Goal: Communication & Community: Answer question/provide support

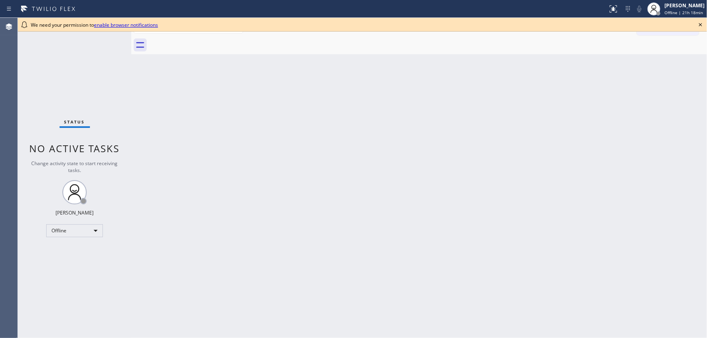
click at [701, 21] on icon at bounding box center [700, 25] width 10 height 10
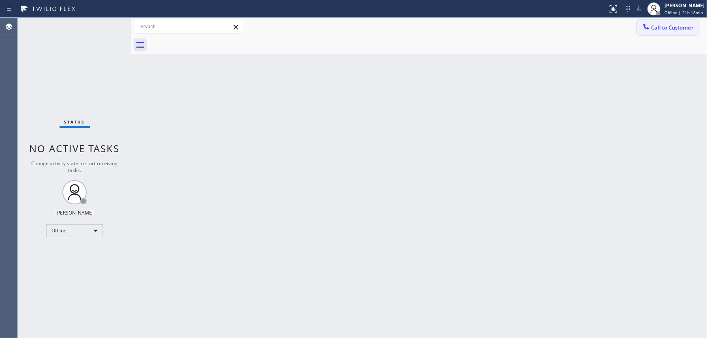
drag, startPoint x: 636, startPoint y: 78, endPoint x: 686, endPoint y: 28, distance: 71.6
click at [637, 78] on div "Back to Dashboard Change Sender ID Customers Technicians Select a contact Outbo…" at bounding box center [418, 178] width 575 height 320
click at [684, 5] on div "[PERSON_NAME]" at bounding box center [684, 5] width 40 height 7
click at [652, 41] on button "Available" at bounding box center [666, 43] width 81 height 11
click at [426, 102] on div "Back to Dashboard Change Sender ID Customers Technicians Select a contact Outbo…" at bounding box center [418, 178] width 575 height 320
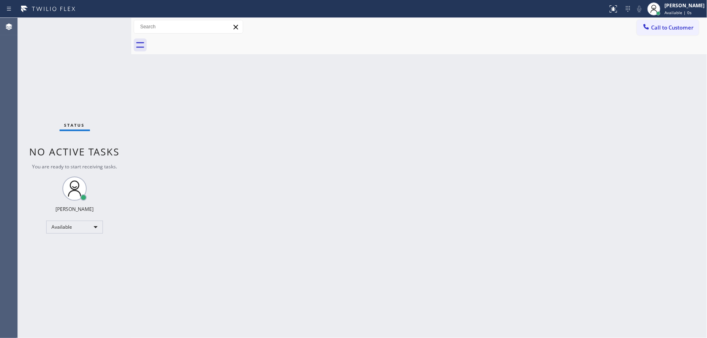
click at [435, 97] on div "Back to Dashboard Change Sender ID Customers Technicians Select a contact Outbo…" at bounding box center [418, 178] width 575 height 320
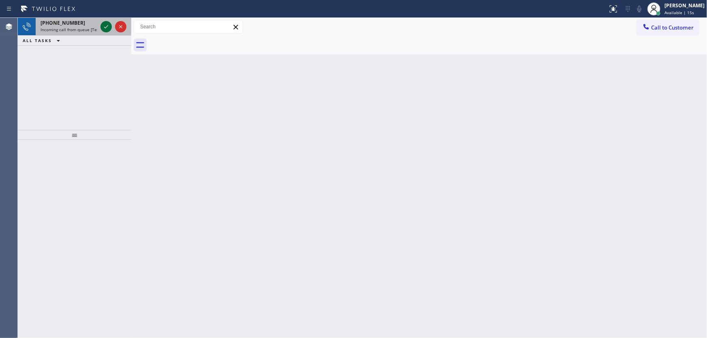
click at [109, 24] on icon at bounding box center [106, 27] width 10 height 10
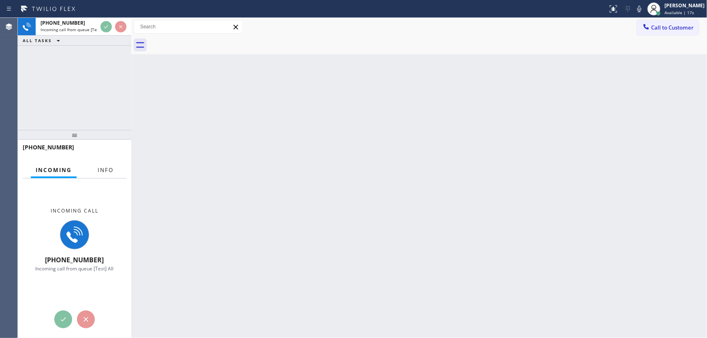
click at [106, 167] on span "Info" at bounding box center [106, 169] width 16 height 7
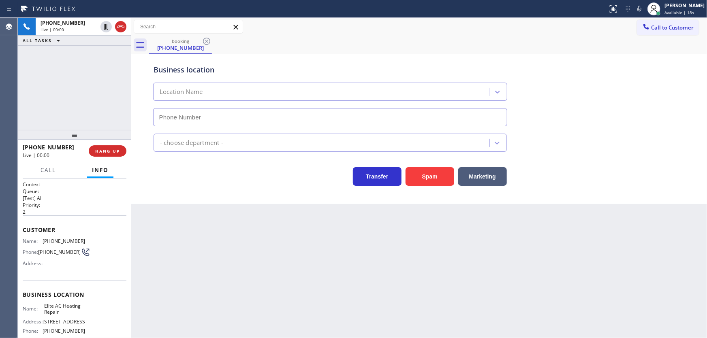
type input "[PHONE_NUMBER]"
click at [116, 76] on div "[PHONE_NUMBER] Live | 00:00 ALL TASKS ALL TASKS ACTIVE TASKS TASKS IN WRAP UP" at bounding box center [74, 74] width 113 height 112
click at [556, 131] on div "HVAC" at bounding box center [419, 140] width 535 height 21
click at [321, 46] on div "booking [PHONE_NUMBER]" at bounding box center [428, 45] width 558 height 18
click at [109, 81] on div "[PHONE_NUMBER] Live | 02:10 ALL TASKS ALL TASKS ACTIVE TASKS TASKS IN WRAP UP" at bounding box center [74, 74] width 113 height 112
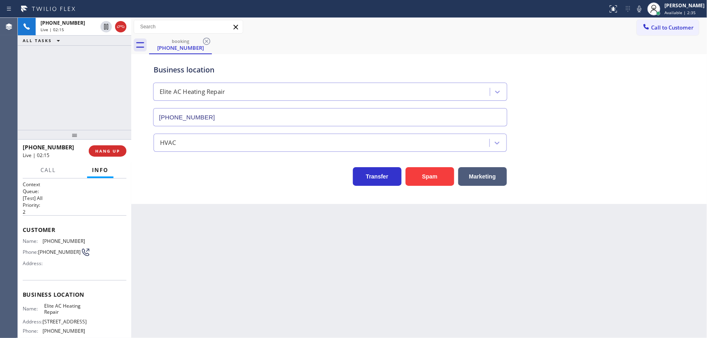
click at [70, 96] on div "[PHONE_NUMBER] Live | 02:15 ALL TASKS ALL TASKS ACTIVE TASKS TASKS IN WRAP UP" at bounding box center [74, 74] width 113 height 112
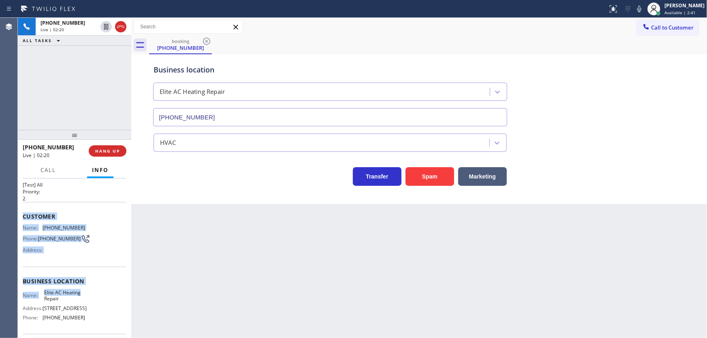
scroll to position [75, 0]
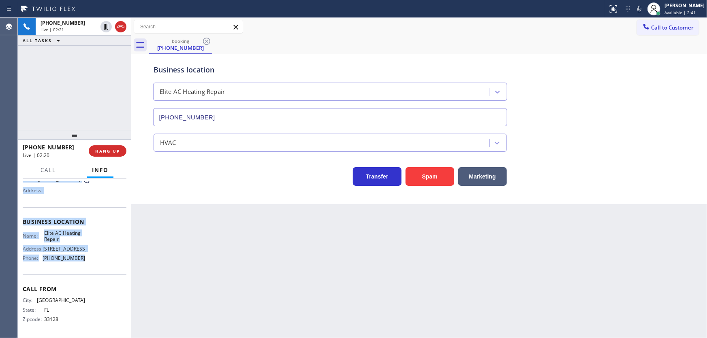
drag, startPoint x: 22, startPoint y: 227, endPoint x: 94, endPoint y: 254, distance: 76.6
click at [94, 256] on div "Context Queue: [Test] All Priority: 2 Customer Name: [PHONE_NUMBER] Phone: [PHO…" at bounding box center [74, 259] width 113 height 160
copy div "Customer Name: [PHONE_NUMBER] Phone: [PHONE_NUMBER] Address: Business location …"
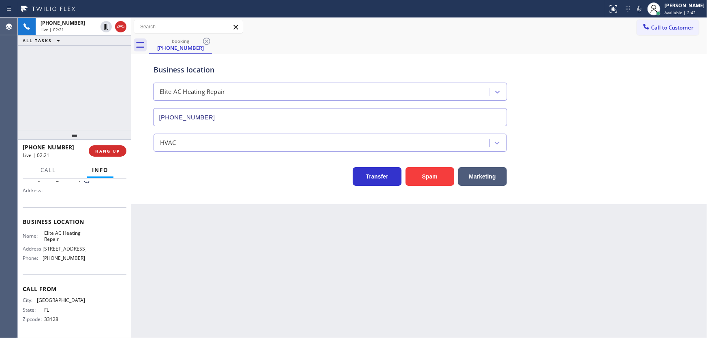
click at [90, 116] on div "[PHONE_NUMBER] Live | 02:21 ALL TASKS ALL TASKS ACTIVE TASKS TASKS IN WRAP UP" at bounding box center [74, 74] width 113 height 112
click at [61, 86] on div "[PHONE_NUMBER] Live | 02:22 ALL TASKS ALL TASKS ACTIVE TASKS TASKS IN WRAP UP" at bounding box center [74, 74] width 113 height 112
click at [64, 62] on div "[PHONE_NUMBER] Live | 02:47 ALL TASKS ALL TASKS ACTIVE TASKS TASKS IN WRAP UP" at bounding box center [74, 74] width 113 height 112
click at [120, 24] on icon at bounding box center [121, 27] width 10 height 10
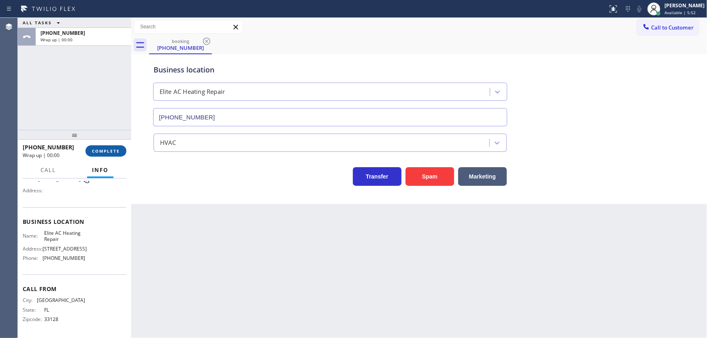
click at [113, 146] on button "COMPLETE" at bounding box center [105, 150] width 41 height 11
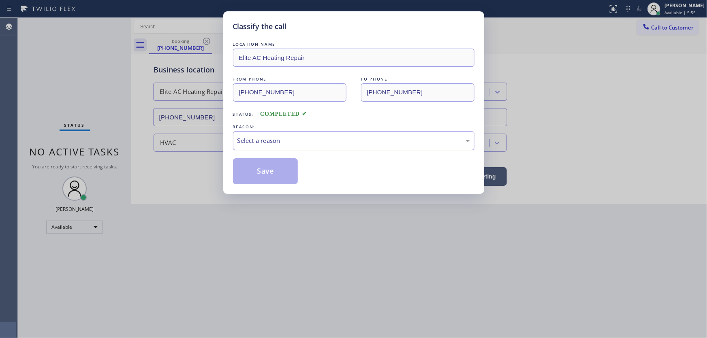
drag, startPoint x: 305, startPoint y: 136, endPoint x: 294, endPoint y: 147, distance: 15.5
click at [305, 136] on div "Select a reason" at bounding box center [353, 140] width 232 height 9
click at [268, 170] on button "Save" at bounding box center [265, 171] width 65 height 26
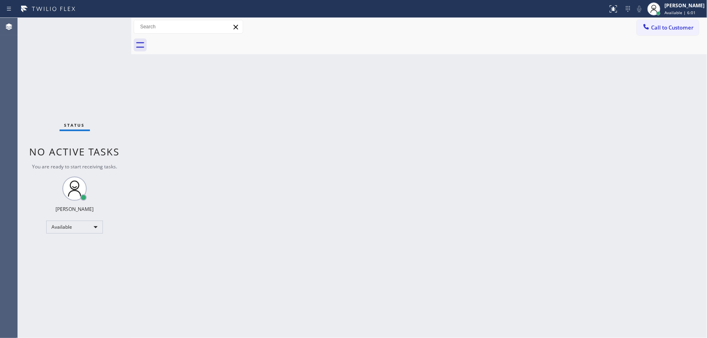
drag, startPoint x: 230, startPoint y: 151, endPoint x: 144, endPoint y: 87, distance: 107.7
click at [230, 151] on div "Back to Dashboard Change Sender ID Customers Technicians Select a contact Outbo…" at bounding box center [418, 178] width 575 height 320
click at [102, 67] on div "Status No active tasks You are ready to start receiving tasks. [PERSON_NAME]" at bounding box center [74, 178] width 113 height 320
click at [151, 64] on div "Back to Dashboard Change Sender ID Customers Technicians Select a contact Outbo…" at bounding box center [418, 178] width 575 height 320
click at [228, 49] on div at bounding box center [428, 45] width 558 height 18
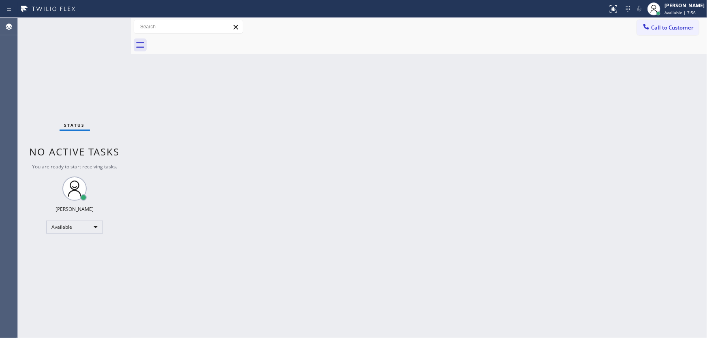
drag, startPoint x: 225, startPoint y: 97, endPoint x: 216, endPoint y: 78, distance: 21.6
click at [225, 97] on div "Back to Dashboard Change Sender ID Customers Technicians Select a contact Outbo…" at bounding box center [418, 178] width 575 height 320
click at [75, 82] on div "Status No active tasks You are ready to start receiving tasks. [PERSON_NAME]" at bounding box center [74, 178] width 113 height 320
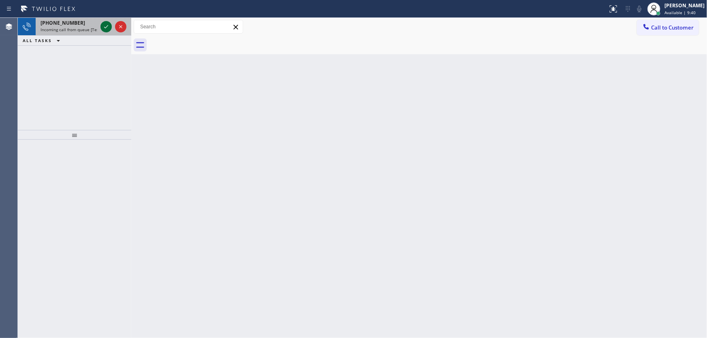
click at [103, 26] on icon at bounding box center [106, 27] width 10 height 10
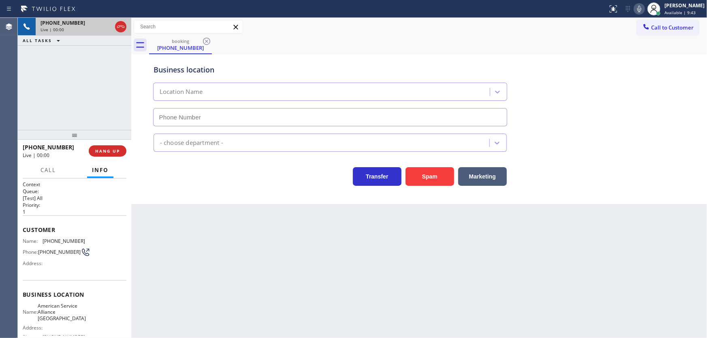
click at [641, 11] on icon at bounding box center [639, 9] width 10 height 10
type input "[PHONE_NUMBER]"
click at [641, 11] on icon at bounding box center [639, 9] width 10 height 10
click at [89, 113] on div "[PHONE_NUMBER] Live | 00:08 ALL TASKS ALL TASKS ACTIVE TASKS TASKS IN WRAP UP" at bounding box center [74, 74] width 113 height 112
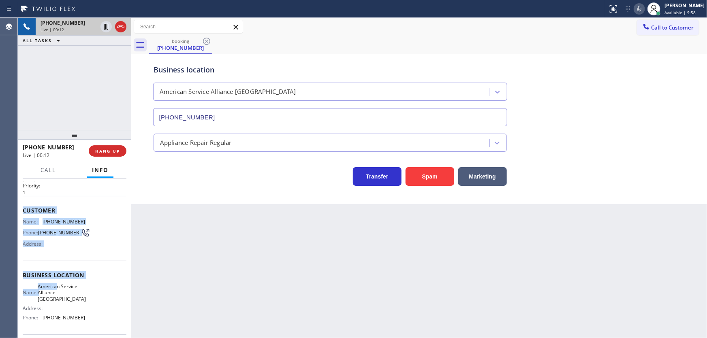
scroll to position [81, 0]
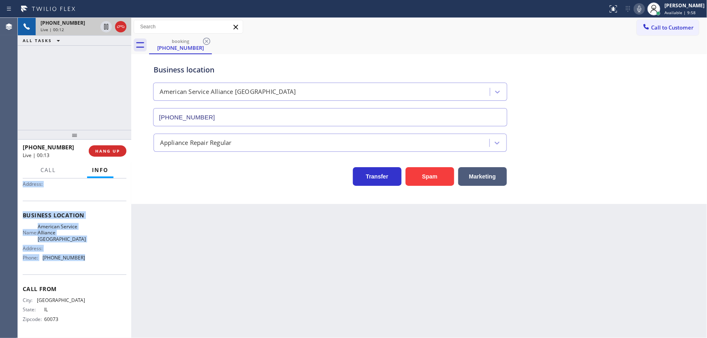
drag, startPoint x: 23, startPoint y: 231, endPoint x: 92, endPoint y: 258, distance: 74.1
click at [92, 258] on div "Context Queue: [Test] All Priority: 1 Customer Name: [PHONE_NUMBER] Phone: [PHO…" at bounding box center [74, 259] width 113 height 160
copy div "Customer Name: [PHONE_NUMBER] Phone: [PHONE_NUMBER] Address: Business location …"
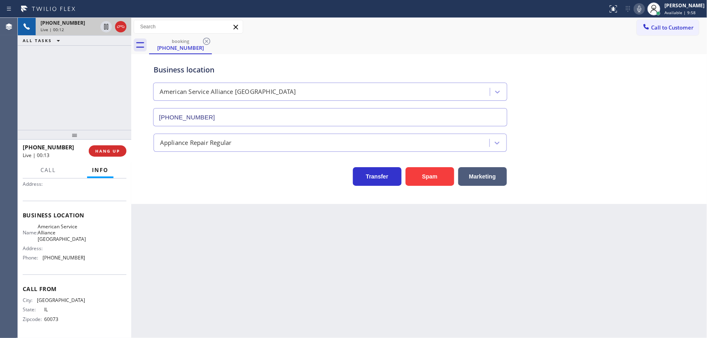
click at [87, 94] on div "[PHONE_NUMBER] Live | 00:12 ALL TASKS ALL TASKS ACTIVE TASKS TASKS IN WRAP UP" at bounding box center [74, 74] width 113 height 112
click at [53, 77] on div "[PHONE_NUMBER] Live | 00:28 ALL TASKS ALL TASKS ACTIVE TASKS TASKS IN WRAP UP" at bounding box center [74, 74] width 113 height 112
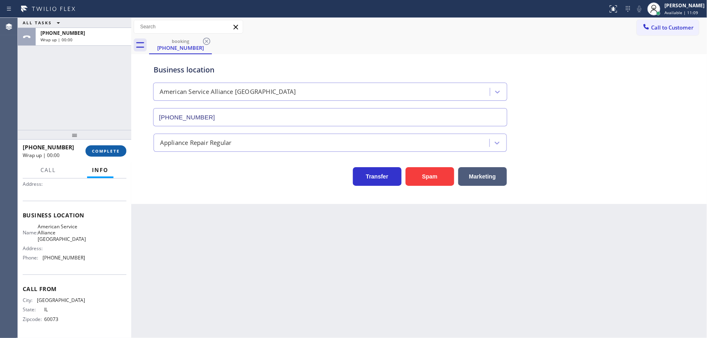
click at [123, 152] on button "COMPLETE" at bounding box center [105, 150] width 41 height 11
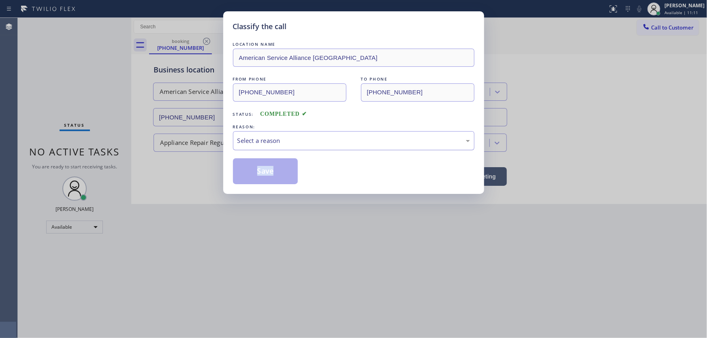
drag, startPoint x: 312, startPoint y: 148, endPoint x: 290, endPoint y: 141, distance: 22.7
click at [305, 144] on div "LOCATION NAME American Service Alliance Schaumburg FROM PHONE [PHONE_NUMBER] TO…" at bounding box center [353, 112] width 241 height 144
click at [290, 141] on div "Select a reason" at bounding box center [353, 140] width 232 height 9
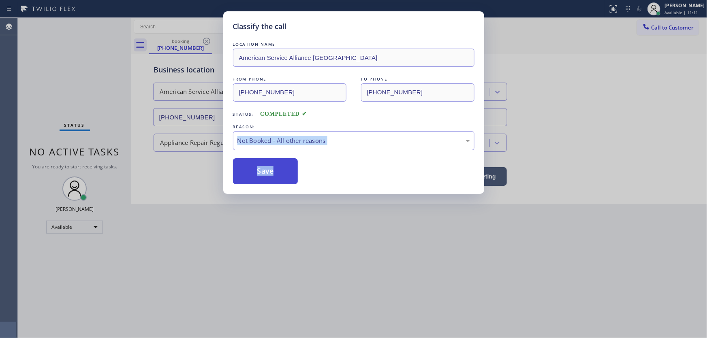
click at [266, 166] on button "Save" at bounding box center [265, 171] width 65 height 26
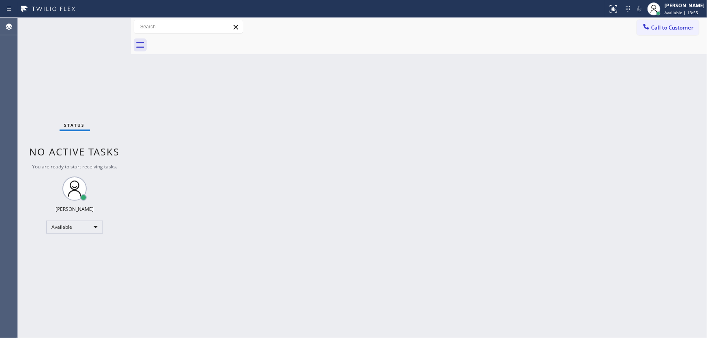
click at [85, 101] on div "Status No active tasks You are ready to start receiving tasks. [PERSON_NAME]" at bounding box center [74, 178] width 113 height 320
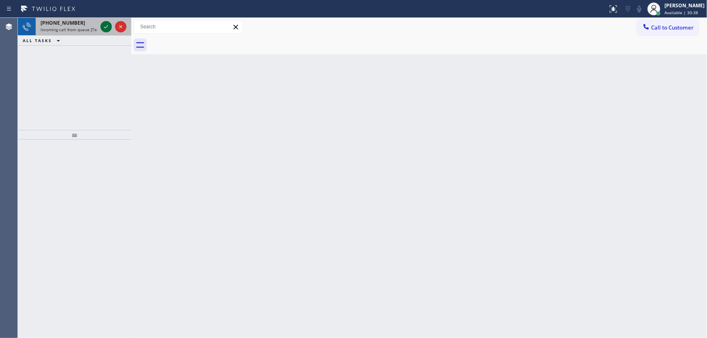
click at [101, 23] on icon at bounding box center [106, 27] width 10 height 10
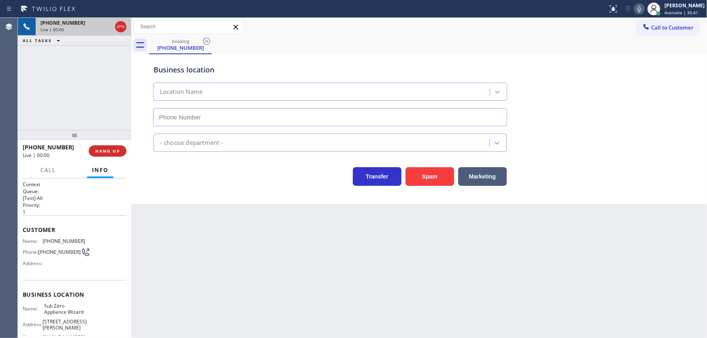
type input "[PHONE_NUMBER]"
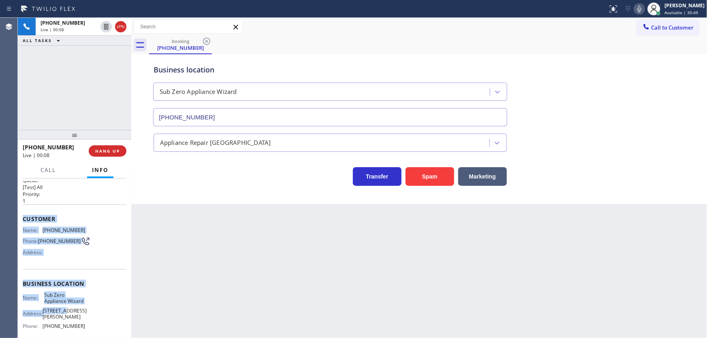
scroll to position [73, 0]
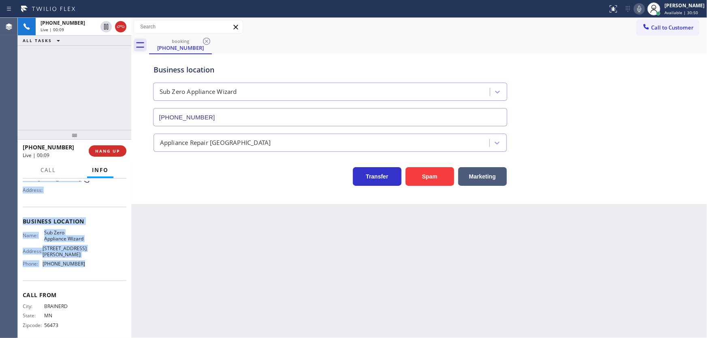
drag, startPoint x: 20, startPoint y: 226, endPoint x: 85, endPoint y: 273, distance: 79.8
click at [85, 273] on div "Context Queue: [Test] All Priority: 1 Customer Name: [PHONE_NUMBER] Phone: [PHO…" at bounding box center [74, 259] width 113 height 160
copy div "Customer Name: [PHONE_NUMBER] Phone: [PHONE_NUMBER] Address: Business location …"
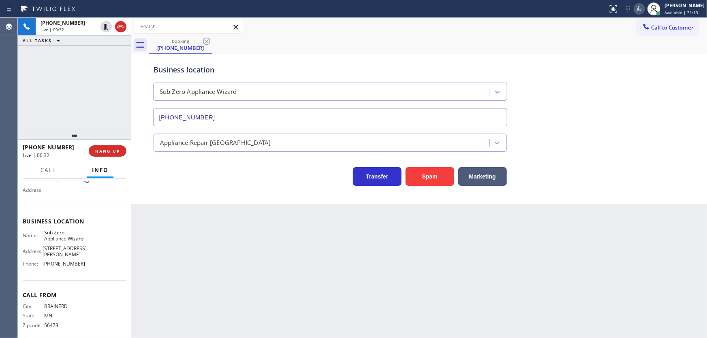
click at [303, 35] on div "Call to Customer Outbound call Location Search location Your caller id phone nu…" at bounding box center [418, 27] width 575 height 18
click at [120, 28] on icon at bounding box center [121, 27] width 10 height 10
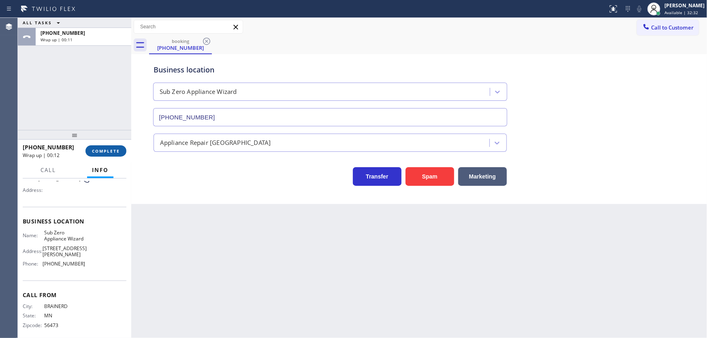
click at [107, 148] on span "COMPLETE" at bounding box center [106, 151] width 28 height 6
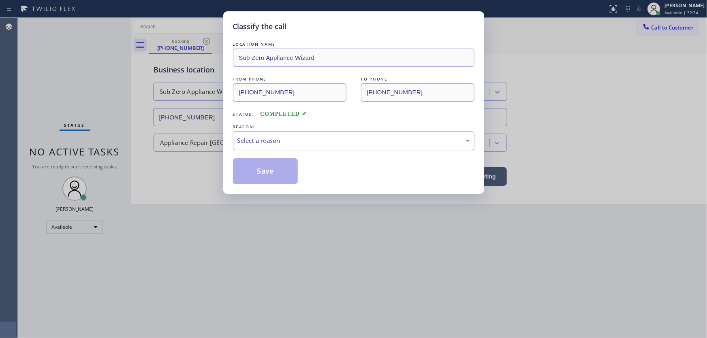
click at [272, 145] on div "Select a reason" at bounding box center [353, 140] width 241 height 19
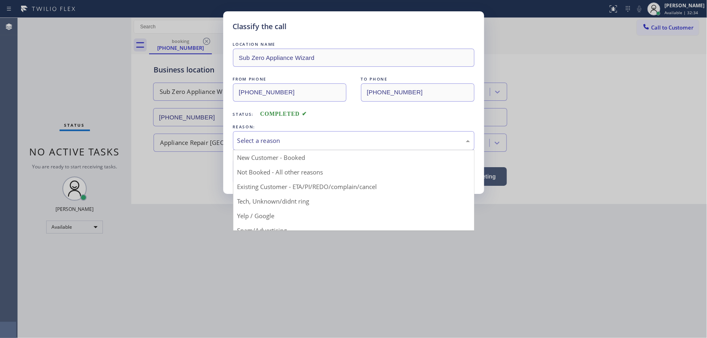
drag, startPoint x: 273, startPoint y: 178, endPoint x: 270, endPoint y: 173, distance: 6.0
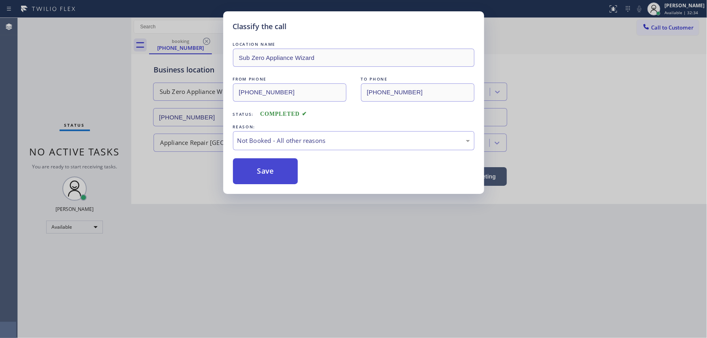
click at [262, 168] on button "Save" at bounding box center [265, 171] width 65 height 26
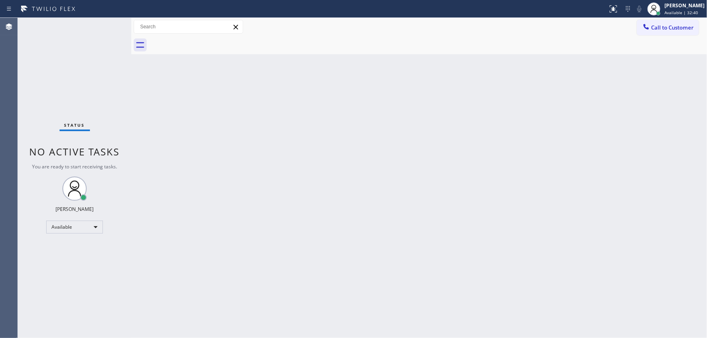
click at [84, 64] on div "Status No active tasks You are ready to start receiving tasks. [PERSON_NAME]" at bounding box center [74, 178] width 113 height 320
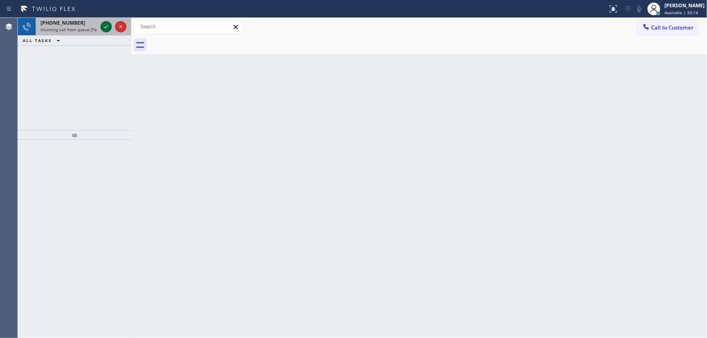
click at [105, 24] on icon at bounding box center [106, 27] width 10 height 10
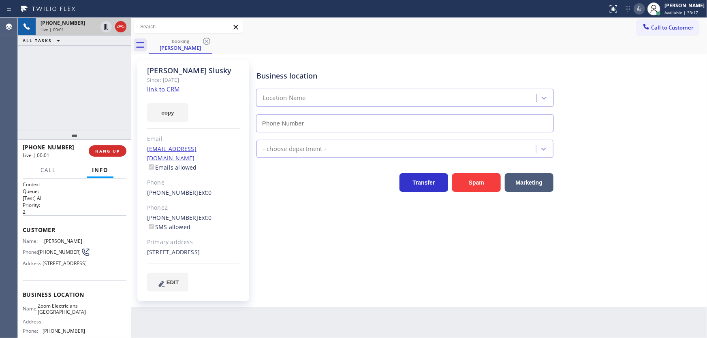
type input "[PHONE_NUMBER]"
click at [172, 90] on link "link to CRM" at bounding box center [163, 89] width 33 height 8
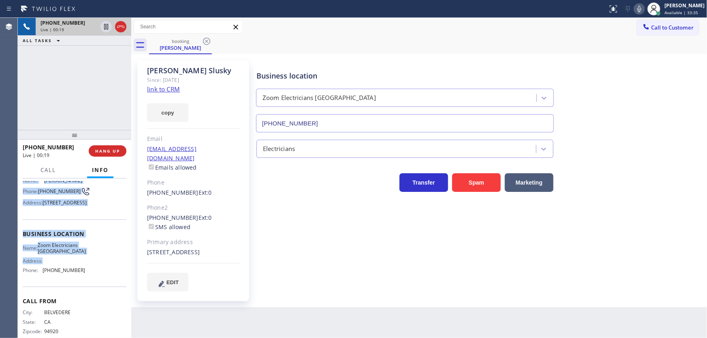
scroll to position [93, 0]
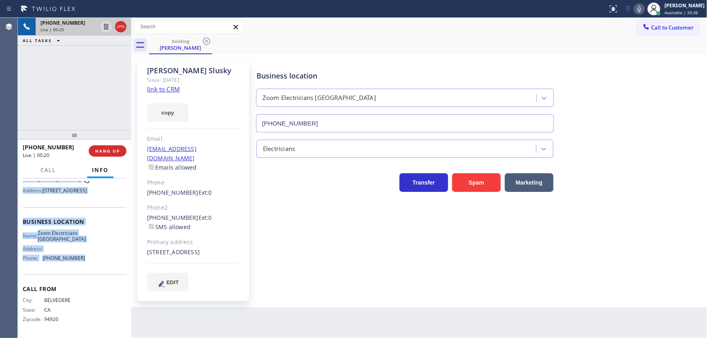
drag, startPoint x: 35, startPoint y: 235, endPoint x: 88, endPoint y: 258, distance: 57.7
click at [88, 258] on div "Context Queue: [Test] All Priority: 2 Customer Name: [PERSON_NAME] Phone: [PHON…" at bounding box center [75, 222] width 104 height 228
copy div "Customer Name: [PERSON_NAME] Phone: [PHONE_NUMBER] Address: [STREET_ADDRESS] Bu…"
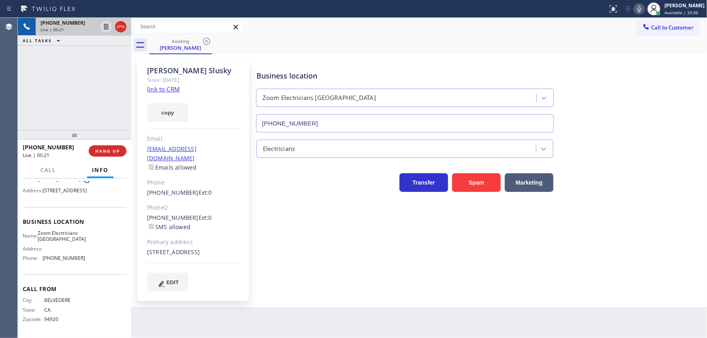
click at [79, 101] on div "[PHONE_NUMBER] Live | 00:21 ALL TASKS ALL TASKS ACTIVE TASKS TASKS IN WRAP UP" at bounding box center [74, 74] width 113 height 112
click at [389, 32] on div "Call to Customer Outbound call Location Search location Your caller id phone nu…" at bounding box center [418, 27] width 575 height 14
click at [71, 81] on div "[PHONE_NUMBER] Live | 01:50 ALL TASKS ALL TASKS ACTIVE TASKS TASKS IN WRAP UP" at bounding box center [74, 74] width 113 height 112
click at [644, 7] on icon at bounding box center [639, 9] width 10 height 10
click at [644, 13] on icon at bounding box center [639, 9] width 10 height 10
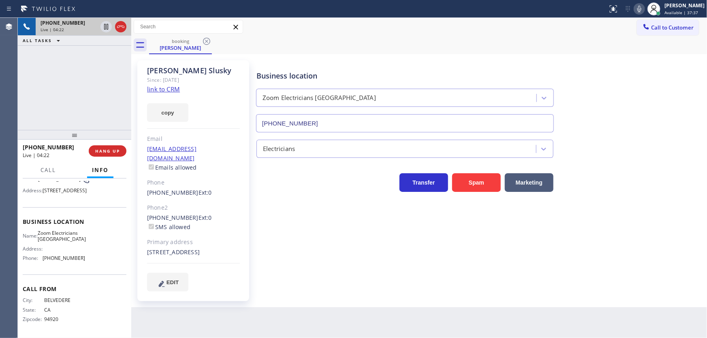
click at [644, 8] on icon at bounding box center [639, 9] width 10 height 10
click at [641, 11] on icon at bounding box center [639, 9] width 4 height 6
click at [87, 95] on div "[PHONE_NUMBER] Live | 04:35 ALL TASKS ALL TASKS ACTIVE TASKS TASKS IN WRAP UP" at bounding box center [74, 74] width 113 height 112
click at [641, 7] on icon at bounding box center [639, 9] width 10 height 10
click at [642, 6] on icon at bounding box center [639, 9] width 10 height 10
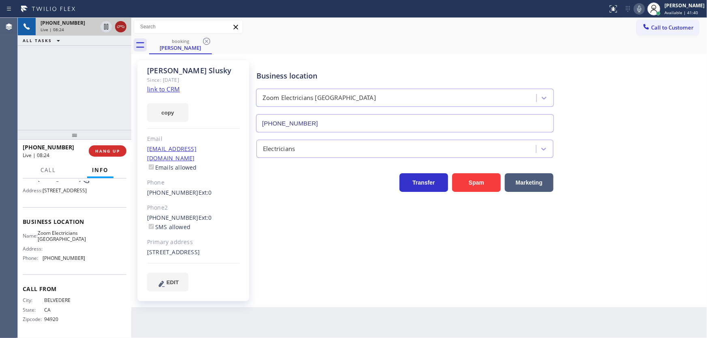
drag, startPoint x: 111, startPoint y: 49, endPoint x: 120, endPoint y: 21, distance: 29.1
click at [112, 47] on div "[PHONE_NUMBER] Live | 08:24 ALL TASKS ALL TASKS ACTIVE TASKS TASKS IN WRAP UP" at bounding box center [74, 74] width 113 height 112
click at [120, 21] on button at bounding box center [120, 26] width 11 height 11
click at [120, 30] on div "Live | 08:25" at bounding box center [83, 30] width 86 height 6
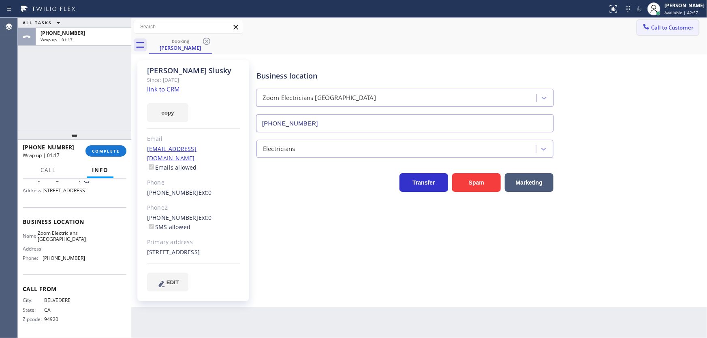
click at [656, 28] on span "Call to Customer" at bounding box center [672, 27] width 43 height 7
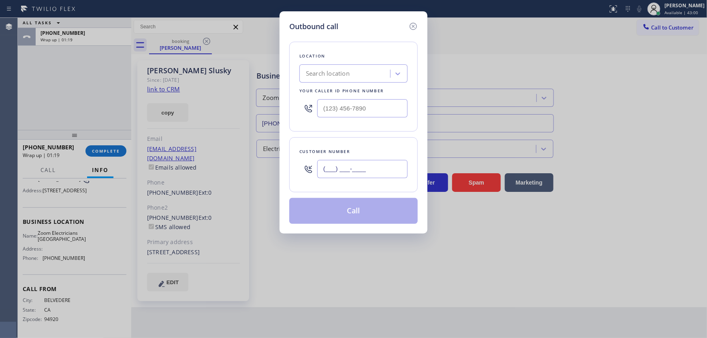
click at [355, 170] on input "(___) ___-____" at bounding box center [362, 169] width 90 height 18
paste input "415) 797-8729"
type input "[PHONE_NUMBER]"
type input "(___) ___-____"
click at [368, 111] on input "(___) ___-____" at bounding box center [362, 108] width 90 height 18
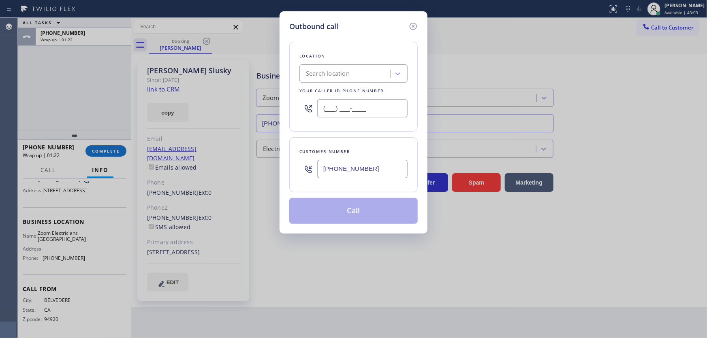
paste input "415) 599-7350"
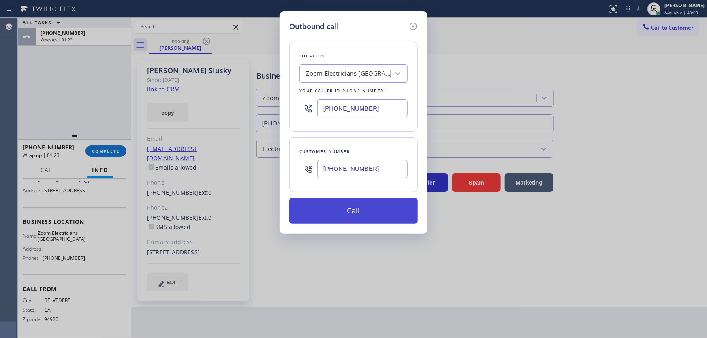
type input "[PHONE_NUMBER]"
click at [354, 209] on button "Call" at bounding box center [353, 211] width 128 height 26
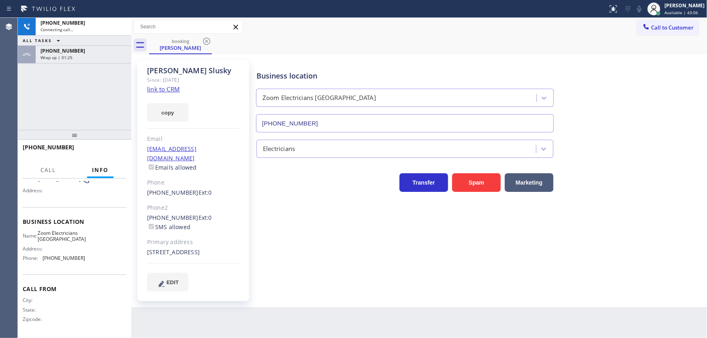
click at [88, 91] on div "[PHONE_NUMBER] Connecting call… ALL TASKS ALL TASKS ACTIVE TASKS TASKS IN WRAP …" at bounding box center [74, 74] width 113 height 112
click at [90, 51] on div "[PHONE_NUMBER]" at bounding box center [83, 50] width 86 height 7
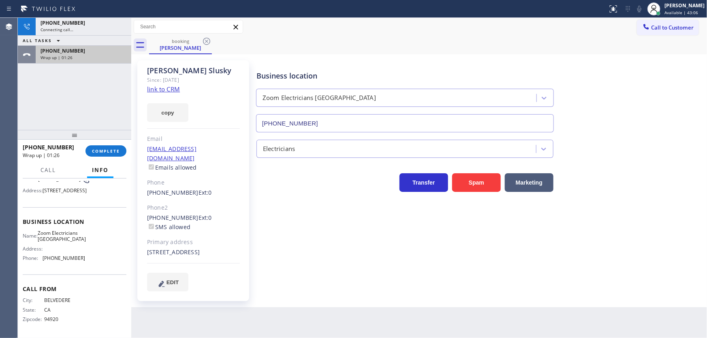
scroll to position [93, 0]
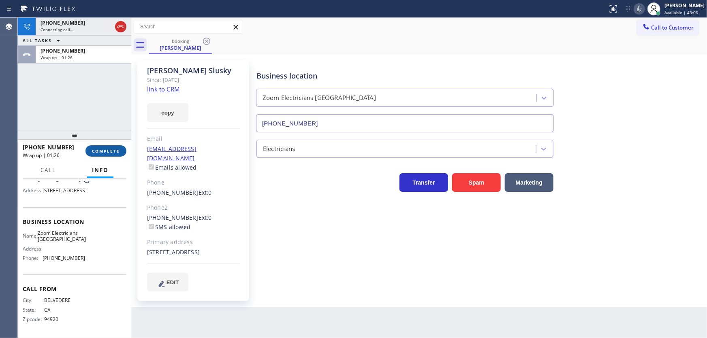
click at [113, 151] on span "COMPLETE" at bounding box center [106, 151] width 28 height 6
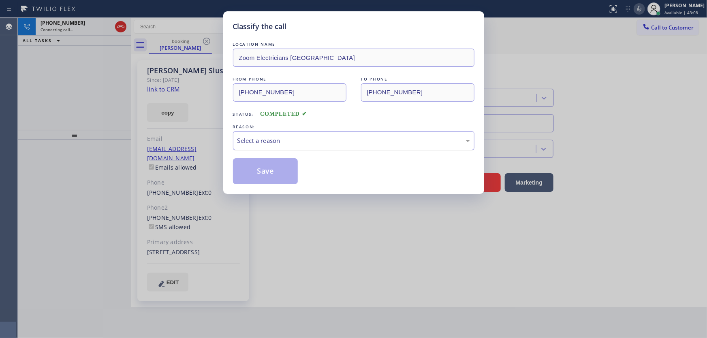
click at [275, 145] on div "Select a reason" at bounding box center [353, 140] width 241 height 19
click at [266, 168] on button "Save" at bounding box center [265, 171] width 65 height 26
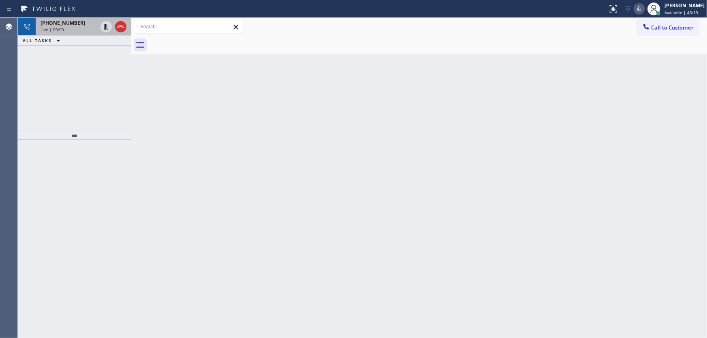
click at [62, 24] on span "[PHONE_NUMBER]" at bounding box center [62, 22] width 45 height 7
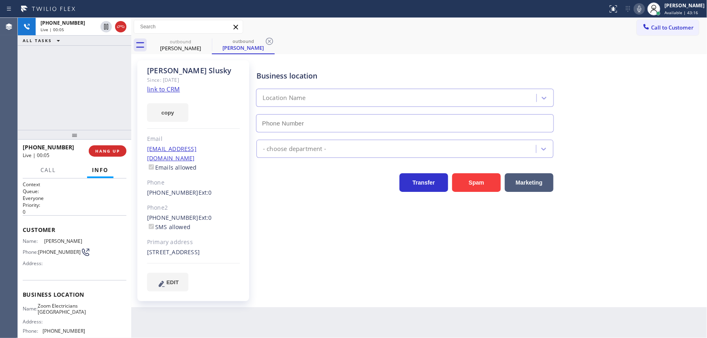
type input "[PHONE_NUMBER]"
click at [65, 75] on div "[PHONE_NUMBER] Live | 00:24 ALL TASKS ALL TASKS ACTIVE TASKS TASKS IN WRAP UP" at bounding box center [74, 74] width 113 height 112
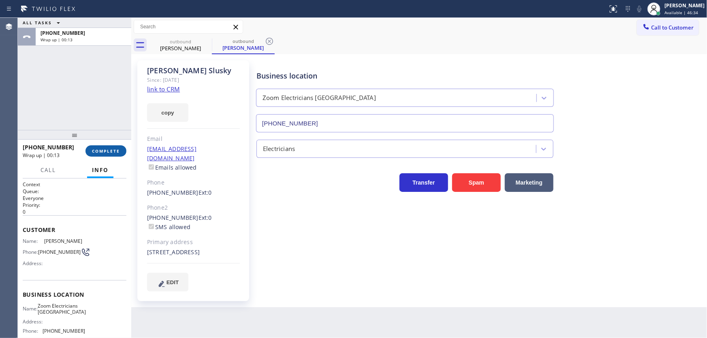
click at [120, 149] on button "COMPLETE" at bounding box center [105, 150] width 41 height 11
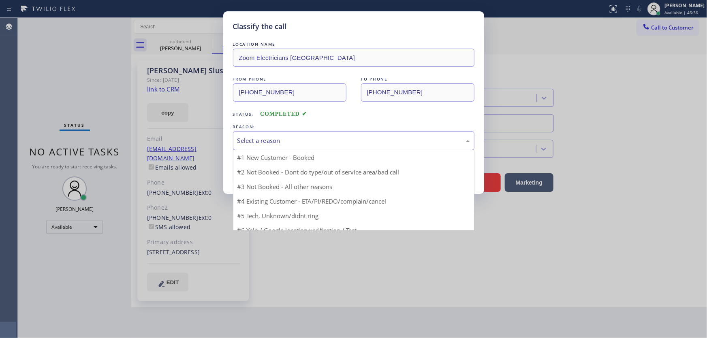
click at [255, 145] on div "Select a reason" at bounding box center [353, 140] width 241 height 19
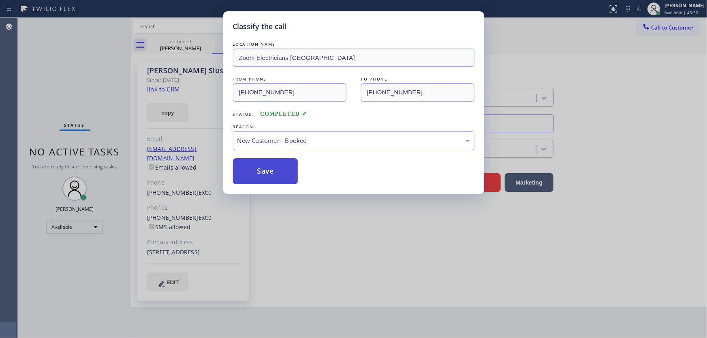
click at [258, 172] on button "Save" at bounding box center [265, 171] width 65 height 26
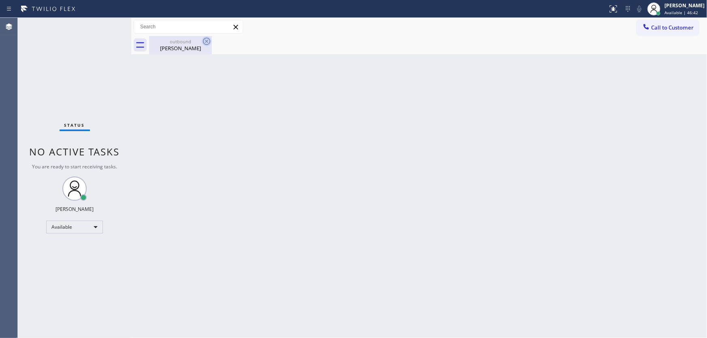
drag, startPoint x: 194, startPoint y: 41, endPoint x: 206, endPoint y: 38, distance: 12.0
click at [194, 41] on div "outbound" at bounding box center [180, 41] width 61 height 6
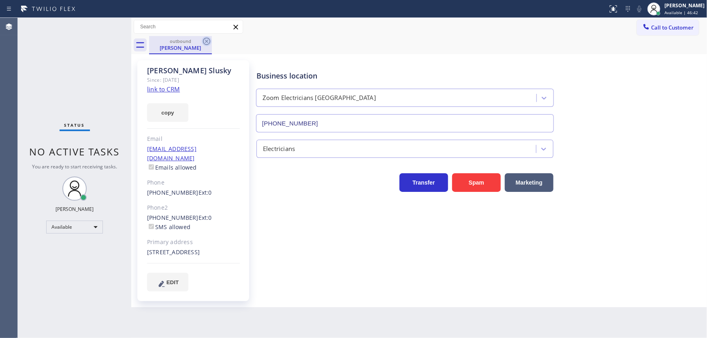
click at [206, 38] on icon at bounding box center [206, 41] width 7 height 7
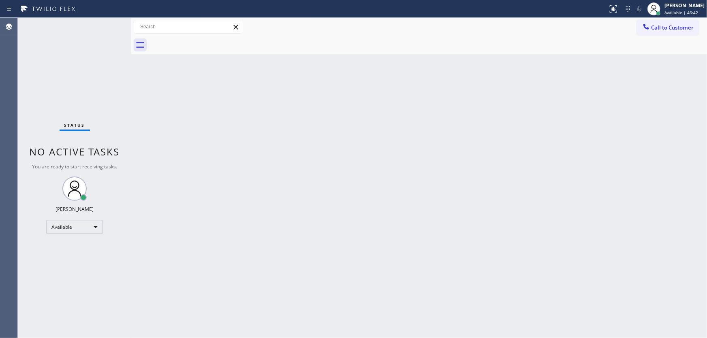
click at [246, 48] on div at bounding box center [428, 45] width 558 height 18
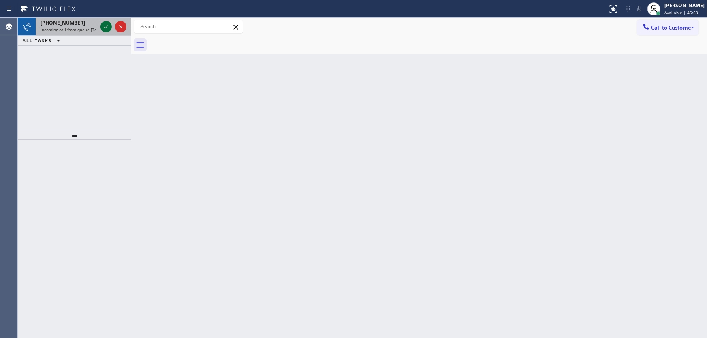
click at [102, 29] on icon at bounding box center [106, 27] width 10 height 10
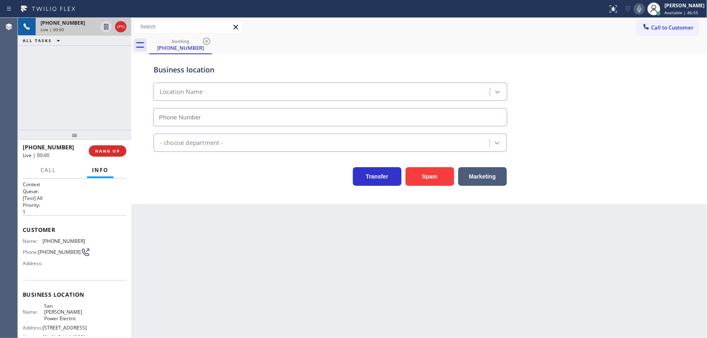
type input "[PHONE_NUMBER]"
click at [81, 100] on div "[PHONE_NUMBER] Live | 00:02 ALL TASKS ALL TASKS ACTIVE TASKS TASKS IN WRAP UP" at bounding box center [74, 74] width 113 height 112
click at [87, 90] on div "[PHONE_NUMBER] Live | 00:30 ALL TASKS ALL TASKS ACTIVE TASKS TASKS IN WRAP UP" at bounding box center [74, 74] width 113 height 112
click at [96, 89] on div "[PHONE_NUMBER] Live | 00:32 ALL TASKS ALL TASKS ACTIVE TASKS TASKS IN WRAP UP" at bounding box center [74, 74] width 113 height 112
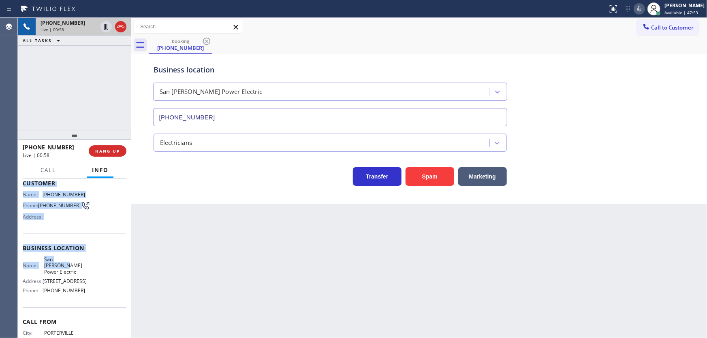
scroll to position [75, 0]
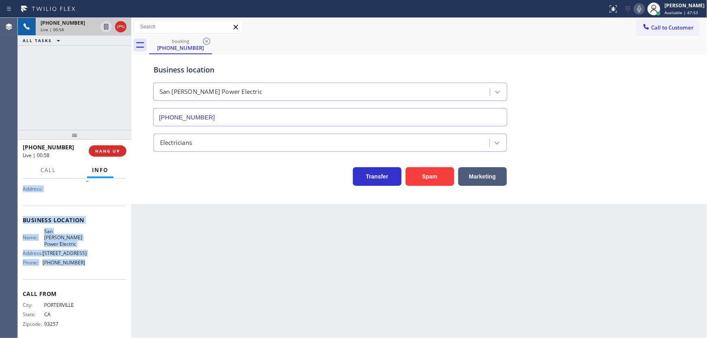
drag, startPoint x: 24, startPoint y: 230, endPoint x: 95, endPoint y: 259, distance: 76.8
click at [95, 259] on div "Context Queue: [Test] All Priority: 1 Customer Name: [PHONE_NUMBER] Phone: [PHO…" at bounding box center [75, 224] width 104 height 234
copy div "Customer Name: [PHONE_NUMBER] Phone: [PHONE_NUMBER] Address: Business location …"
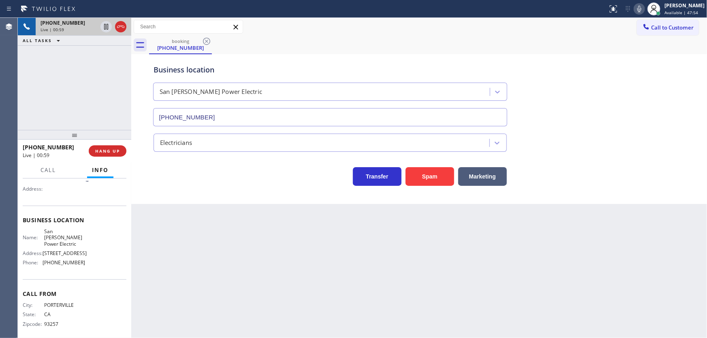
click at [75, 107] on div "[PHONE_NUMBER] Live | 00:59 ALL TASKS ALL TASKS ACTIVE TASKS TASKS IN WRAP UP" at bounding box center [74, 74] width 113 height 112
click at [69, 95] on div "[PHONE_NUMBER] Live | 01:37 ALL TASKS ALL TASKS ACTIVE TASKS TASKS IN WRAP UP" at bounding box center [74, 74] width 113 height 112
click at [97, 62] on div "[PHONE_NUMBER] Live | 01:55 ALL TASKS ALL TASKS ACTIVE TASKS TASKS IN WRAP UP" at bounding box center [74, 74] width 113 height 112
drag, startPoint x: 97, startPoint y: 81, endPoint x: 119, endPoint y: 77, distance: 22.0
click at [97, 82] on div "[PHONE_NUMBER] Live | 02:33 ALL TASKS ALL TASKS ACTIVE TASKS TASKS IN WRAP UP" at bounding box center [74, 74] width 113 height 112
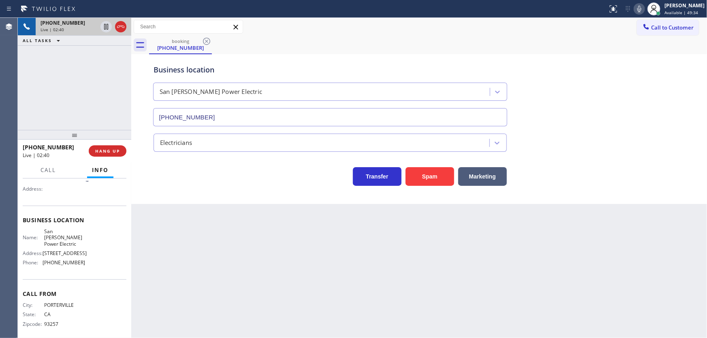
click at [639, 94] on div "Business location [GEOGRAPHIC_DATA][PERSON_NAME] Power Electric [PHONE_NUMBER]" at bounding box center [419, 89] width 535 height 73
click at [630, 85] on div "Business location [GEOGRAPHIC_DATA][PERSON_NAME] Power Electric [PHONE_NUMBER]" at bounding box center [419, 89] width 535 height 73
click at [644, 8] on icon at bounding box center [639, 9] width 10 height 10
click at [107, 26] on icon at bounding box center [106, 27] width 4 height 6
drag, startPoint x: 43, startPoint y: 232, endPoint x: 80, endPoint y: 256, distance: 44.3
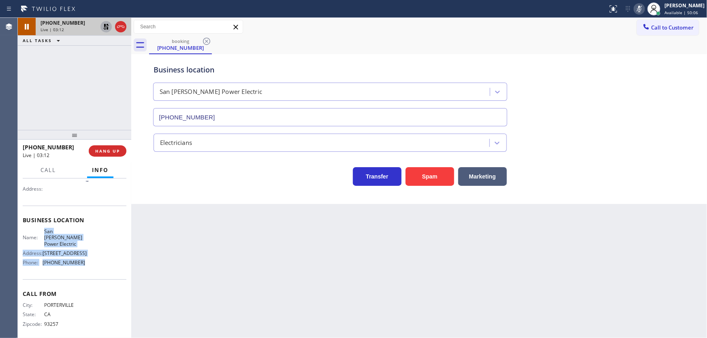
click at [80, 256] on div "Name: San [PERSON_NAME] Power Electric Address: [STREET_ADDRESS] Phone: [PHONE_…" at bounding box center [54, 248] width 62 height 41
copy div "San [PERSON_NAME] Power Electric Address: [STREET_ADDRESS] Phone: [PHONE_NUMBER]"
click at [76, 98] on div "[PHONE_NUMBER] Live | 05:01 ALL TASKS ALL TASKS ACTIVE TASKS TASKS IN WRAP UP" at bounding box center [74, 74] width 113 height 112
click at [105, 24] on icon at bounding box center [106, 27] width 10 height 10
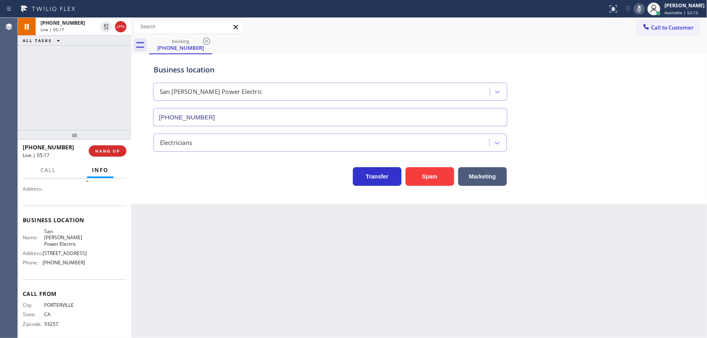
click at [644, 12] on icon at bounding box center [639, 9] width 10 height 10
click at [90, 89] on div "[PHONE_NUMBER] Live | 05:18 ALL TASKS ALL TASKS ACTIVE TASKS TASKS IN WRAP UP" at bounding box center [74, 74] width 113 height 112
click at [106, 26] on icon at bounding box center [106, 27] width 10 height 10
click at [642, 11] on icon at bounding box center [639, 9] width 10 height 10
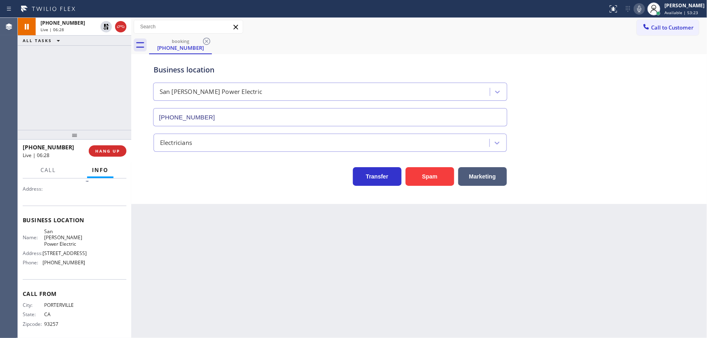
click at [117, 64] on div "[PHONE_NUMBER] Live | 06:28 ALL TASKS ALL TASKS ACTIVE TASKS TASKS IN WRAP UP" at bounding box center [74, 74] width 113 height 112
click at [104, 28] on icon at bounding box center [106, 27] width 6 height 6
click at [62, 168] on div "Call Info" at bounding box center [75, 170] width 104 height 16
click at [50, 165] on button "Call" at bounding box center [48, 170] width 25 height 16
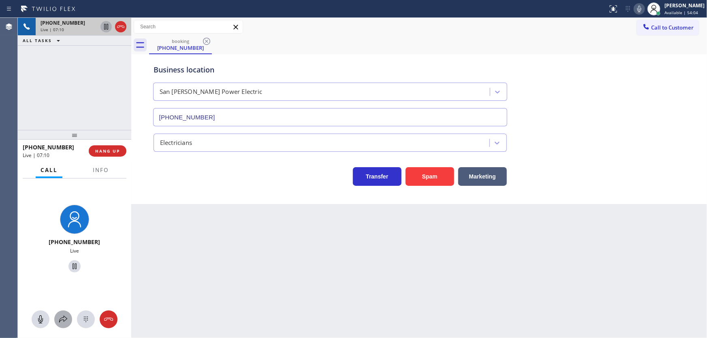
click at [63, 320] on icon at bounding box center [63, 320] width 10 height 10
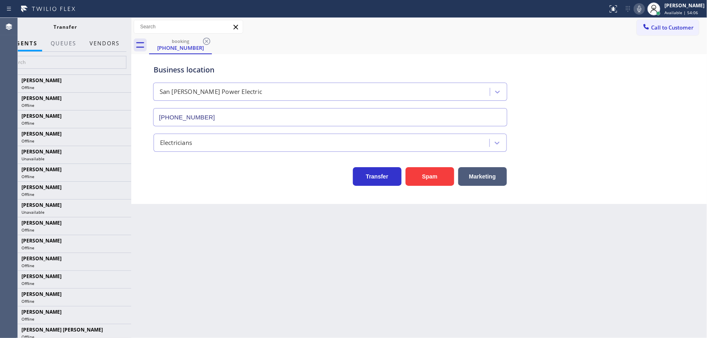
click at [101, 45] on button "Vendors" at bounding box center [105, 44] width 40 height 16
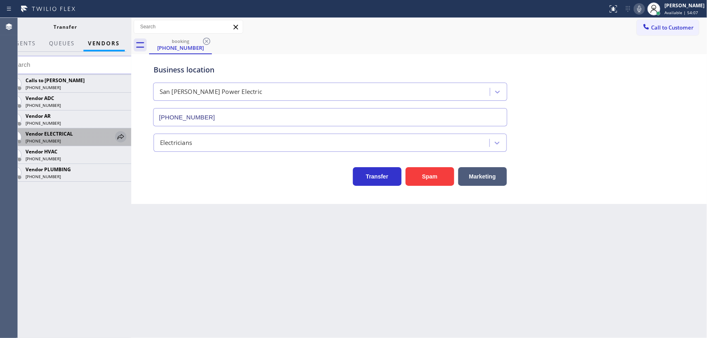
click at [119, 135] on icon at bounding box center [121, 137] width 10 height 10
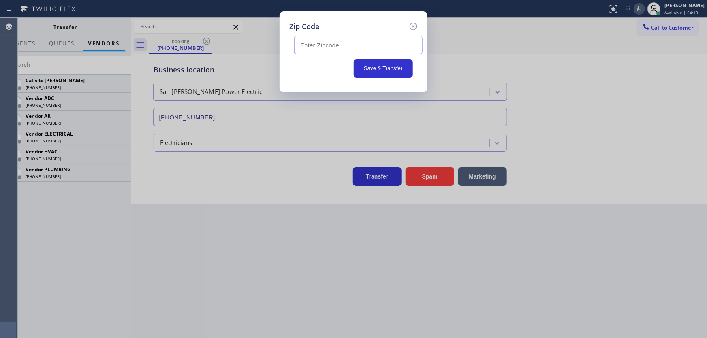
click at [320, 51] on input "text" at bounding box center [358, 45] width 128 height 18
paste input "93257"
type input "93257"
click at [371, 68] on button "Save & Transfer" at bounding box center [384, 68] width 60 height 19
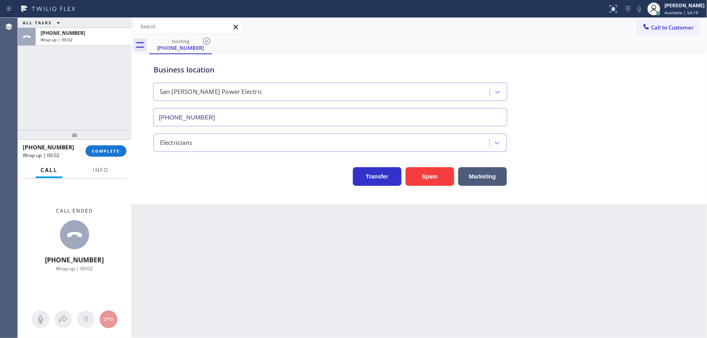
click at [111, 144] on div "[PHONE_NUMBER] Wrap up | 00:02 COMPLETE" at bounding box center [75, 151] width 104 height 21
click at [109, 150] on span "COMPLETE" at bounding box center [106, 151] width 28 height 6
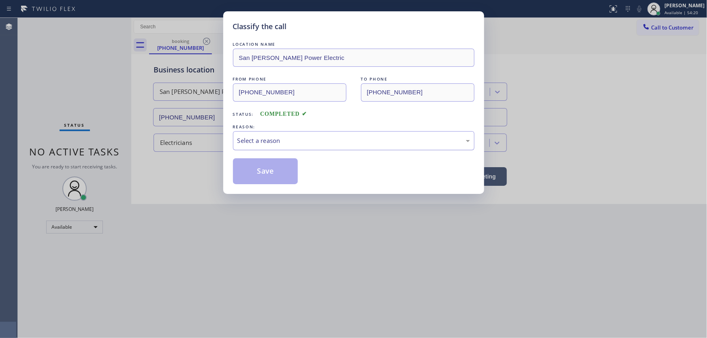
drag, startPoint x: 258, startPoint y: 138, endPoint x: 259, endPoint y: 149, distance: 10.9
click at [258, 139] on div "Select a reason" at bounding box center [353, 140] width 232 height 9
click at [260, 168] on button "Save" at bounding box center [265, 171] width 65 height 26
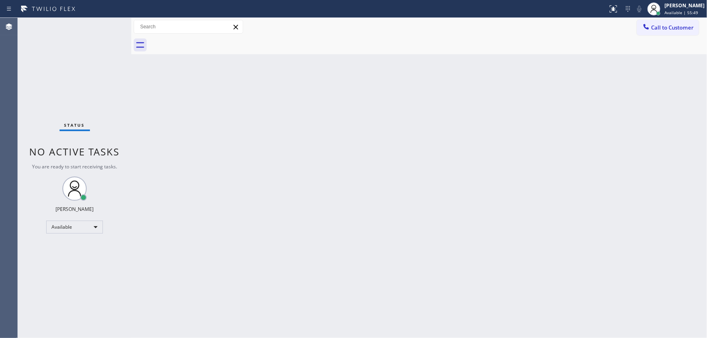
drag, startPoint x: 652, startPoint y: 31, endPoint x: 501, endPoint y: 70, distance: 156.5
click at [652, 31] on button "Call to Customer" at bounding box center [668, 27] width 62 height 15
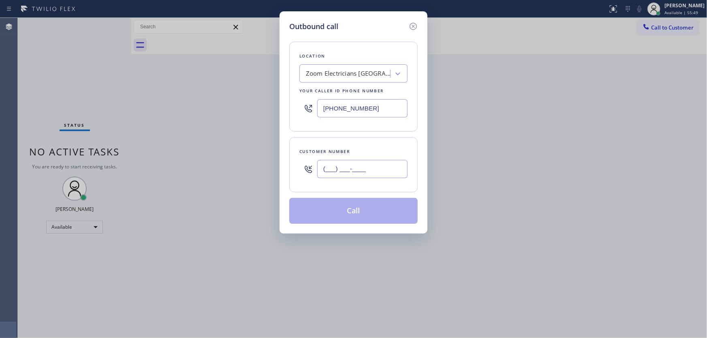
click at [340, 164] on input "(___) ___-____" at bounding box center [362, 169] width 90 height 18
paste input "623) 521-6614"
type input "[PHONE_NUMBER]"
click at [370, 111] on input "[PHONE_NUMBER]" at bounding box center [362, 108] width 90 height 18
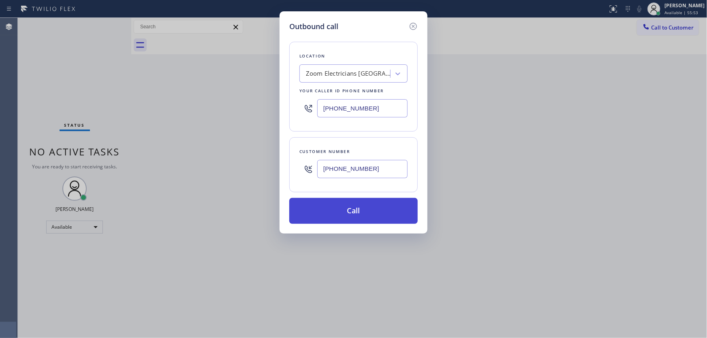
paste input "623) 323-7393"
type input "[PHONE_NUMBER]"
click at [355, 210] on button "Call" at bounding box center [353, 211] width 128 height 26
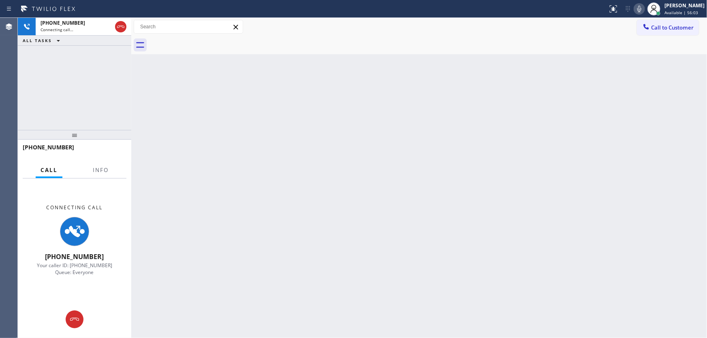
click at [86, 90] on div "[PHONE_NUMBER] Connecting call… ALL TASKS ALL TASKS ACTIVE TASKS TASKS IN WRAP …" at bounding box center [74, 74] width 113 height 112
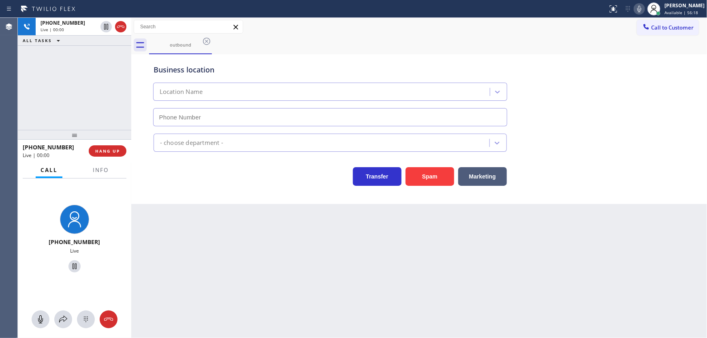
type input "[PHONE_NUMBER]"
click at [88, 109] on div "[PHONE_NUMBER] Live | 00:01 ALL TASKS ALL TASKS ACTIVE TASKS TASKS IN WRAP UP" at bounding box center [74, 74] width 113 height 112
click at [77, 107] on div "[PHONE_NUMBER] Live | 00:08 ALL TASKS ALL TASKS ACTIVE TASKS TASKS IN WRAP UP" at bounding box center [74, 74] width 113 height 112
click at [102, 172] on span "Info" at bounding box center [101, 169] width 16 height 7
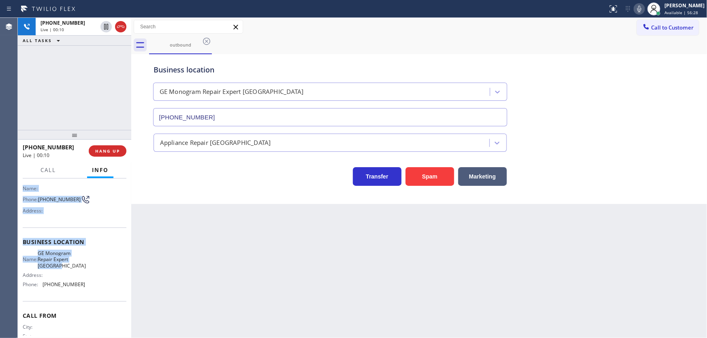
scroll to position [73, 0]
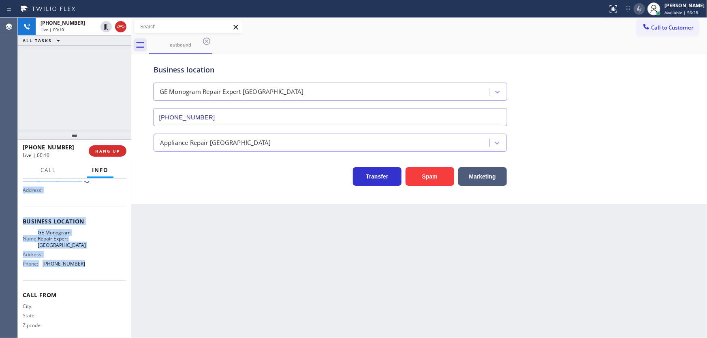
drag, startPoint x: 31, startPoint y: 230, endPoint x: 95, endPoint y: 264, distance: 72.5
click at [95, 264] on div "Context Queue: Everyone Priority: 0 Customer Name: Phone: [PHONE_NUMBER] Addres…" at bounding box center [75, 225] width 104 height 234
copy div "Customer Name: Phone: [PHONE_NUMBER] Address: Business location Name: GE Monogr…"
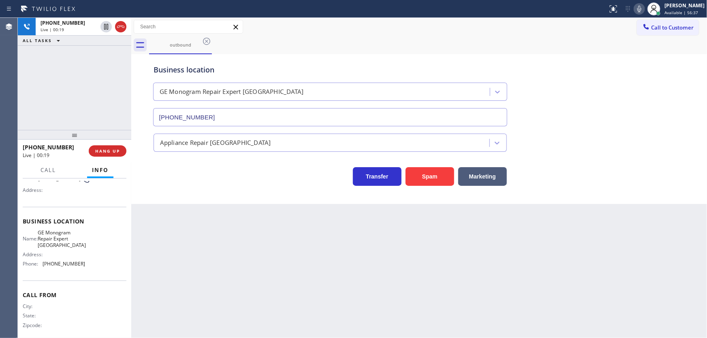
click at [75, 117] on div "[PHONE_NUMBER] Live | 00:19 ALL TASKS ALL TASKS ACTIVE TASKS TASKS IN WRAP UP" at bounding box center [74, 74] width 113 height 112
drag, startPoint x: 379, startPoint y: 29, endPoint x: 419, endPoint y: 9, distance: 44.2
click at [379, 29] on div "Call to Customer Outbound call Location GE Monogram Repair Expert [GEOGRAPHIC_D…" at bounding box center [418, 27] width 575 height 14
click at [62, 98] on div "[PHONE_NUMBER] Live | 02:20 ALL TASKS ALL TASKS ACTIVE TASKS TASKS IN WRAP UP" at bounding box center [74, 74] width 113 height 112
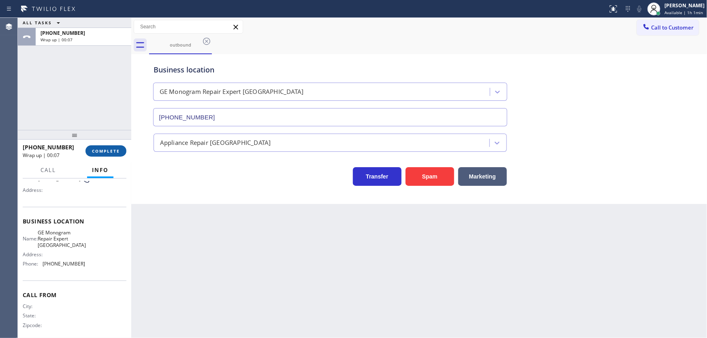
click at [109, 151] on span "COMPLETE" at bounding box center [106, 151] width 28 height 6
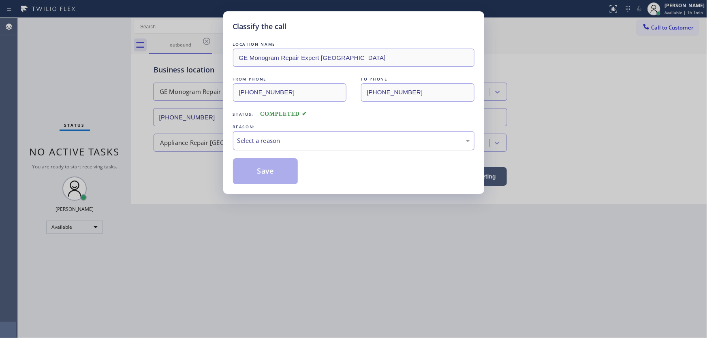
drag, startPoint x: 264, startPoint y: 139, endPoint x: 264, endPoint y: 149, distance: 9.3
click at [264, 139] on div "Select a reason" at bounding box center [353, 140] width 232 height 9
click at [261, 169] on button "Save" at bounding box center [265, 171] width 65 height 26
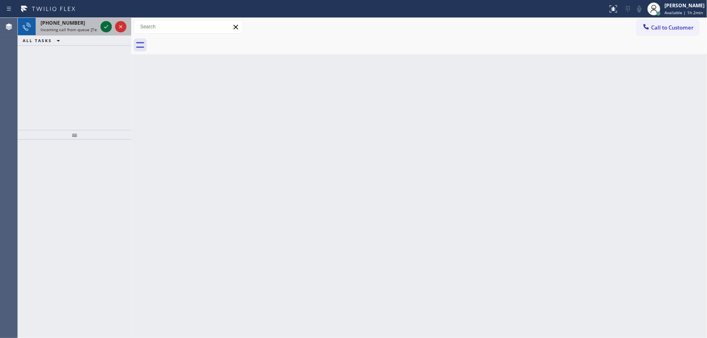
click at [105, 24] on icon at bounding box center [106, 27] width 10 height 10
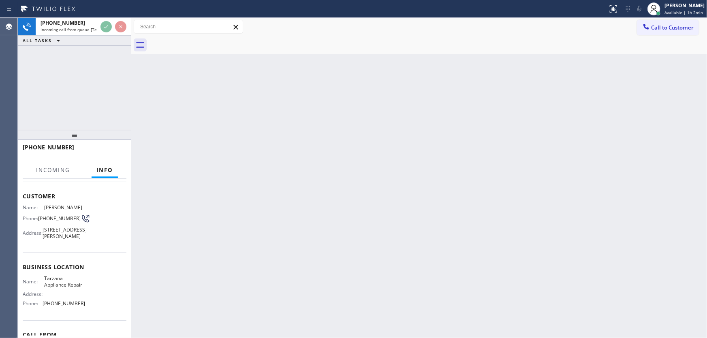
scroll to position [36, 0]
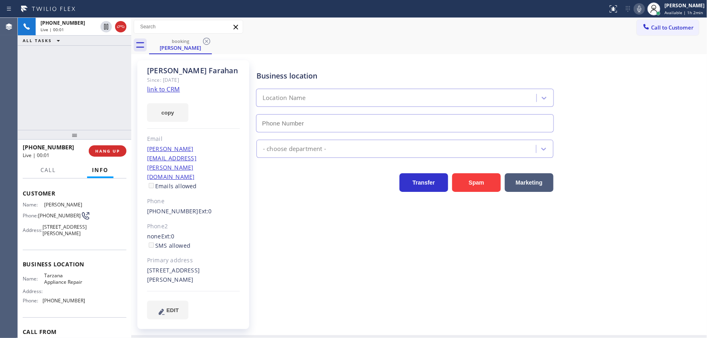
click at [74, 85] on div "[PHONE_NUMBER] Live | 00:01 ALL TASKS ALL TASKS ACTIVE TASKS TASKS IN WRAP UP" at bounding box center [74, 74] width 113 height 112
type input "[PHONE_NUMBER]"
click at [74, 85] on div "[PHONE_NUMBER] Live | 00:02 ALL TASKS ALL TASKS ACTIVE TASKS TASKS IN WRAP UP" at bounding box center [74, 74] width 113 height 112
click at [75, 83] on div "[PHONE_NUMBER] Live | 00:10 ALL TASKS ALL TASKS ACTIVE TASKS TASKS IN WRAP UP" at bounding box center [74, 74] width 113 height 112
click at [149, 87] on link "link to CRM" at bounding box center [163, 89] width 33 height 8
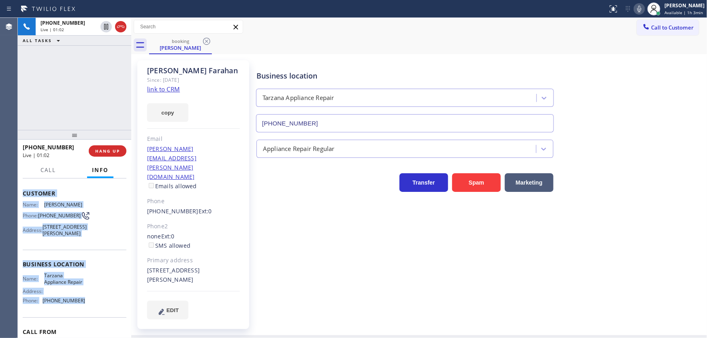
copy div "Customer Name: [PERSON_NAME] Phone: [PHONE_NUMBER] Address: [STREET_ADDRESS][PE…"
drag, startPoint x: 23, startPoint y: 194, endPoint x: 79, endPoint y: 306, distance: 125.1
click at [79, 306] on div "Context Queue: [Test] All Priority: 2 Customer Name: [PERSON_NAME] Phone: [PHON…" at bounding box center [74, 259] width 113 height 160
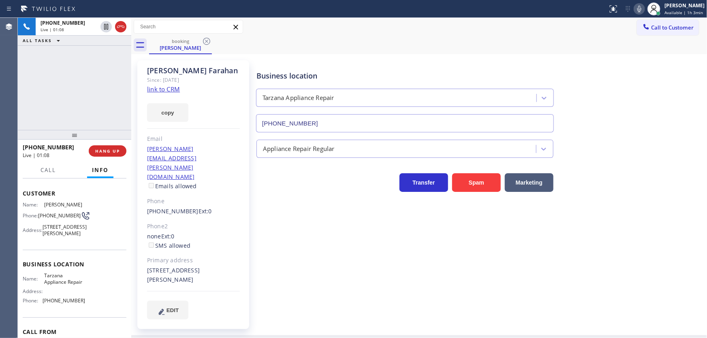
click at [86, 97] on div "[PHONE_NUMBER] Live | 01:08 ALL TASKS ALL TASKS ACTIVE TASKS TASKS IN WRAP UP" at bounding box center [74, 74] width 113 height 112
click at [59, 94] on div "[PHONE_NUMBER] Live | 01:15 ALL TASKS ALL TASKS ACTIVE TASKS TASKS IN WRAP UP" at bounding box center [74, 74] width 113 height 112
click at [104, 99] on div "[PHONE_NUMBER] Live | 01:20 ALL TASKS ALL TASKS ACTIVE TASKS TASKS IN WRAP UP" at bounding box center [74, 74] width 113 height 112
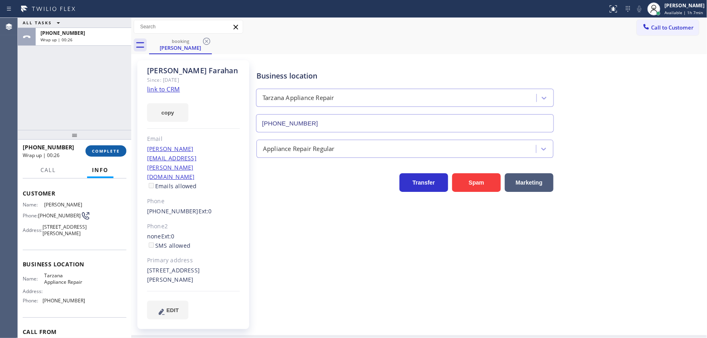
click at [115, 155] on button "COMPLETE" at bounding box center [105, 150] width 41 height 11
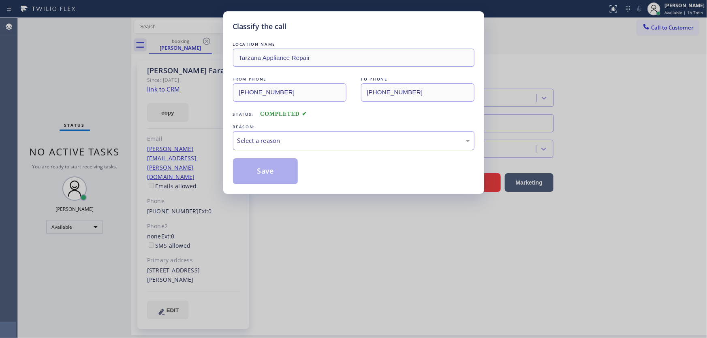
click at [246, 145] on div "Select a reason" at bounding box center [353, 140] width 241 height 19
click at [257, 170] on button "Save" at bounding box center [265, 171] width 65 height 26
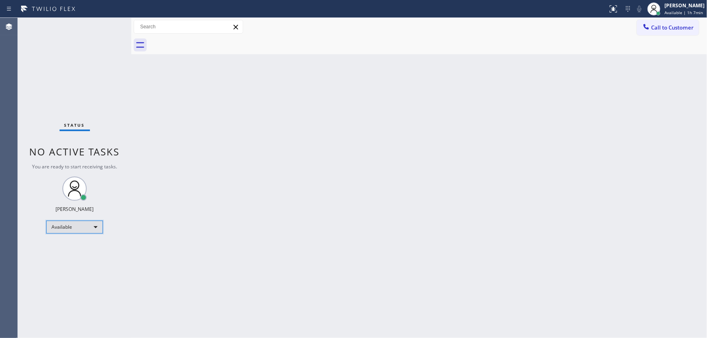
click at [83, 230] on div "Available" at bounding box center [74, 227] width 57 height 13
click at [69, 264] on li "Break" at bounding box center [74, 269] width 55 height 10
drag, startPoint x: 197, startPoint y: 261, endPoint x: 235, endPoint y: 296, distance: 51.9
click at [198, 262] on div "Back to Dashboard Change Sender ID Customers Technicians Select a contact Outbo…" at bounding box center [418, 178] width 575 height 320
drag, startPoint x: 674, startPoint y: 126, endPoint x: 673, endPoint y: 120, distance: 5.7
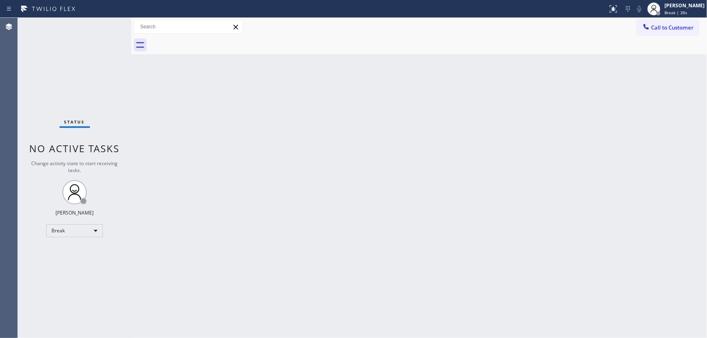
click at [673, 120] on div "Back to Dashboard Change Sender ID Customers Technicians Select a contact Outbo…" at bounding box center [418, 178] width 575 height 320
click at [680, 6] on div "[PERSON_NAME]" at bounding box center [684, 5] width 40 height 7
click at [644, 39] on button "Available" at bounding box center [666, 43] width 81 height 11
click at [507, 47] on div at bounding box center [428, 45] width 558 height 18
click at [68, 77] on div "Status No active tasks You are ready to start receiving tasks. [PERSON_NAME]" at bounding box center [74, 178] width 113 height 320
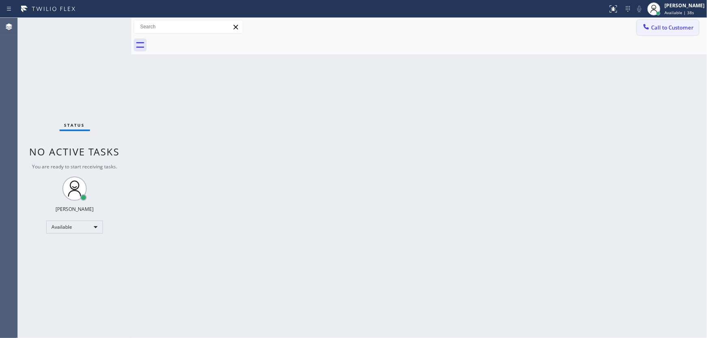
click at [678, 22] on button "Call to Customer" at bounding box center [668, 27] width 62 height 15
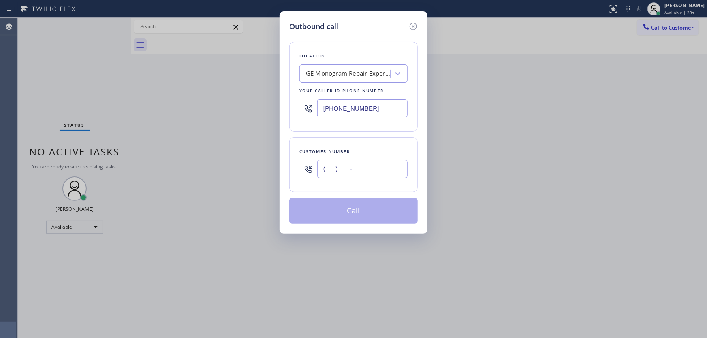
click at [360, 171] on input "(___) ___-____" at bounding box center [362, 169] width 90 height 18
paste input "213) 392-6824"
type input "[PHONE_NUMBER]"
click at [372, 110] on input "[PHONE_NUMBER]" at bounding box center [362, 108] width 90 height 18
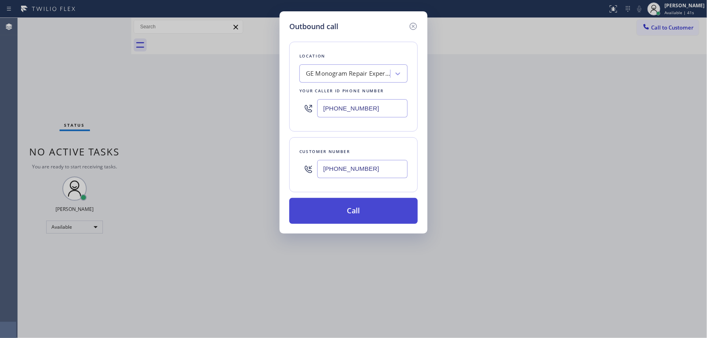
paste input "213) 344-3845"
type input "[PHONE_NUMBER]"
click at [371, 213] on button "Call" at bounding box center [353, 211] width 128 height 26
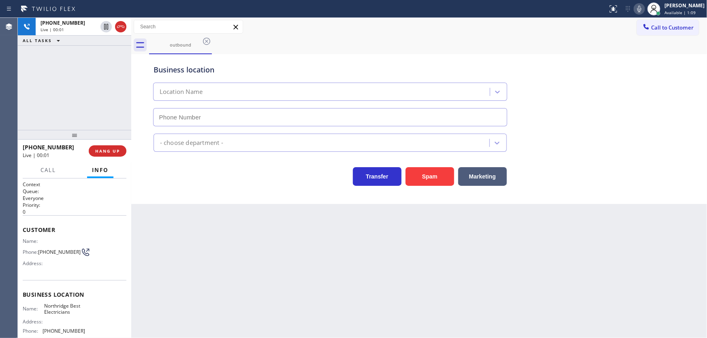
type input "[PHONE_NUMBER]"
click at [89, 105] on div "[PHONE_NUMBER] Live | 00:01 ALL TASKS ALL TASKS ACTIVE TASKS TASKS IN WRAP UP" at bounding box center [74, 74] width 113 height 112
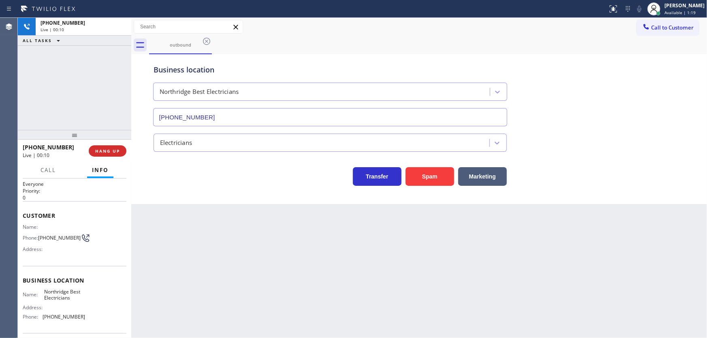
scroll to position [15, 0]
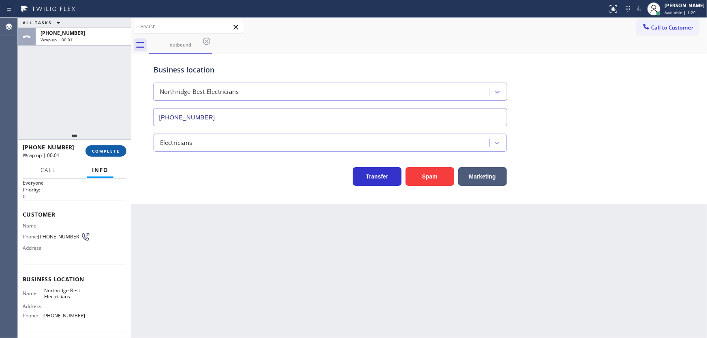
click at [104, 148] on span "COMPLETE" at bounding box center [106, 151] width 28 height 6
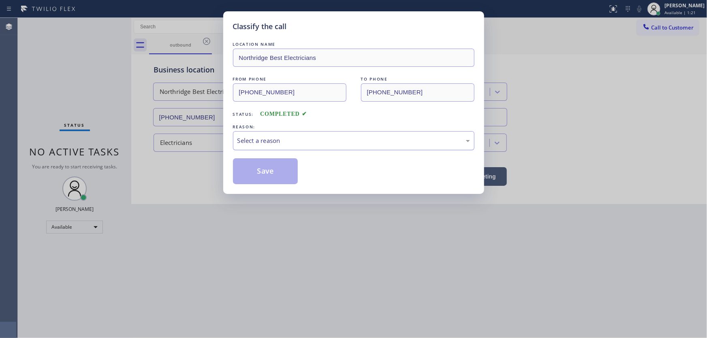
click at [262, 147] on div "Select a reason" at bounding box center [353, 140] width 241 height 19
click at [264, 166] on button "Save" at bounding box center [265, 171] width 65 height 26
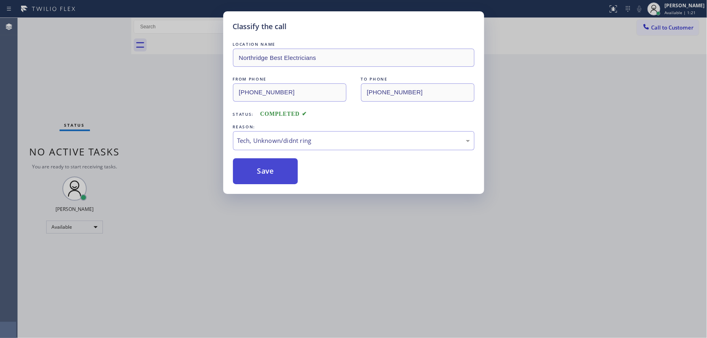
click at [264, 166] on button "Save" at bounding box center [265, 171] width 65 height 26
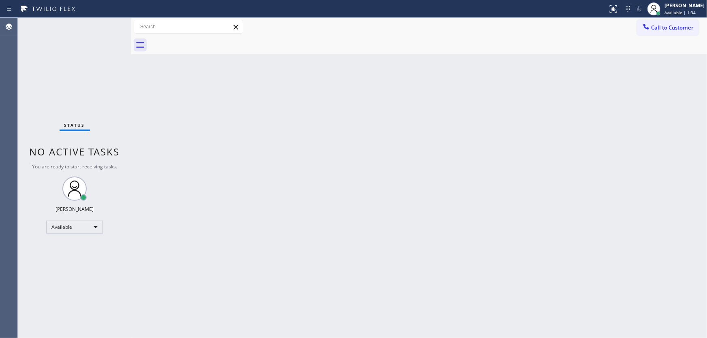
click at [65, 111] on div "Status No active tasks You are ready to start receiving tasks. [PERSON_NAME]" at bounding box center [74, 178] width 113 height 320
click at [659, 33] on button "Call to Customer" at bounding box center [668, 27] width 62 height 15
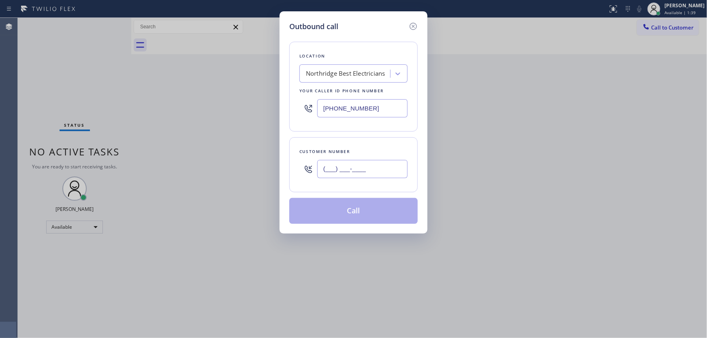
click at [384, 166] on input "(___) ___-____" at bounding box center [362, 169] width 90 height 18
paste input "303) 579-5708"
type input "[PHONE_NUMBER]"
click at [380, 109] on input "[PHONE_NUMBER]" at bounding box center [362, 108] width 90 height 18
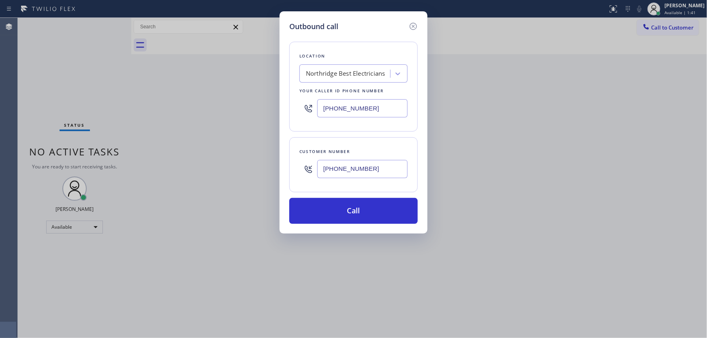
paste input "720) 679-8210"
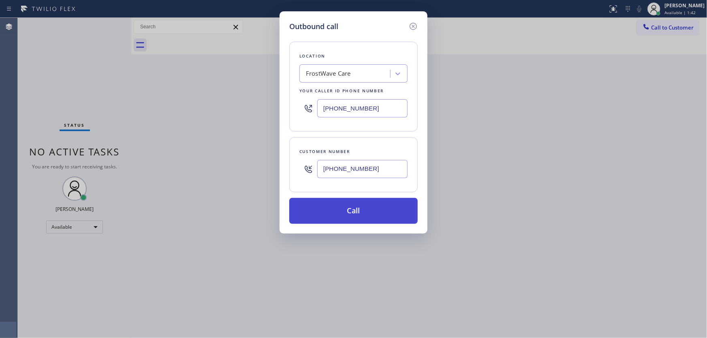
type input "[PHONE_NUMBER]"
click at [355, 214] on button "Call" at bounding box center [353, 211] width 128 height 26
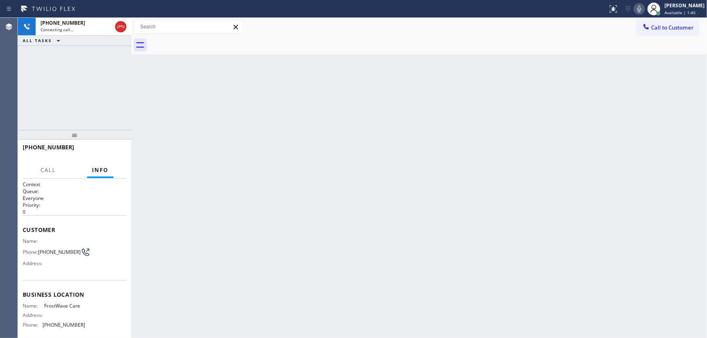
click at [111, 108] on div "[PHONE_NUMBER] Connecting call… ALL TASKS ALL TASKS ACTIVE TASKS TASKS IN WRAP …" at bounding box center [74, 74] width 113 height 112
click at [117, 28] on icon at bounding box center [121, 27] width 10 height 10
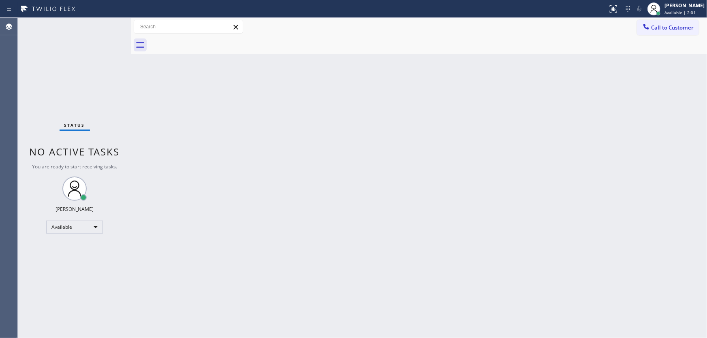
click at [81, 81] on div "Status No active tasks You are ready to start receiving tasks. [PERSON_NAME]" at bounding box center [74, 178] width 113 height 320
click at [657, 24] on span "Call to Customer" at bounding box center [672, 27] width 43 height 7
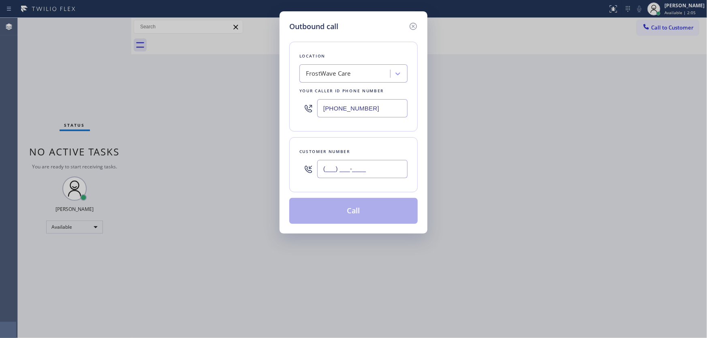
click at [357, 164] on input "(___) ___-____" at bounding box center [362, 169] width 90 height 18
paste input "714) 380-2702"
type input "[PHONE_NUMBER]"
click at [376, 108] on input "[PHONE_NUMBER]" at bounding box center [362, 108] width 90 height 18
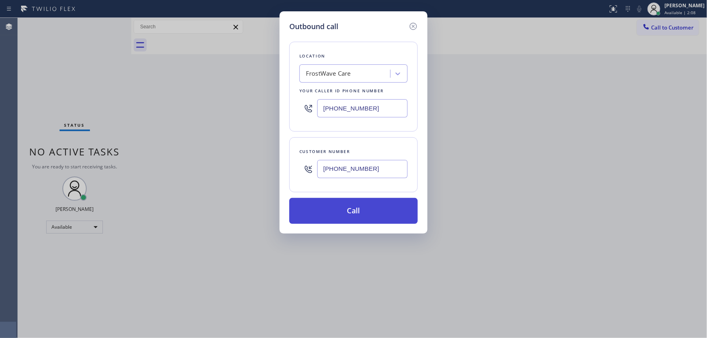
paste input "562) 262-5569"
type input "[PHONE_NUMBER]"
click at [349, 207] on button "Call" at bounding box center [353, 211] width 128 height 26
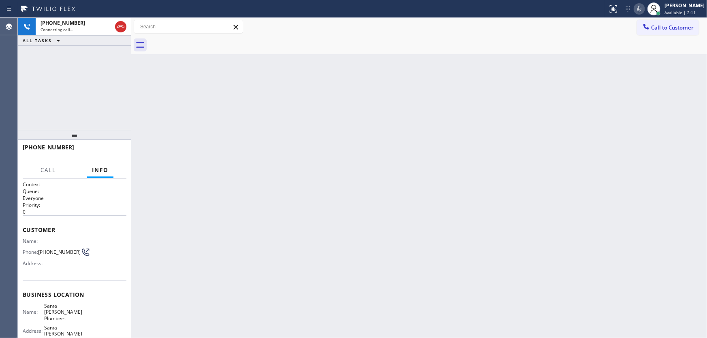
click at [85, 79] on div "[PHONE_NUMBER] Connecting call… ALL TASKS ALL TASKS ACTIVE TASKS TASKS IN WRAP …" at bounding box center [74, 74] width 113 height 112
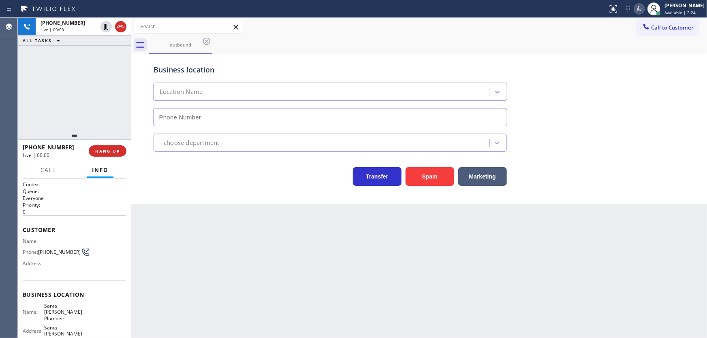
type input "[PHONE_NUMBER]"
click at [62, 84] on div "[PHONE_NUMBER] Live | 00:20 ALL TASKS ALL TASKS ACTIVE TASKS TASKS IN WRAP UP" at bounding box center [74, 74] width 113 height 112
click at [62, 79] on div "[PHONE_NUMBER] Live | 00:24 ALL TASKS ALL TASKS ACTIVE TASKS TASKS IN WRAP UP" at bounding box center [74, 74] width 113 height 112
click at [120, 150] on button "HANG UP" at bounding box center [108, 150] width 38 height 11
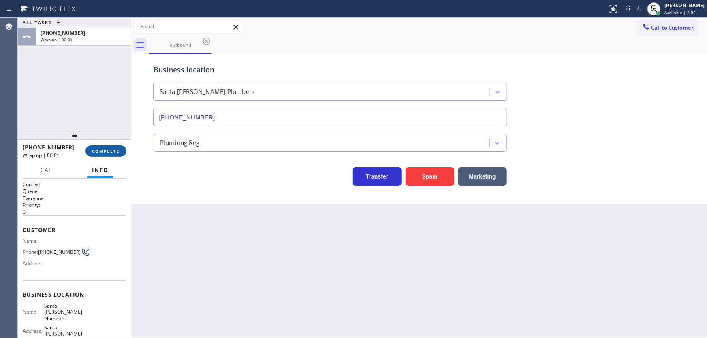
click at [115, 149] on span "COMPLETE" at bounding box center [106, 151] width 28 height 6
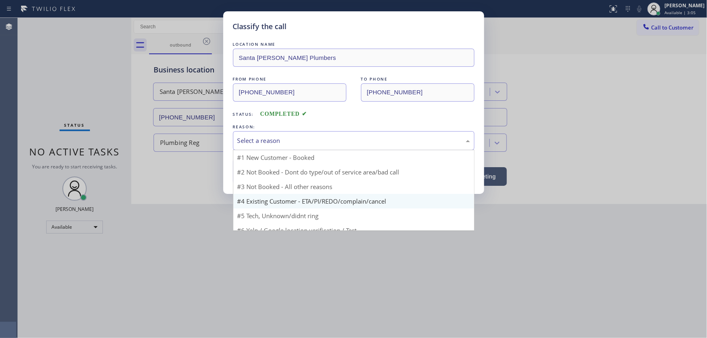
drag, startPoint x: 273, startPoint y: 144, endPoint x: 285, endPoint y: 184, distance: 41.8
click at [274, 144] on div "Select a reason" at bounding box center [353, 140] width 232 height 9
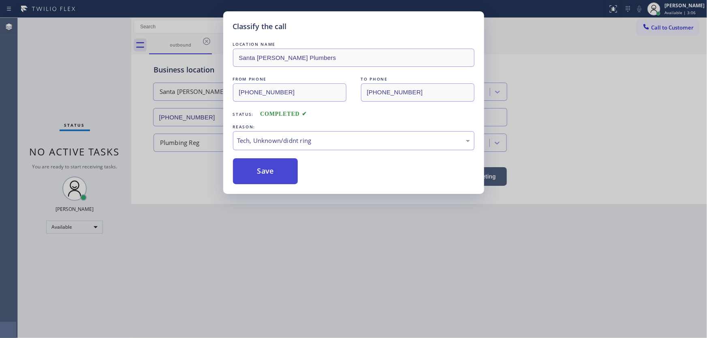
click at [272, 168] on button "Save" at bounding box center [265, 171] width 65 height 26
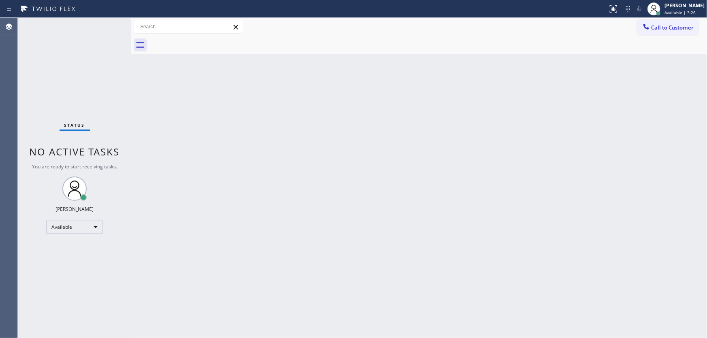
click at [61, 50] on div "Status No active tasks You are ready to start receiving tasks. [PERSON_NAME]" at bounding box center [74, 178] width 113 height 320
drag, startPoint x: 670, startPoint y: 26, endPoint x: 519, endPoint y: 82, distance: 160.7
click at [667, 27] on span "Call to Customer" at bounding box center [672, 27] width 43 height 7
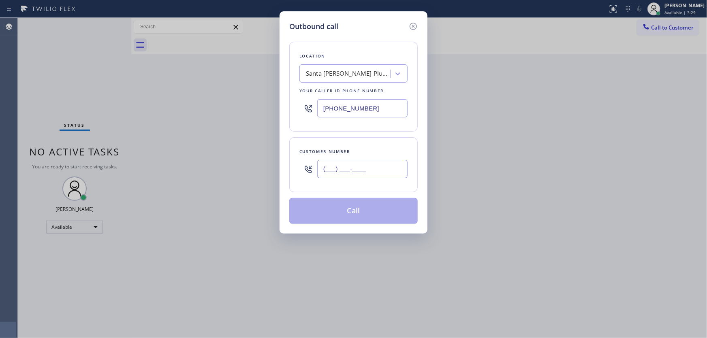
drag, startPoint x: 346, startPoint y: 168, endPoint x: 356, endPoint y: 134, distance: 35.9
click at [346, 168] on input "(___) ___-____" at bounding box center [362, 169] width 90 height 18
paste input "618) 574-2746"
type input "[PHONE_NUMBER]"
click at [372, 114] on input "[PHONE_NUMBER]" at bounding box center [362, 108] width 90 height 18
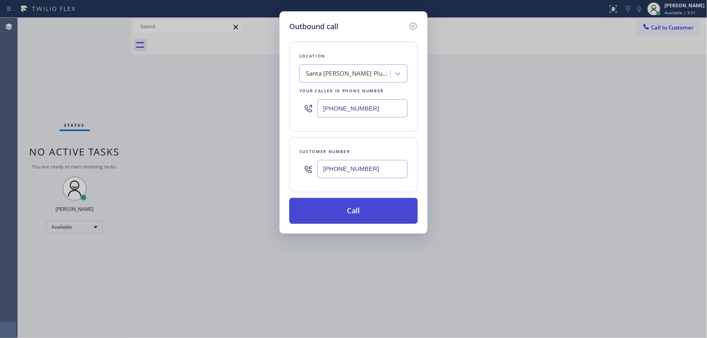
paste input "847) 675-0416"
type input "[PHONE_NUMBER]"
click at [352, 208] on button "Call" at bounding box center [353, 211] width 128 height 26
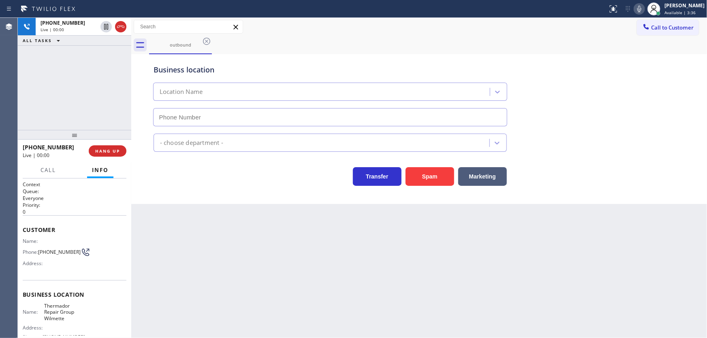
type input "[PHONE_NUMBER]"
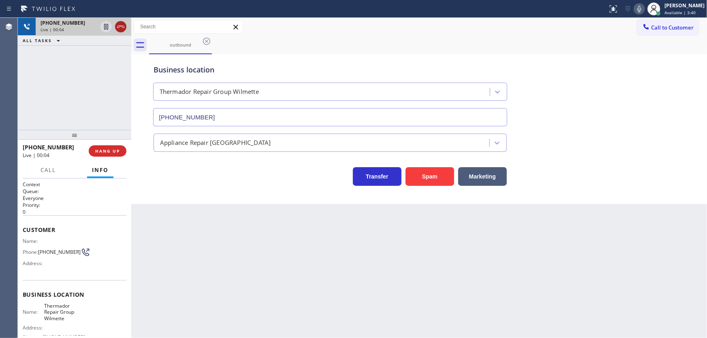
click at [118, 28] on icon at bounding box center [121, 27] width 10 height 10
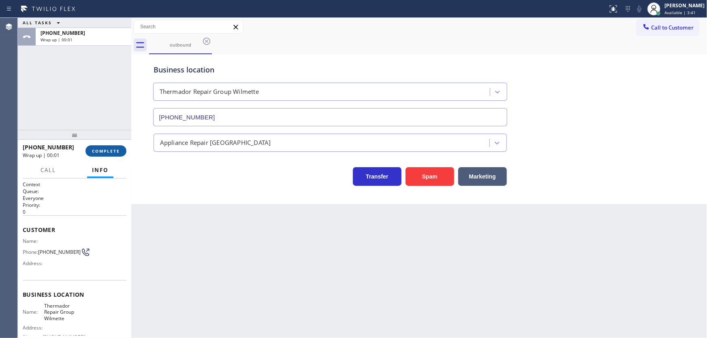
click at [109, 151] on span "COMPLETE" at bounding box center [106, 151] width 28 height 6
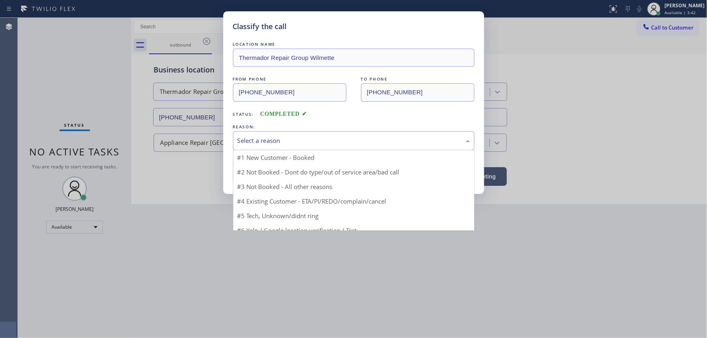
drag, startPoint x: 266, startPoint y: 142, endPoint x: 267, endPoint y: 148, distance: 6.6
click at [266, 144] on div "Select a reason" at bounding box center [353, 140] width 232 height 9
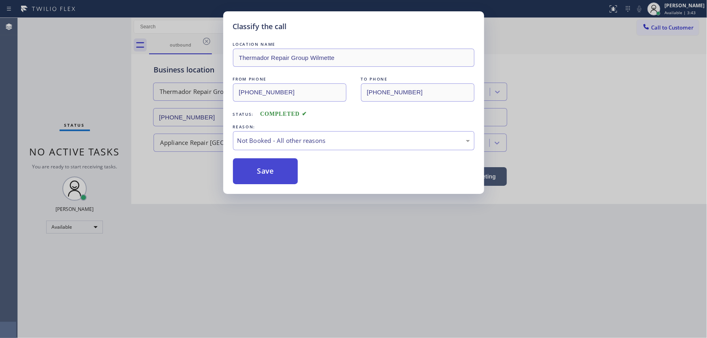
click at [265, 169] on button "Save" at bounding box center [265, 171] width 65 height 26
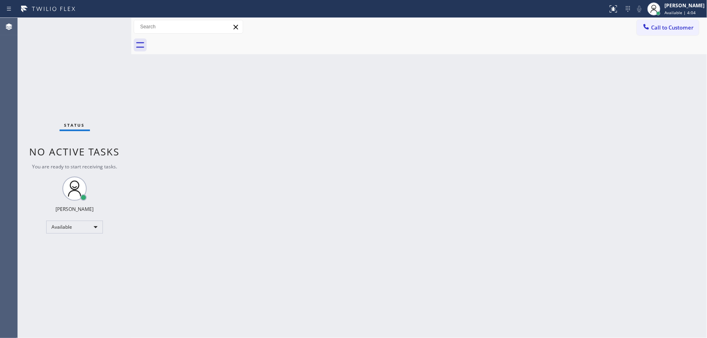
click at [49, 75] on div "Status No active tasks You are ready to start receiving tasks. [PERSON_NAME]" at bounding box center [74, 178] width 113 height 320
click at [665, 22] on button "Call to Customer" at bounding box center [668, 27] width 62 height 15
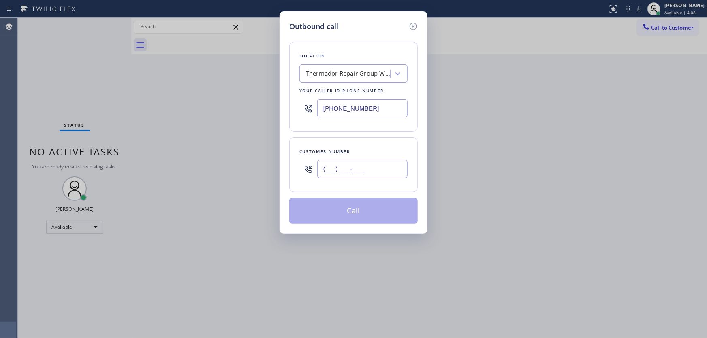
click at [366, 172] on input "(___) ___-____" at bounding box center [362, 169] width 90 height 18
paste input "213) 392-6824"
type input "[PHONE_NUMBER]"
click at [375, 107] on input "[PHONE_NUMBER]" at bounding box center [362, 108] width 90 height 18
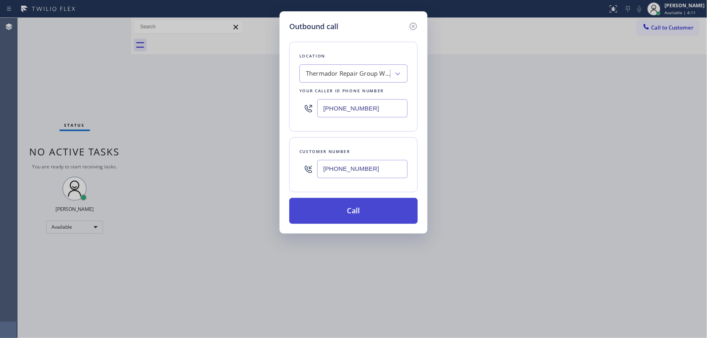
paste input "213) 344-3845"
type input "[PHONE_NUMBER]"
click at [350, 213] on button "Call" at bounding box center [353, 211] width 128 height 26
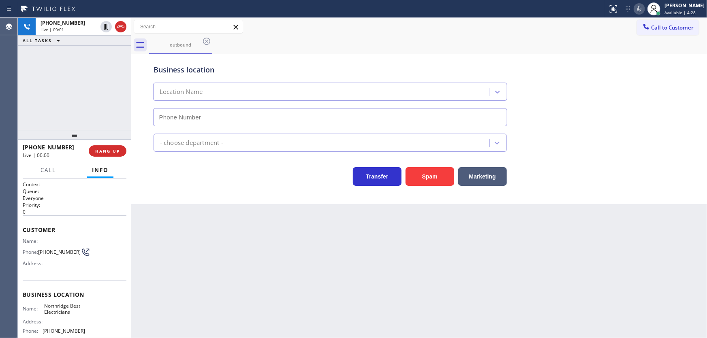
type input "[PHONE_NUMBER]"
click at [82, 111] on div "[PHONE_NUMBER] Live | 00:01 ALL TASKS ALL TASKS ACTIVE TASKS TASKS IN WRAP UP" at bounding box center [74, 74] width 113 height 112
click at [123, 147] on button "HANG UP" at bounding box center [108, 150] width 38 height 11
click at [114, 149] on span "HANG UP" at bounding box center [107, 151] width 25 height 6
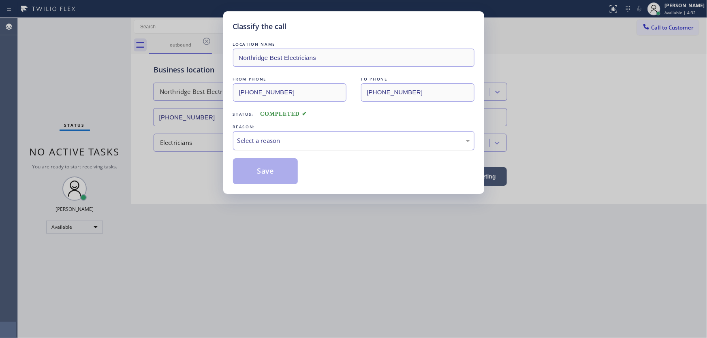
click at [258, 146] on div "Select a reason" at bounding box center [353, 140] width 241 height 19
click at [263, 173] on button "Save" at bounding box center [265, 171] width 65 height 26
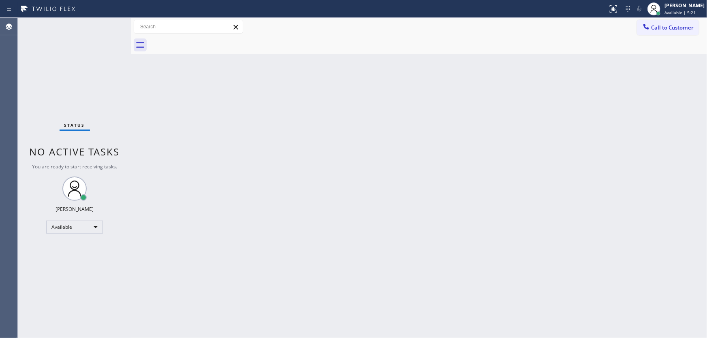
click at [82, 122] on div "Status No active tasks You are ready to start receiving tasks. [PERSON_NAME]" at bounding box center [74, 178] width 113 height 320
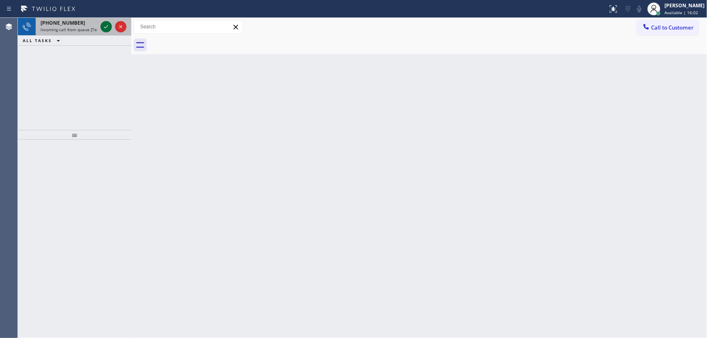
click at [103, 28] on icon at bounding box center [106, 27] width 10 height 10
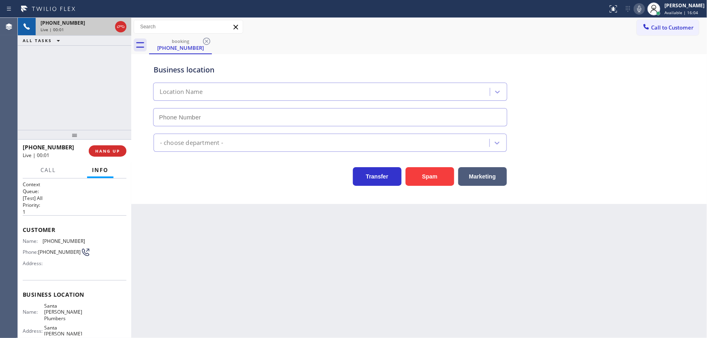
type input "[PHONE_NUMBER]"
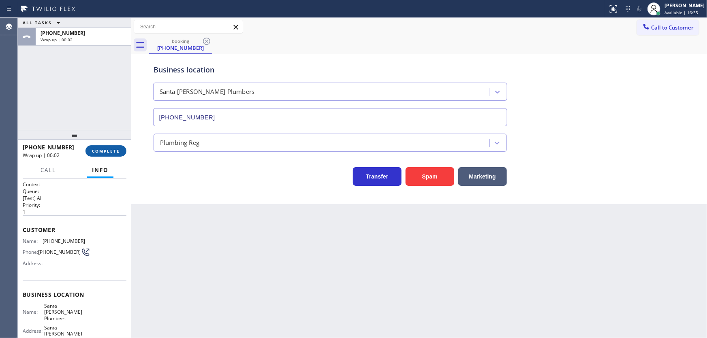
click at [117, 150] on span "COMPLETE" at bounding box center [106, 151] width 28 height 6
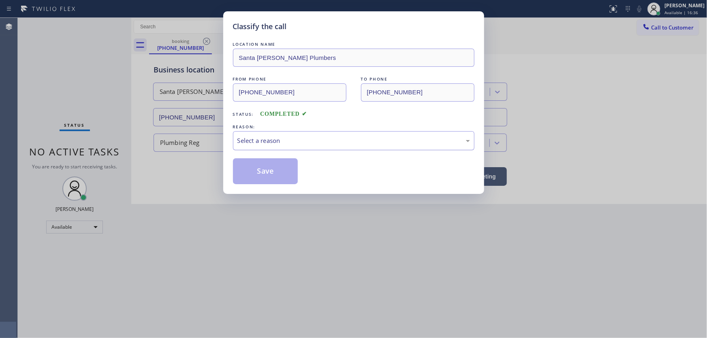
click at [254, 138] on div "Select a reason" at bounding box center [353, 140] width 232 height 9
click at [265, 166] on button "Save" at bounding box center [265, 171] width 65 height 26
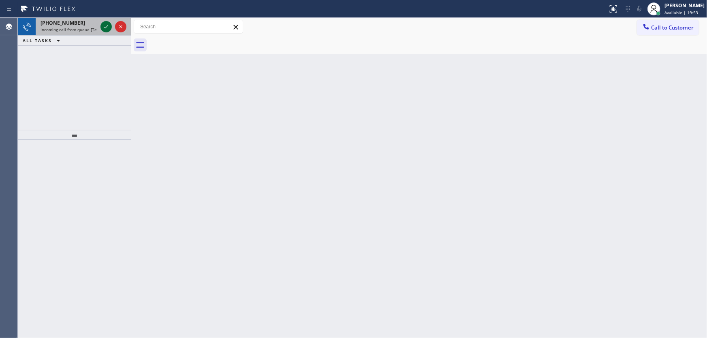
click at [104, 28] on icon at bounding box center [106, 27] width 10 height 10
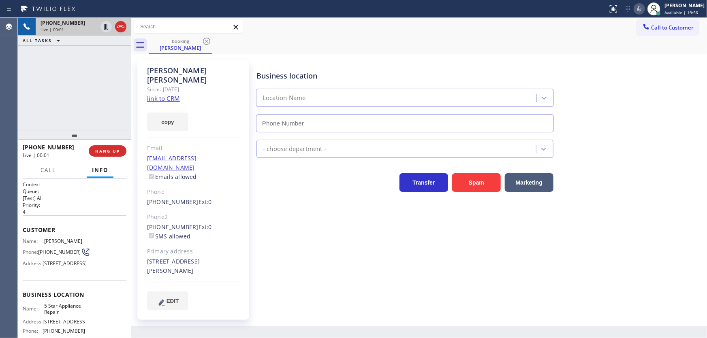
type input "[PHONE_NUMBER]"
click at [175, 94] on link "link to CRM" at bounding box center [163, 98] width 33 height 8
click at [95, 73] on div "[PHONE_NUMBER] Live | 01:00 ALL TASKS ALL TASKS ACTIVE TASKS TASKS IN WRAP UP" at bounding box center [74, 74] width 113 height 112
click at [642, 8] on icon at bounding box center [639, 9] width 10 height 10
click at [77, 60] on div "[PHONE_NUMBER] Live | 01:02 ALL TASKS ALL TASKS ACTIVE TASKS TASKS IN WRAP UP" at bounding box center [74, 74] width 113 height 112
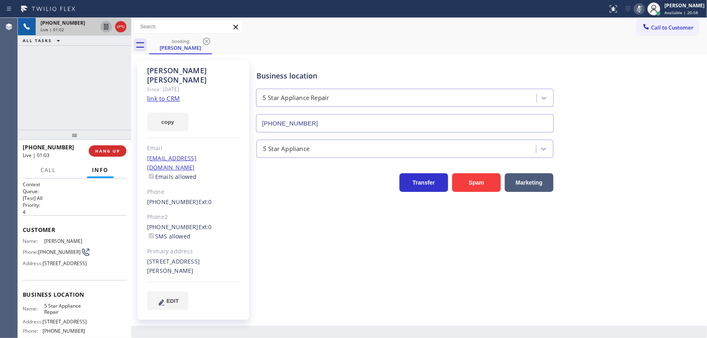
click at [106, 27] on icon at bounding box center [106, 27] width 10 height 10
click at [641, 5] on icon at bounding box center [639, 9] width 10 height 10
click at [115, 76] on div "[PHONE_NUMBER] Live | 04:26 ALL TASKS ALL TASKS ACTIVE TASKS TASKS IN WRAP UP" at bounding box center [74, 74] width 113 height 112
click at [104, 28] on icon at bounding box center [106, 27] width 10 height 10
click at [337, 30] on div "Call to Customer Outbound call Location [GEOGRAPHIC_DATA] Best Electricians You…" at bounding box center [418, 27] width 575 height 14
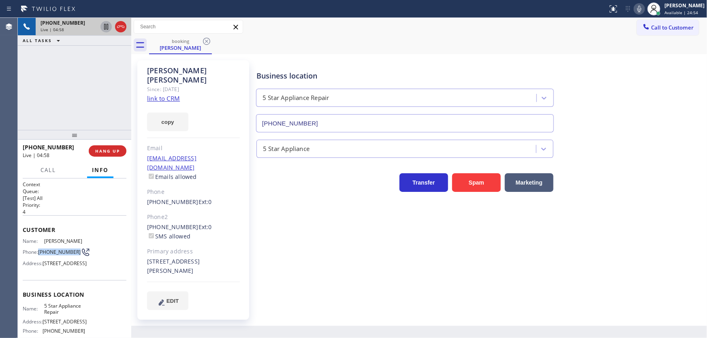
drag, startPoint x: 53, startPoint y: 255, endPoint x: 40, endPoint y: 250, distance: 14.5
click at [40, 250] on span "[PHONE_NUMBER]" at bounding box center [59, 252] width 43 height 6
copy span "[PHONE_NUMBER]"
click at [87, 102] on div "[PHONE_NUMBER] Live | 04:58 ALL TASKS ALL TASKS ACTIVE TASKS TASKS IN WRAP UP" at bounding box center [74, 74] width 113 height 112
click at [75, 94] on div "[PHONE_NUMBER] Live | 05:01 ALL TASKS ALL TASKS ACTIVE TASKS TASKS IN WRAP UP" at bounding box center [74, 74] width 113 height 112
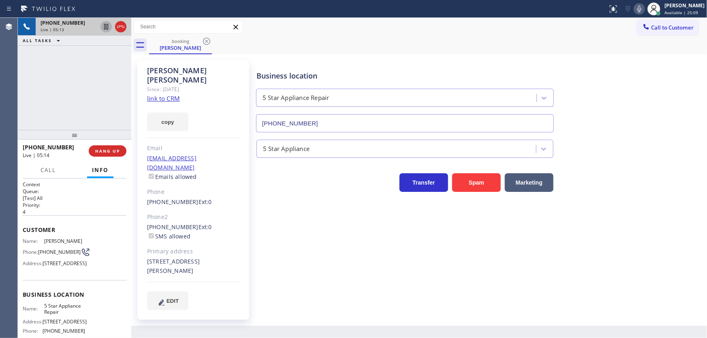
click at [109, 99] on div "[PHONE_NUMBER] Live | 05:13 ALL TASKS ALL TASKS ACTIVE TASKS TASKS IN WRAP UP" at bounding box center [74, 74] width 113 height 112
drag, startPoint x: 109, startPoint y: 99, endPoint x: 94, endPoint y: 99, distance: 14.2
click at [94, 99] on div "[PHONE_NUMBER] Live | 05:15 ALL TASKS ALL TASKS ACTIVE TASKS TASKS IN WRAP UP" at bounding box center [74, 74] width 113 height 112
click at [121, 28] on icon at bounding box center [121, 27] width 10 height 10
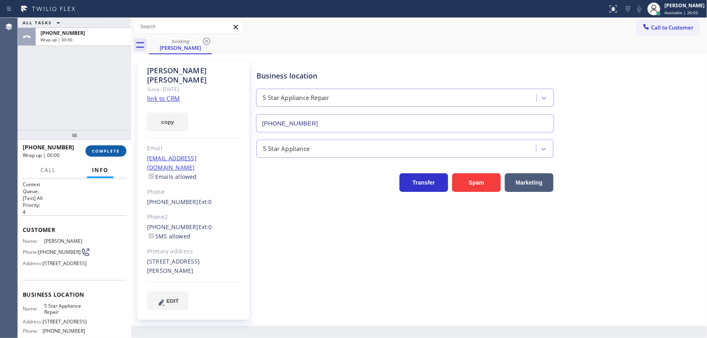
click at [109, 153] on span "COMPLETE" at bounding box center [106, 151] width 28 height 6
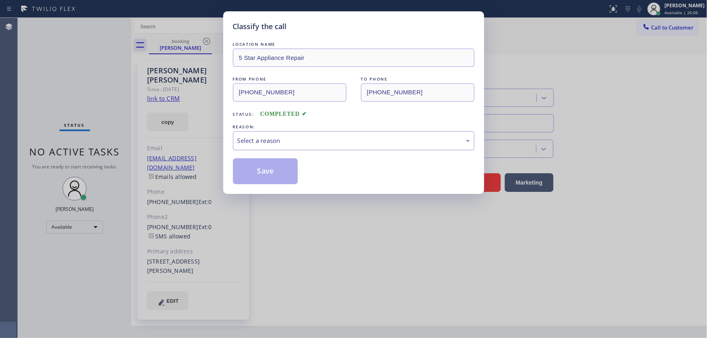
click at [271, 142] on div "Select a reason" at bounding box center [353, 140] width 232 height 9
click at [281, 141] on div "Tech, Unknown/didnt ring" at bounding box center [353, 140] width 232 height 9
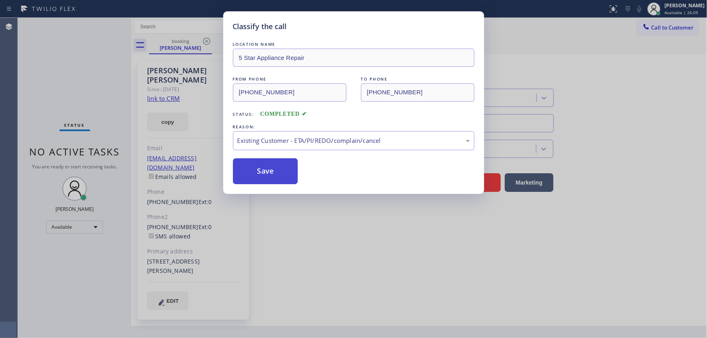
click at [282, 169] on button "Save" at bounding box center [265, 171] width 65 height 26
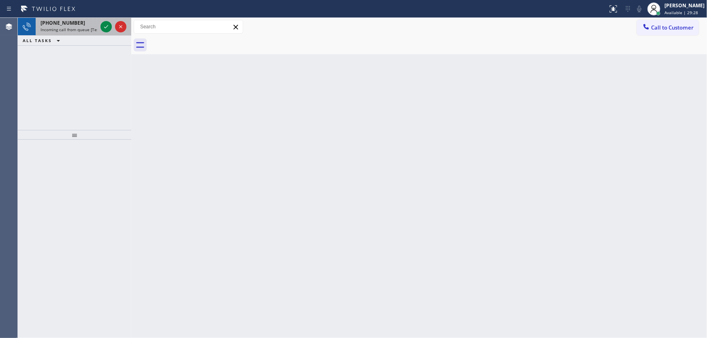
click at [58, 28] on span "Incoming call from queue [Test] All" at bounding box center [73, 30] width 67 height 6
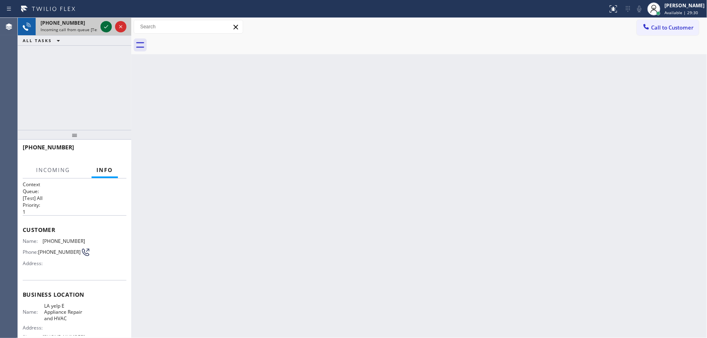
click at [107, 25] on icon at bounding box center [106, 27] width 10 height 10
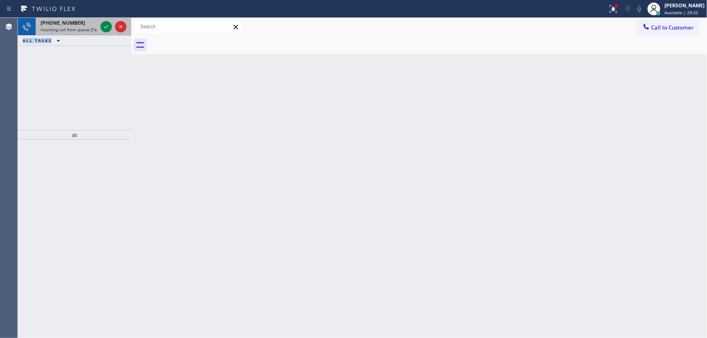
click at [81, 26] on div "[PHONE_NUMBER]" at bounding box center [68, 22] width 57 height 7
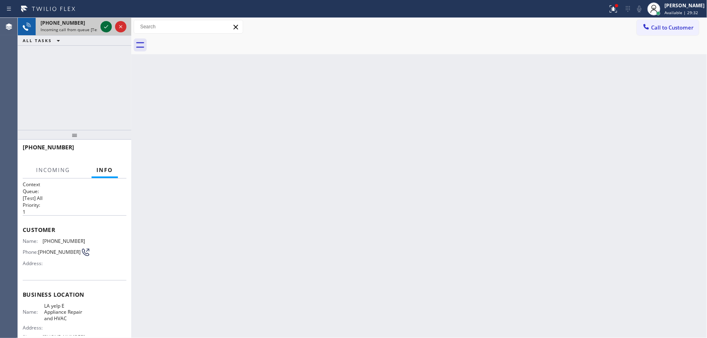
click at [107, 23] on icon at bounding box center [106, 27] width 10 height 10
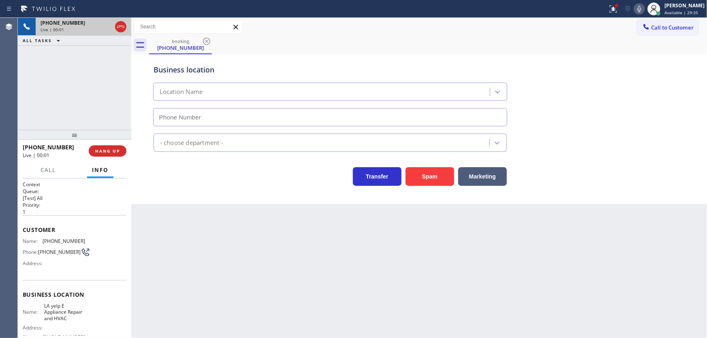
type input "[PHONE_NUMBER]"
click at [47, 227] on span "Customer" at bounding box center [75, 230] width 104 height 8
drag, startPoint x: 618, startPoint y: 4, endPoint x: 617, endPoint y: 28, distance: 23.9
click at [618, 4] on icon at bounding box center [613, 9] width 10 height 10
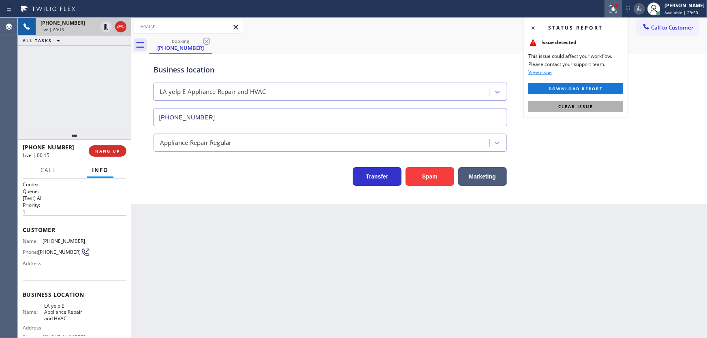
click at [596, 104] on button "Clear issue" at bounding box center [575, 106] width 95 height 11
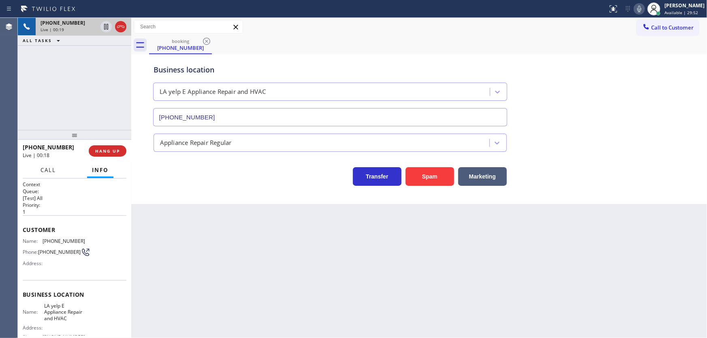
click at [48, 168] on span "Call" at bounding box center [47, 169] width 15 height 7
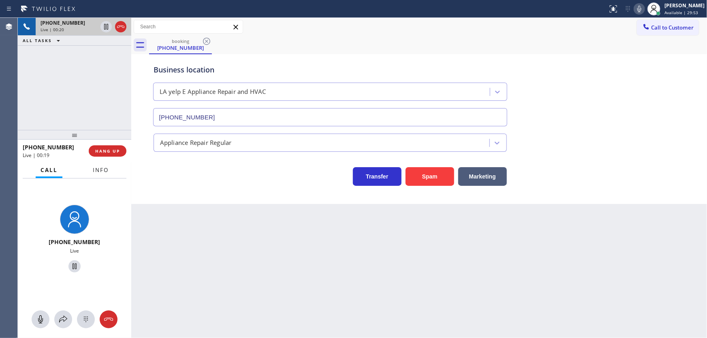
click at [96, 174] on button "Info" at bounding box center [101, 170] width 26 height 16
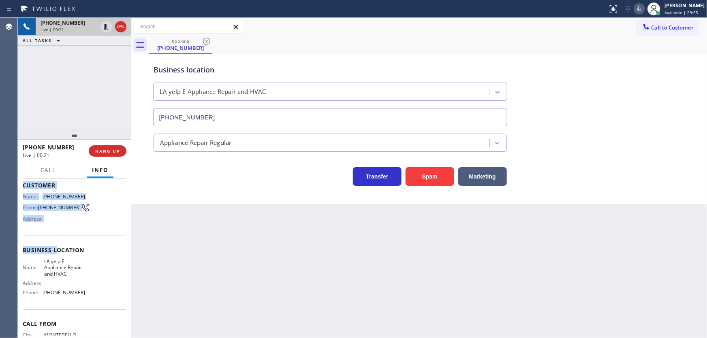
scroll to position [81, 0]
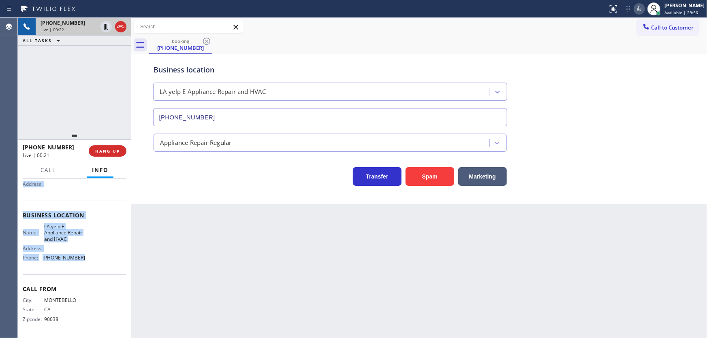
drag, startPoint x: 22, startPoint y: 229, endPoint x: 94, endPoint y: 258, distance: 77.8
click at [94, 258] on div "Context Queue: [Test] All Priority: 1 Customer Name: [PHONE_NUMBER] Phone: [PHO…" at bounding box center [74, 259] width 113 height 160
copy div "Customer Name: [PHONE_NUMBER] Phone: [PHONE_NUMBER] Address: Business location …"
click at [107, 24] on icon at bounding box center [106, 27] width 10 height 10
click at [642, 8] on icon at bounding box center [639, 9] width 10 height 10
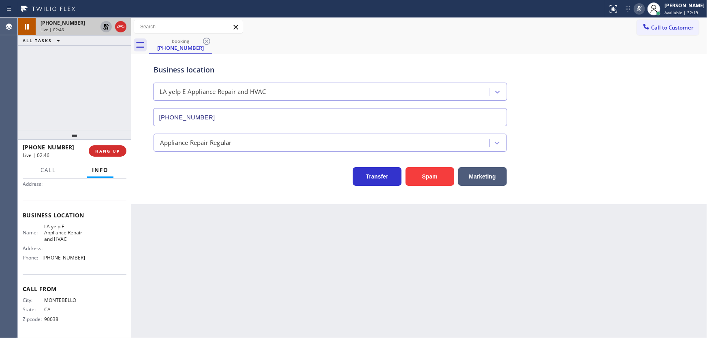
click at [591, 47] on div "booking [PHONE_NUMBER]" at bounding box center [428, 45] width 558 height 18
click at [75, 91] on div "[PHONE_NUMBER] Live | 02:52 ALL TASKS ALL TASKS ACTIVE TASKS TASKS IN WRAP UP" at bounding box center [74, 74] width 113 height 112
click at [44, 81] on div "[PHONE_NUMBER] Live | 03:32 ALL TASKS ALL TASKS ACTIVE TASKS TASKS IN WRAP UP" at bounding box center [74, 74] width 113 height 112
click at [105, 26] on icon at bounding box center [106, 27] width 10 height 10
click at [644, 11] on icon at bounding box center [639, 9] width 10 height 10
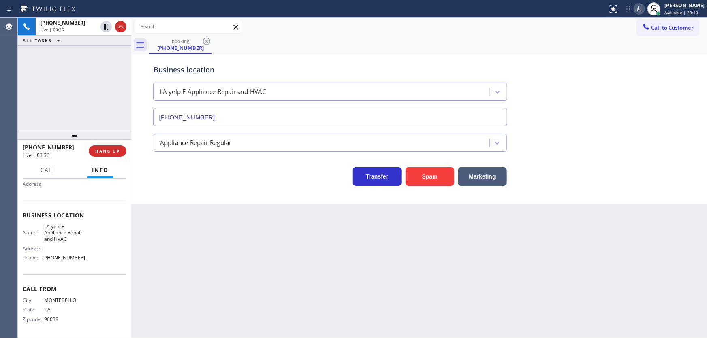
click at [94, 73] on div "[PHONE_NUMBER] Live | 03:36 ALL TASKS ALL TASKS ACTIVE TASKS TASKS IN WRAP UP" at bounding box center [74, 74] width 113 height 112
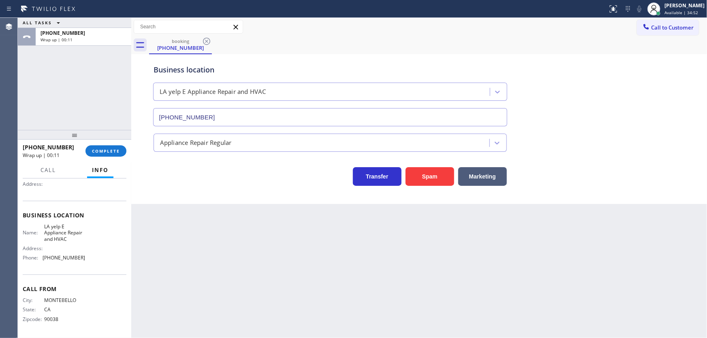
click at [65, 87] on div "ALL TASKS ALL TASKS ACTIVE TASKS TASKS IN WRAP UP [PHONE_NUMBER] Wrap up | 00:11" at bounding box center [74, 74] width 113 height 112
click at [111, 147] on button "COMPLETE" at bounding box center [105, 150] width 41 height 11
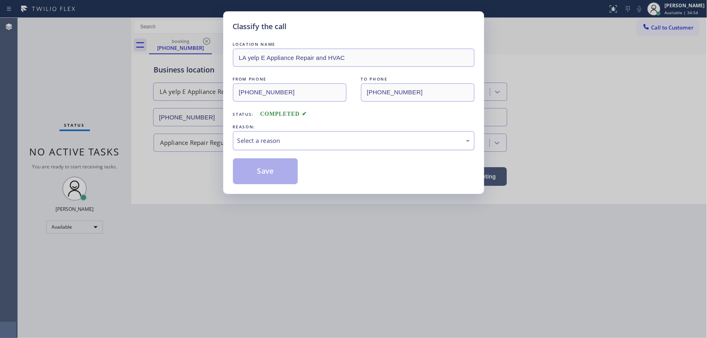
drag, startPoint x: 264, startPoint y: 143, endPoint x: 267, endPoint y: 149, distance: 6.2
click at [265, 143] on div "Select a reason" at bounding box center [353, 140] width 232 height 9
click at [264, 170] on button "Save" at bounding box center [265, 171] width 65 height 26
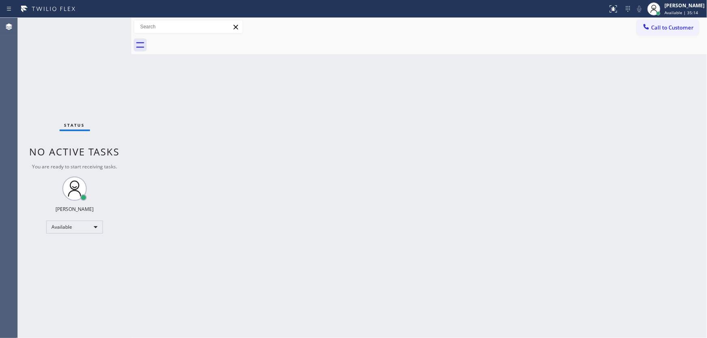
click at [76, 64] on div "Status No active tasks You are ready to start receiving tasks. [PERSON_NAME]" at bounding box center [74, 178] width 113 height 320
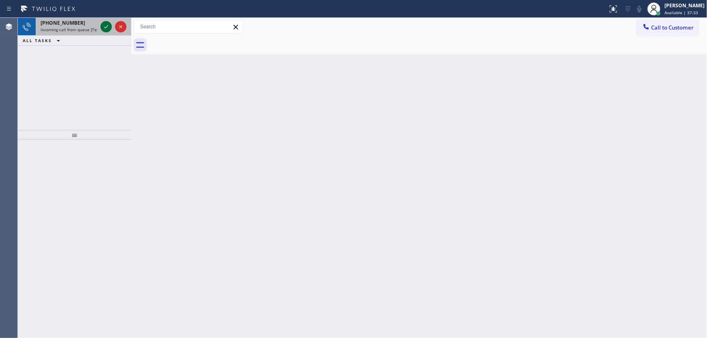
click at [102, 24] on icon at bounding box center [106, 27] width 10 height 10
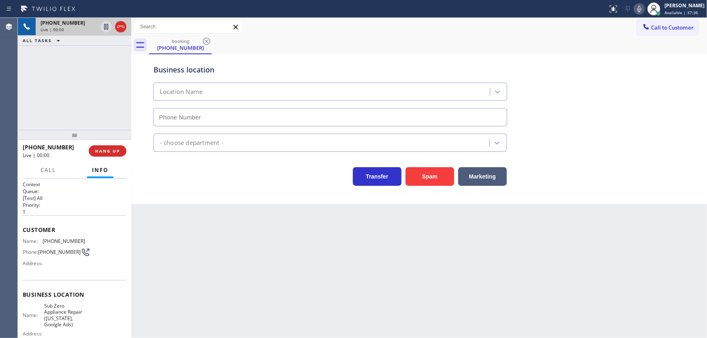
type input "[PHONE_NUMBER]"
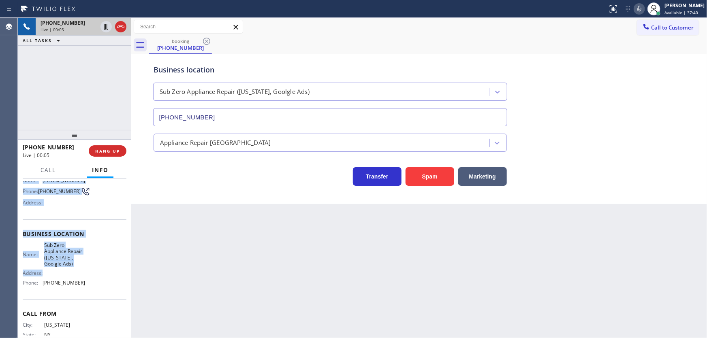
scroll to position [87, 0]
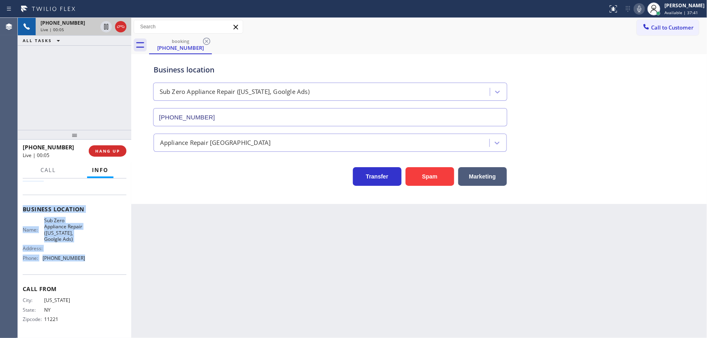
drag, startPoint x: 21, startPoint y: 228, endPoint x: 85, endPoint y: 257, distance: 70.1
click at [85, 257] on div "Context Queue: [Test] All Priority: 1 Customer Name: [PHONE_NUMBER] Phone: [PHO…" at bounding box center [74, 259] width 113 height 160
click at [93, 118] on div "[PHONE_NUMBER] Live | 00:06 ALL TASKS ALL TASKS ACTIVE TASKS TASKS IN WRAP UP" at bounding box center [74, 74] width 113 height 112
click at [56, 94] on div "[PHONE_NUMBER] Live | 00:37 ALL TASKS ALL TASKS ACTIVE TASKS TASKS IN WRAP UP" at bounding box center [74, 74] width 113 height 112
click at [52, 94] on div "[PHONE_NUMBER] Live | 00:47 ALL TASKS ALL TASKS ACTIVE TASKS TASKS IN WRAP UP" at bounding box center [74, 74] width 113 height 112
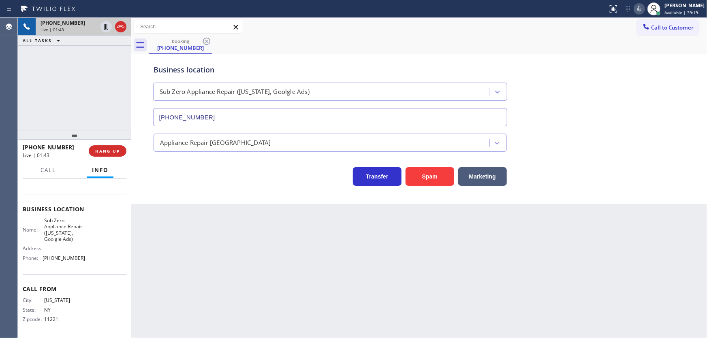
click at [79, 89] on div "[PHONE_NUMBER] Live | 01:43 ALL TASKS ALL TASKS ACTIVE TASKS TASKS IN WRAP UP" at bounding box center [74, 74] width 113 height 112
click at [92, 94] on div "[PHONE_NUMBER] Live | 02:16 ALL TASKS ALL TASKS ACTIVE TASKS TASKS IN WRAP UP" at bounding box center [74, 74] width 113 height 112
click at [121, 26] on icon at bounding box center [121, 27] width 10 height 10
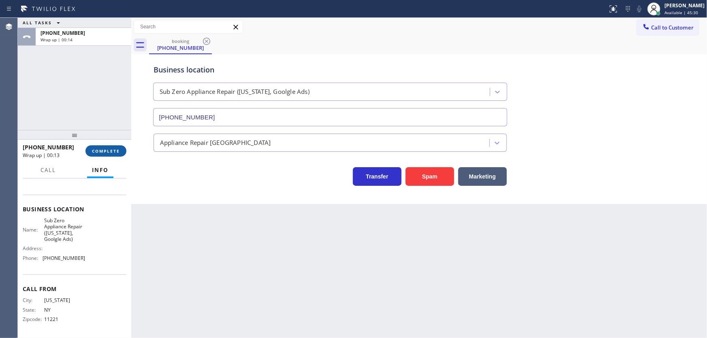
click at [116, 149] on span "COMPLETE" at bounding box center [106, 151] width 28 height 6
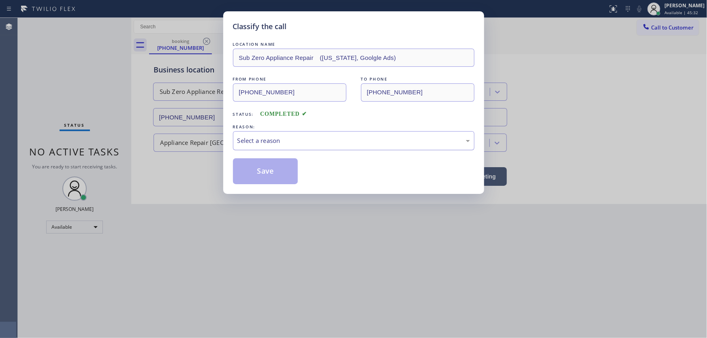
click at [251, 142] on div "Select a reason" at bounding box center [353, 140] width 232 height 9
click at [258, 172] on button "Save" at bounding box center [265, 171] width 65 height 26
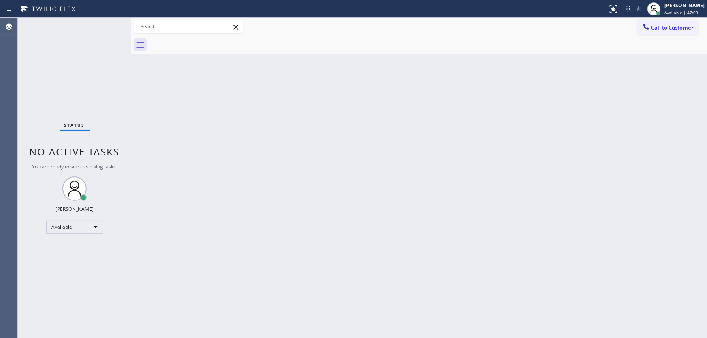
click at [66, 54] on div "Status No active tasks You are ready to start receiving tasks. [PERSON_NAME]" at bounding box center [74, 178] width 113 height 320
click at [27, 86] on div "Status No active tasks You are ready to start receiving tasks. [PERSON_NAME]" at bounding box center [74, 178] width 113 height 320
click at [670, 28] on span "Call to Customer" at bounding box center [672, 27] width 43 height 7
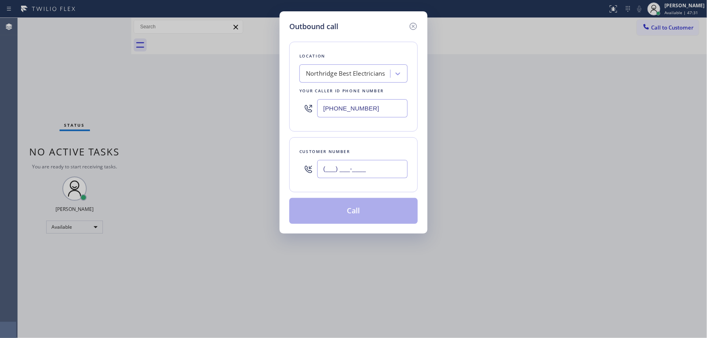
click at [360, 163] on input "(___) ___-____" at bounding box center [362, 169] width 90 height 18
paste input "815) 922-7467"
type input "[PHONE_NUMBER]"
click at [372, 113] on input "[PHONE_NUMBER]" at bounding box center [362, 108] width 90 height 18
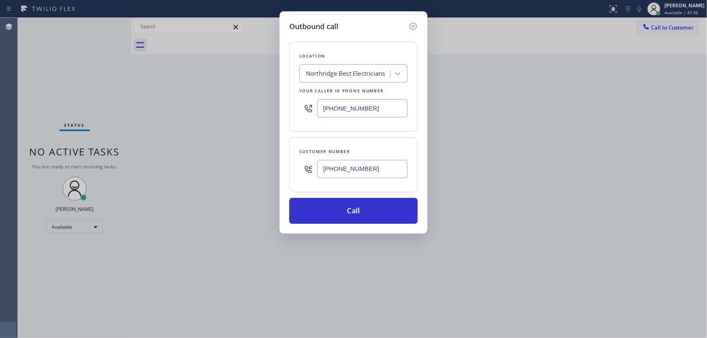
click at [341, 111] on input "[PHONE_NUMBER]" at bounding box center [362, 108] width 90 height 18
paste input "779) 212-7220"
type input "[PHONE_NUMBER]"
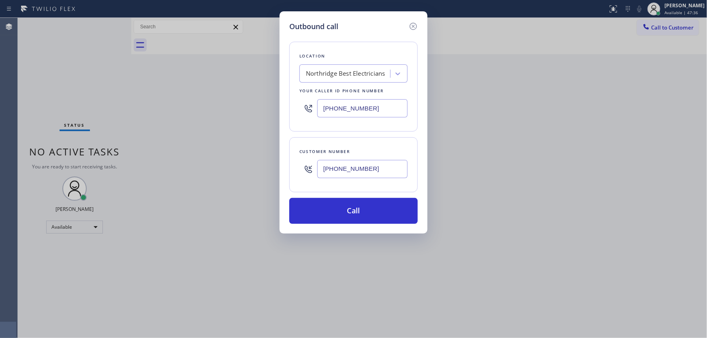
click at [342, 130] on div "Location [GEOGRAPHIC_DATA] Best Electricians Your caller id phone number [PHONE…" at bounding box center [353, 87] width 128 height 90
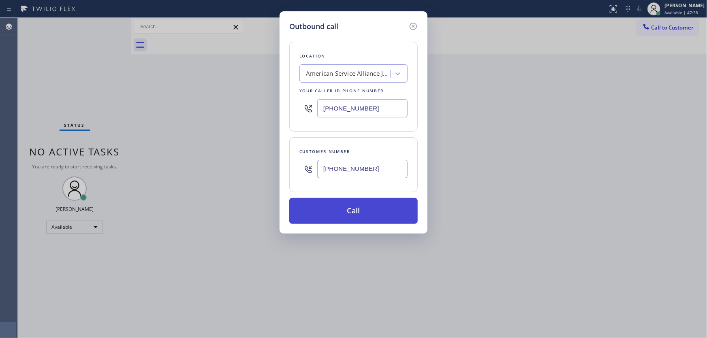
click at [359, 215] on button "Call" at bounding box center [353, 211] width 128 height 26
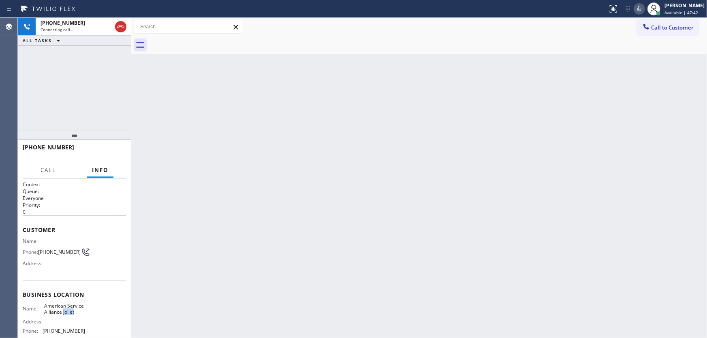
drag, startPoint x: 57, startPoint y: 320, endPoint x: 49, endPoint y: 311, distance: 12.4
click at [43, 315] on div "Name: American Service Alliance Joilet" at bounding box center [54, 309] width 62 height 13
click at [121, 24] on icon at bounding box center [121, 27] width 10 height 10
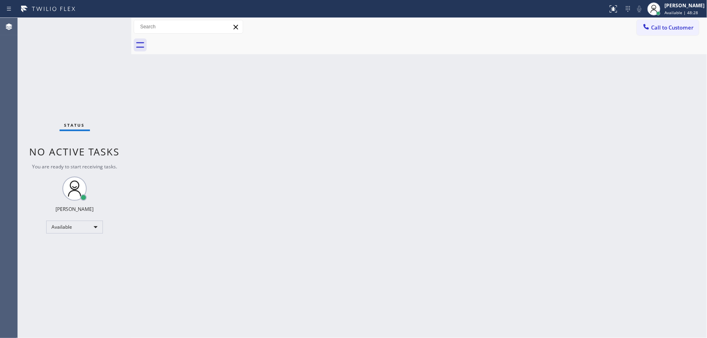
click at [107, 112] on div "Status No active tasks You are ready to start receiving tasks. [PERSON_NAME]" at bounding box center [74, 178] width 113 height 320
drag, startPoint x: 73, startPoint y: 81, endPoint x: 73, endPoint y: 76, distance: 4.9
click at [73, 81] on div "Status No active tasks You are ready to start receiving tasks. [PERSON_NAME]" at bounding box center [74, 178] width 113 height 320
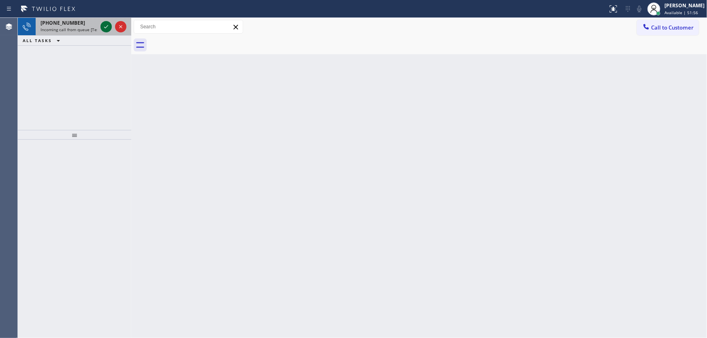
click at [101, 29] on icon at bounding box center [106, 27] width 10 height 10
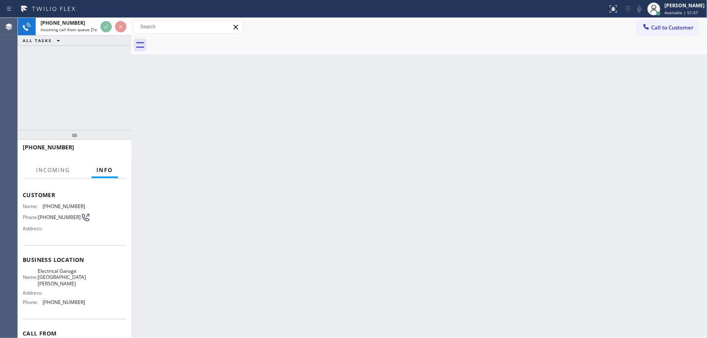
scroll to position [36, 0]
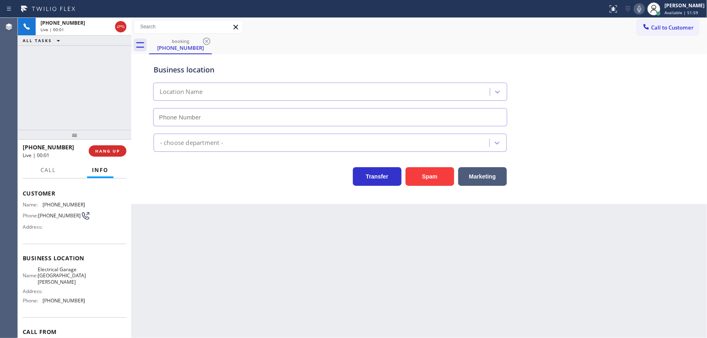
type input "[PHONE_NUMBER]"
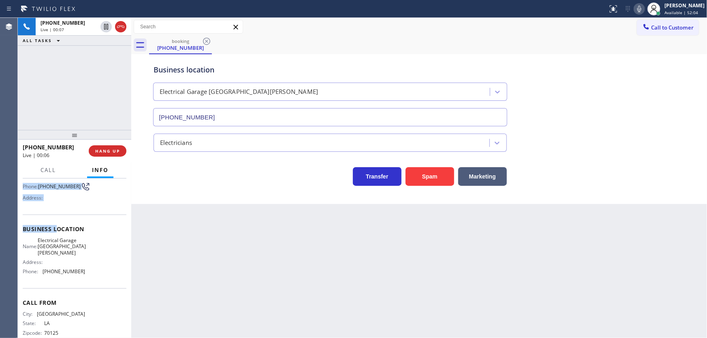
scroll to position [75, 0]
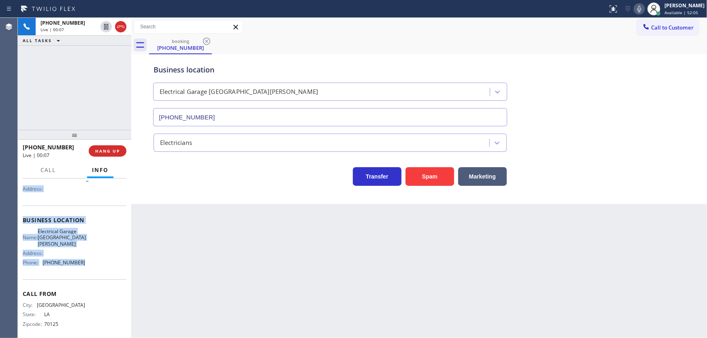
drag, startPoint x: 23, startPoint y: 189, endPoint x: 90, endPoint y: 266, distance: 102.0
click at [90, 266] on div "Context Queue: [Test] All Priority: 1 Customer Name: [PHONE_NUMBER] Phone: [PHO…" at bounding box center [75, 224] width 104 height 234
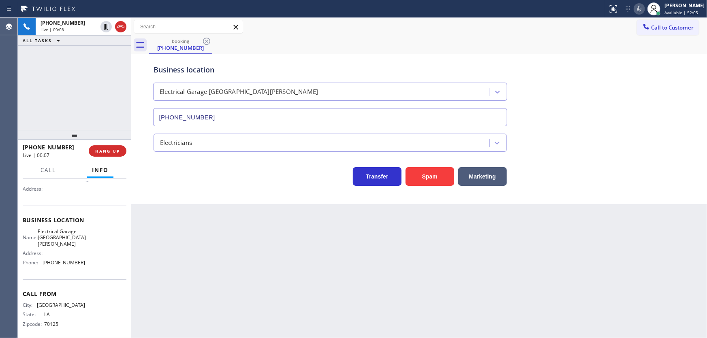
click at [85, 111] on div "[PHONE_NUMBER] Live | 00:08 ALL TASKS ALL TASKS ACTIVE TASKS TASKS IN WRAP UP" at bounding box center [74, 74] width 113 height 112
click at [62, 94] on div "[PHONE_NUMBER] Live | 00:29 ALL TASKS ALL TASKS ACTIVE TASKS TASKS IN WRAP UP" at bounding box center [74, 74] width 113 height 112
click at [121, 22] on div at bounding box center [113, 27] width 29 height 18
click at [121, 22] on icon at bounding box center [121, 27] width 10 height 10
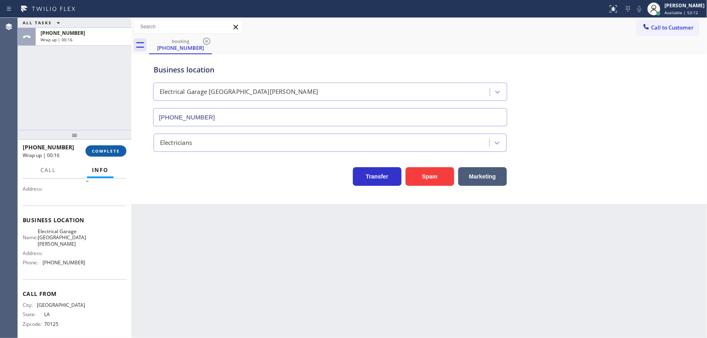
click at [105, 155] on button "COMPLETE" at bounding box center [105, 150] width 41 height 11
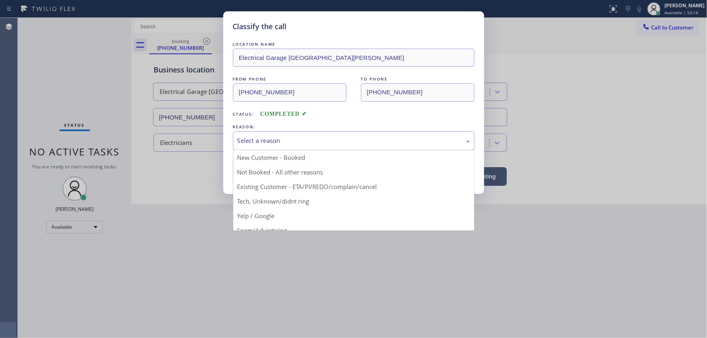
click at [273, 147] on div "Select a reason" at bounding box center [353, 140] width 241 height 19
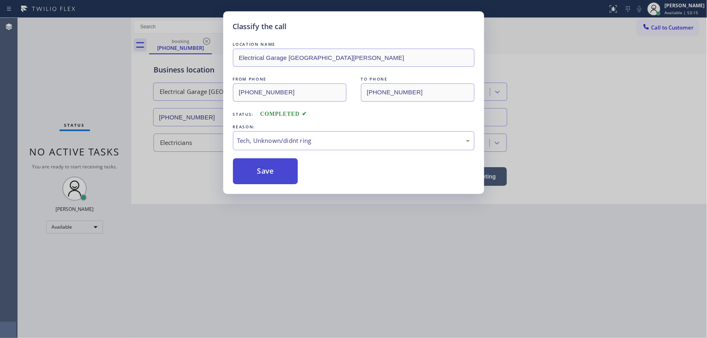
click at [266, 173] on button "Save" at bounding box center [265, 171] width 65 height 26
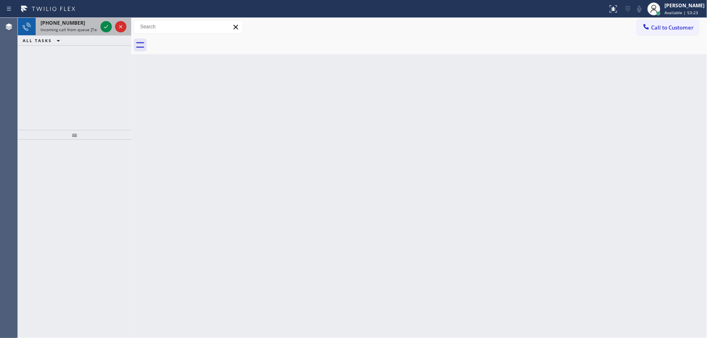
click at [56, 27] on span "Incoming call from queue [Test] All" at bounding box center [73, 30] width 67 height 6
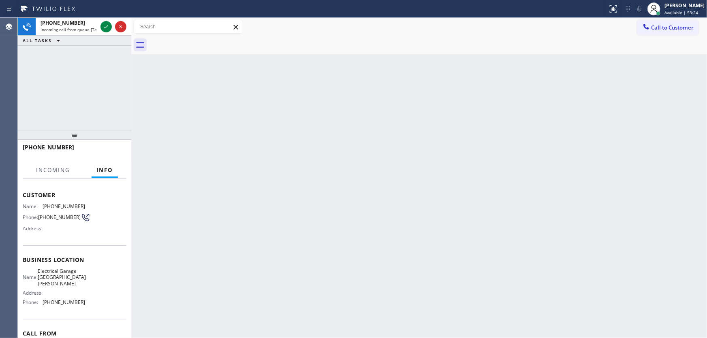
scroll to position [36, 0]
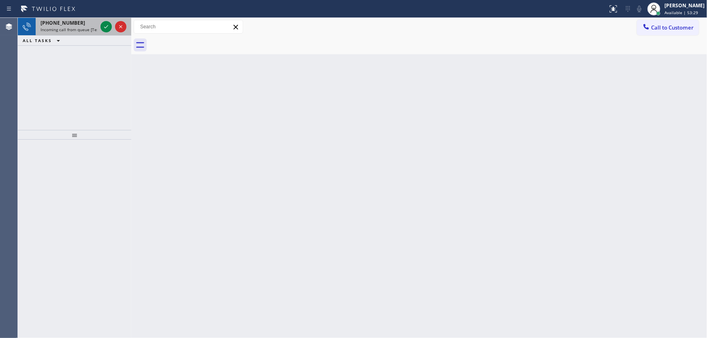
click at [73, 26] on span "[PHONE_NUMBER]" at bounding box center [62, 22] width 45 height 7
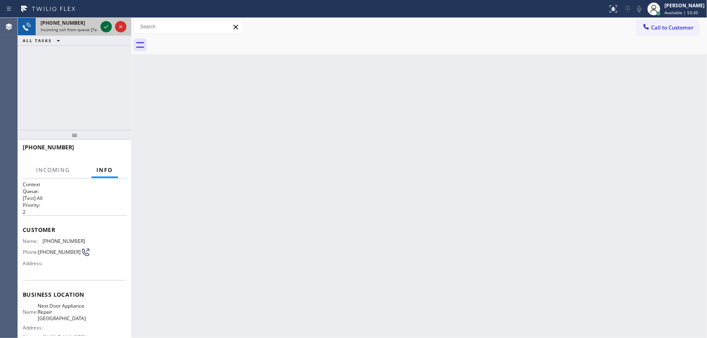
click at [105, 24] on icon at bounding box center [106, 27] width 10 height 10
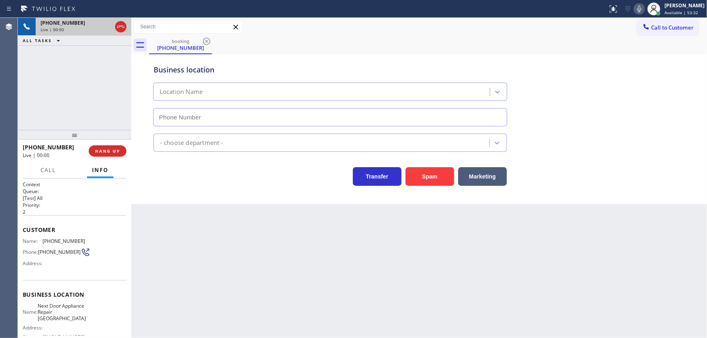
type input "[PHONE_NUMBER]"
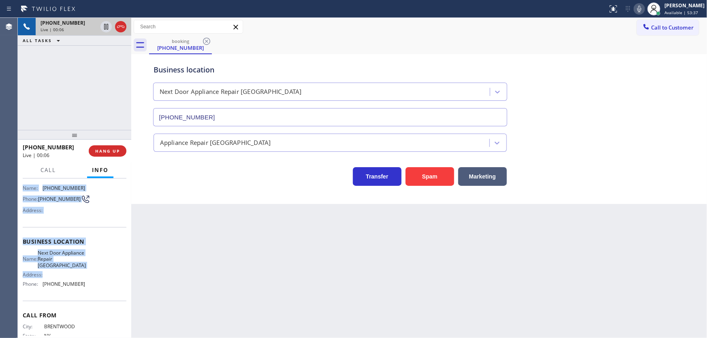
scroll to position [73, 0]
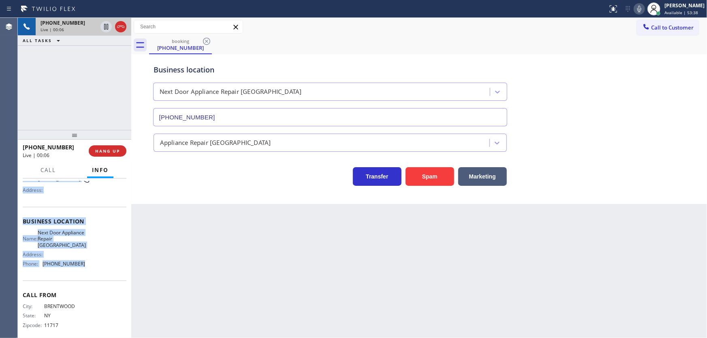
drag, startPoint x: 21, startPoint y: 227, endPoint x: 90, endPoint y: 271, distance: 82.3
click at [90, 271] on div "Context Queue: [Test] All Priority: 2 Customer Name: [PHONE_NUMBER] Phone: [PHO…" at bounding box center [74, 259] width 113 height 160
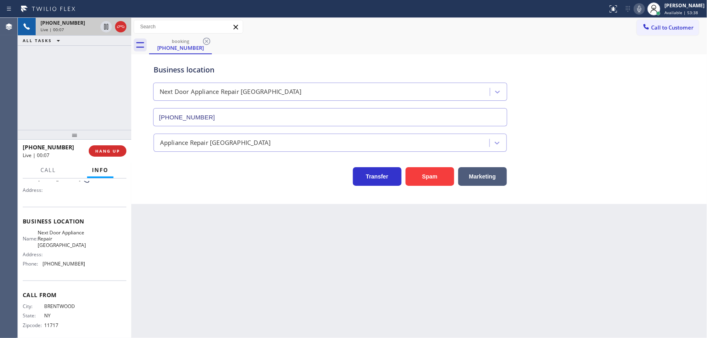
click at [98, 97] on div "[PHONE_NUMBER] Live | 00:07 ALL TASKS ALL TASKS ACTIVE TASKS TASKS IN WRAP UP" at bounding box center [74, 74] width 113 height 112
drag, startPoint x: 39, startPoint y: 90, endPoint x: 114, endPoint y: 0, distance: 117.6
click at [40, 90] on div "[PHONE_NUMBER] Live | 00:50 ALL TASKS ALL TASKS ACTIVE TASKS TASKS IN WRAP UP" at bounding box center [74, 74] width 113 height 112
click at [89, 99] on div "[PHONE_NUMBER] Live | 02:06 ALL TASKS ALL TASKS ACTIVE TASKS TASKS IN WRAP UP" at bounding box center [74, 74] width 113 height 112
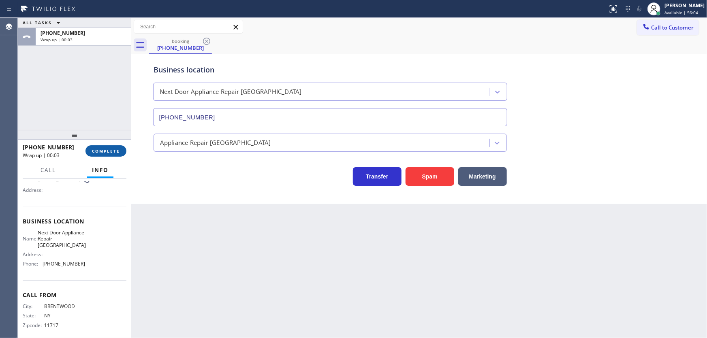
click at [93, 150] on button "COMPLETE" at bounding box center [105, 150] width 41 height 11
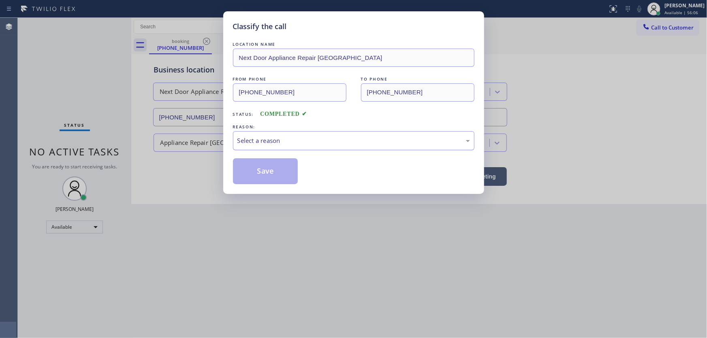
click at [249, 143] on div "Select a reason" at bounding box center [353, 140] width 232 height 9
click at [253, 167] on button "Save" at bounding box center [265, 171] width 65 height 26
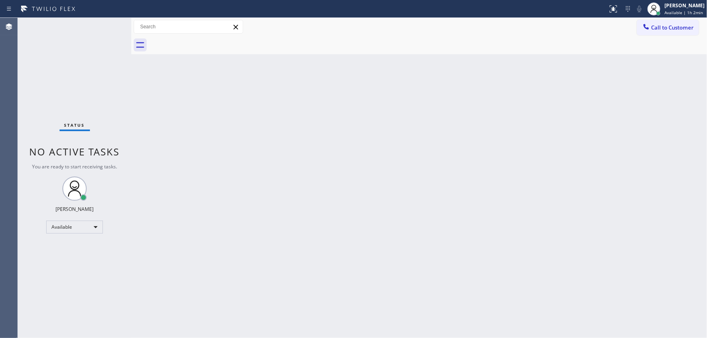
click at [94, 77] on div "Status No active tasks You are ready to start receiving tasks. [PERSON_NAME]" at bounding box center [74, 178] width 113 height 320
drag, startPoint x: 94, startPoint y: 77, endPoint x: 90, endPoint y: 68, distance: 9.8
click at [90, 68] on div "Status No active tasks You are ready to start receiving tasks. [PERSON_NAME]" at bounding box center [74, 178] width 113 height 320
click at [87, 71] on div "Status No active tasks You are ready to start receiving tasks. [PERSON_NAME]" at bounding box center [74, 178] width 113 height 320
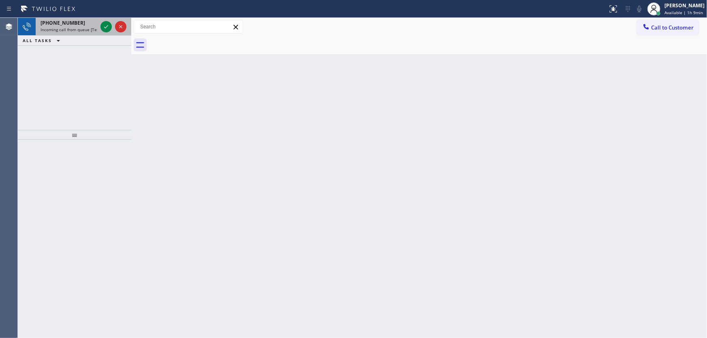
click at [87, 24] on div "[PHONE_NUMBER]" at bounding box center [68, 22] width 57 height 7
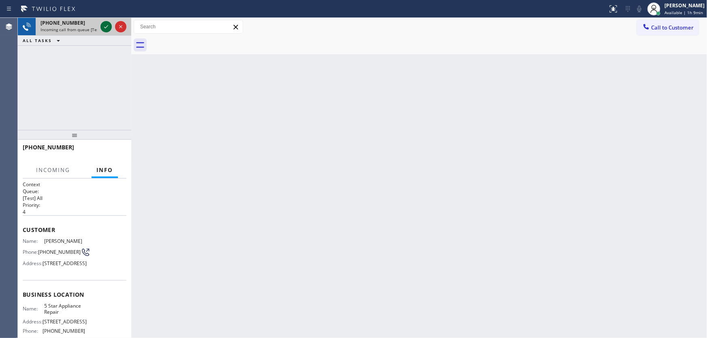
click at [105, 28] on icon at bounding box center [106, 26] width 4 height 3
click at [118, 26] on icon at bounding box center [121, 27] width 10 height 10
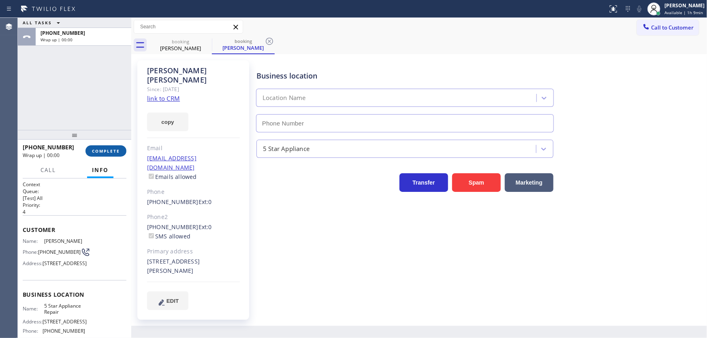
type input "[PHONE_NUMBER]"
click at [111, 149] on span "COMPLETE" at bounding box center [106, 151] width 28 height 6
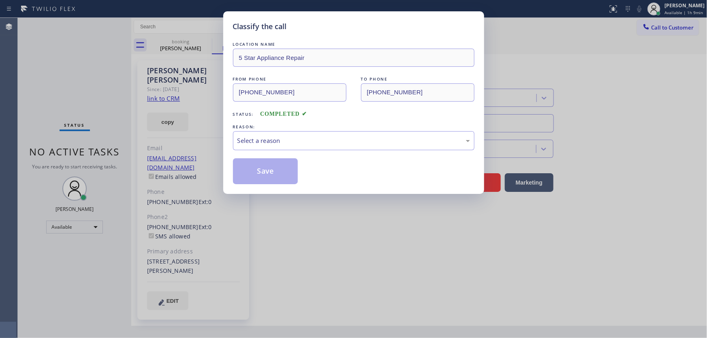
click at [245, 155] on div "LOCATION NAME 5 Star Appliance Repair FROM PHONE [PHONE_NUMBER] TO PHONE [PHONE…" at bounding box center [353, 112] width 241 height 144
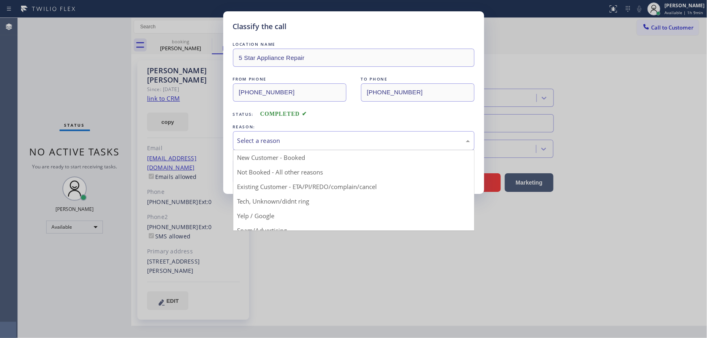
click at [249, 137] on div "Select a reason" at bounding box center [353, 140] width 232 height 9
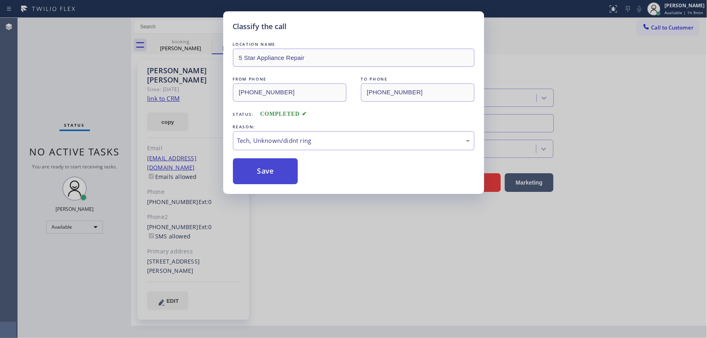
click at [263, 174] on button "Save" at bounding box center [265, 171] width 65 height 26
click at [263, 173] on button "Save" at bounding box center [265, 171] width 65 height 26
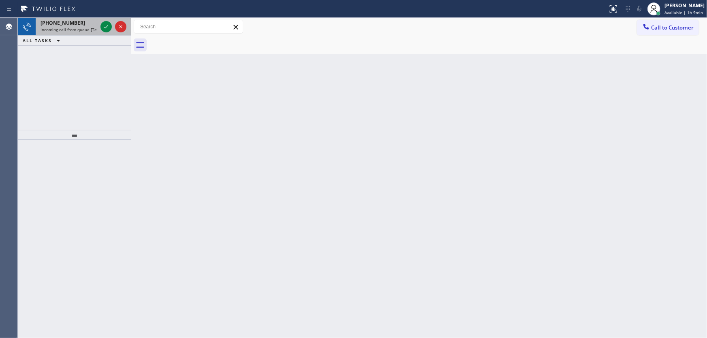
click at [66, 21] on span "[PHONE_NUMBER]" at bounding box center [62, 22] width 45 height 7
click at [83, 32] on div "[PHONE_NUMBER] Incoming call from queue [Test] All" at bounding box center [67, 27] width 63 height 18
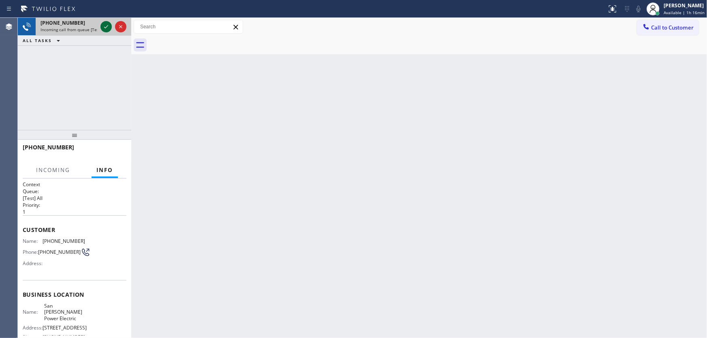
click at [107, 25] on icon at bounding box center [106, 27] width 10 height 10
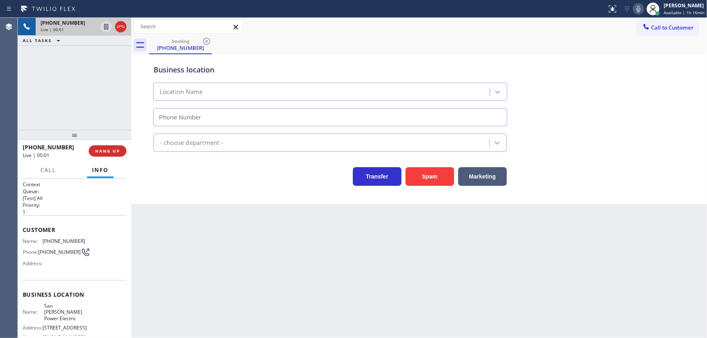
type input "[PHONE_NUMBER]"
drag, startPoint x: 85, startPoint y: 81, endPoint x: 125, endPoint y: 50, distance: 49.9
click at [87, 81] on div "[PHONE_NUMBER] Live | 00:21 ALL TASKS ALL TASKS ACTIVE TASKS TASKS IN WRAP UP" at bounding box center [74, 74] width 113 height 112
click at [115, 83] on div "[PHONE_NUMBER] Live | 00:25 ALL TASKS ALL TASKS ACTIVE TASKS TASKS IN WRAP UP" at bounding box center [74, 74] width 113 height 112
click at [123, 28] on icon at bounding box center [121, 27] width 10 height 10
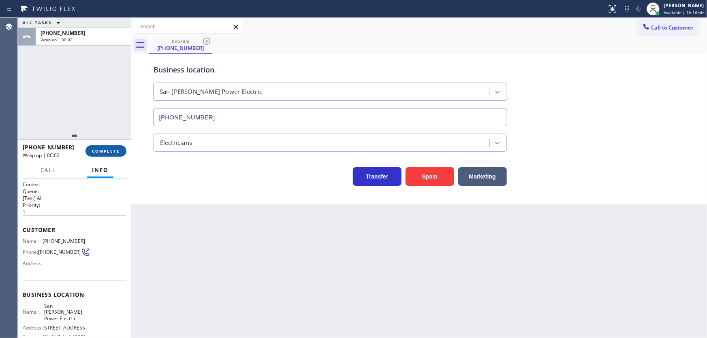
click at [109, 148] on span "COMPLETE" at bounding box center [106, 151] width 28 height 6
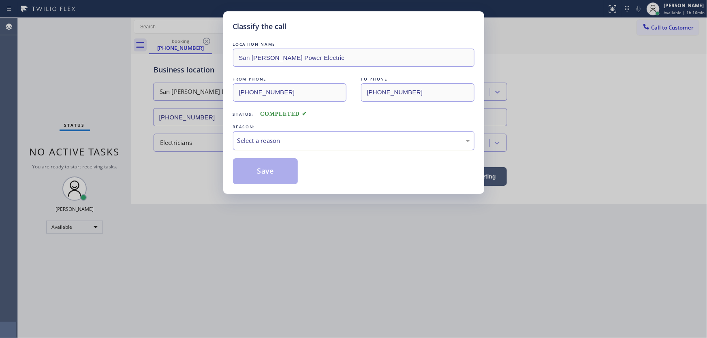
click at [265, 140] on div "Select a reason" at bounding box center [353, 140] width 232 height 9
click at [265, 169] on button "Save" at bounding box center [265, 171] width 65 height 26
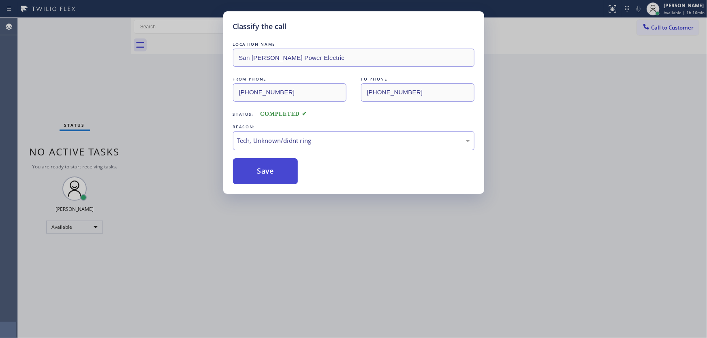
click at [265, 169] on button "Save" at bounding box center [265, 171] width 65 height 26
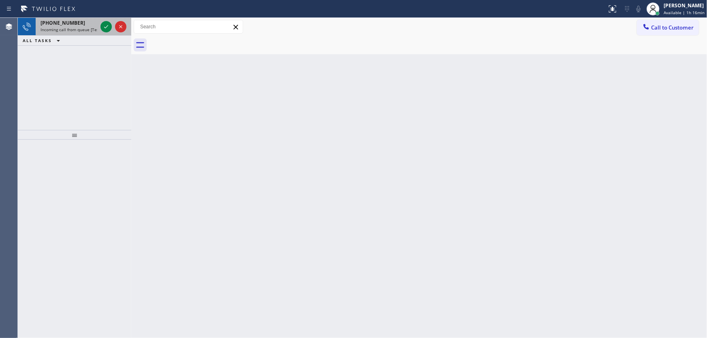
click at [50, 30] on span "Incoming call from queue [Test] All" at bounding box center [73, 30] width 67 height 6
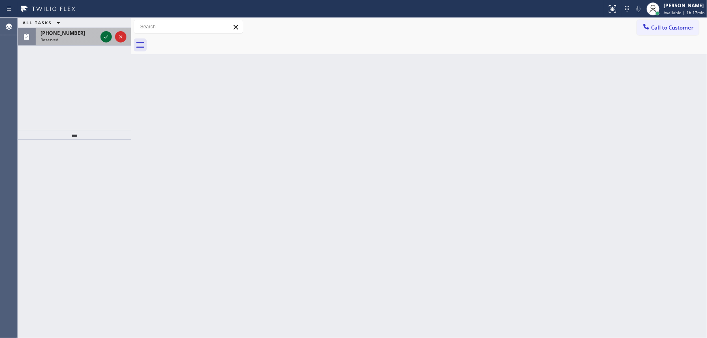
click at [105, 36] on icon at bounding box center [106, 37] width 10 height 10
click at [107, 38] on icon at bounding box center [106, 37] width 10 height 10
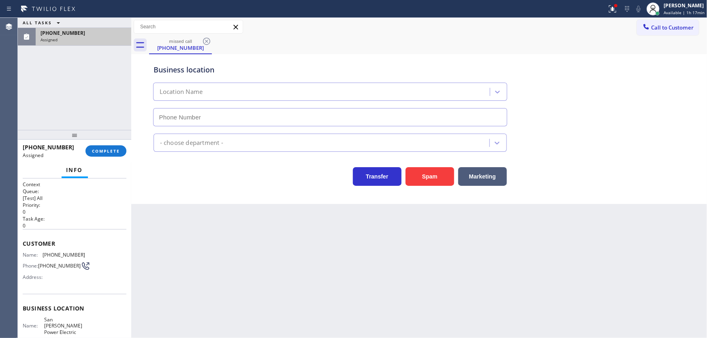
type input "[PHONE_NUMBER]"
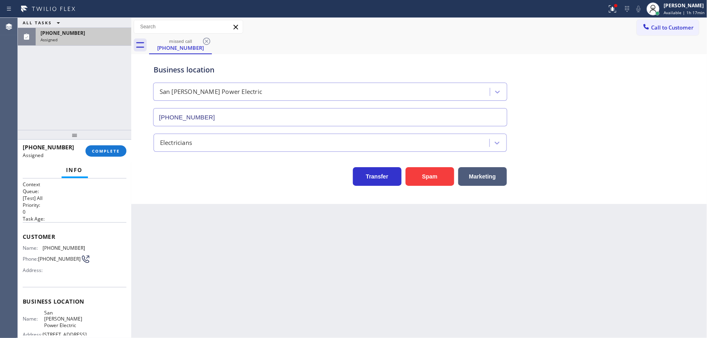
drag, startPoint x: 22, startPoint y: 243, endPoint x: 22, endPoint y: 234, distance: 8.5
click at [23, 242] on div "Customer Name: [PHONE_NUMBER] Phone: [PHONE_NUMBER] Address:" at bounding box center [75, 254] width 104 height 65
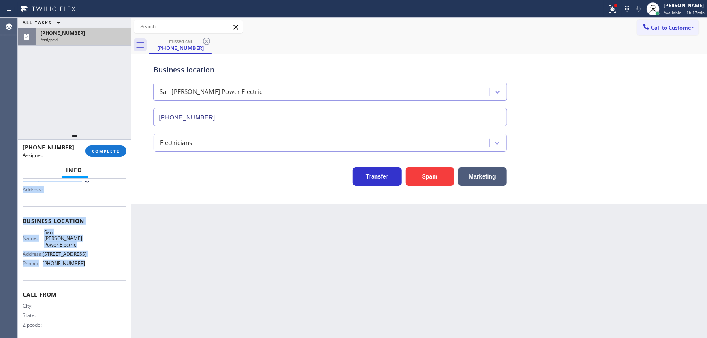
scroll to position [81, 0]
drag, startPoint x: 24, startPoint y: 235, endPoint x: 90, endPoint y: 259, distance: 69.8
click at [90, 259] on div "Context Queue: [Test] All Priority: 0 Task Age: Customer Name: [PHONE_NUMBER] P…" at bounding box center [75, 220] width 104 height 241
click at [111, 151] on span "COMPLETE" at bounding box center [106, 151] width 28 height 6
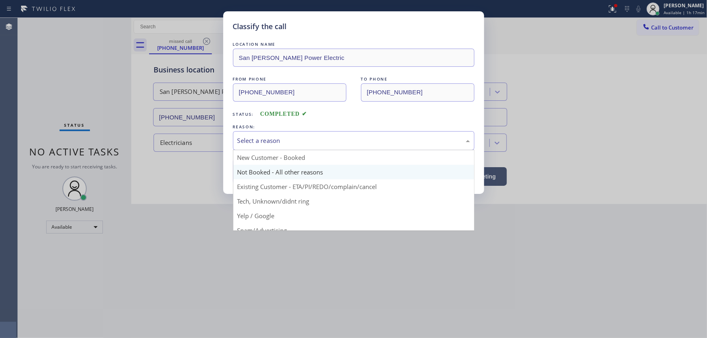
drag, startPoint x: 261, startPoint y: 138, endPoint x: 262, endPoint y: 167, distance: 29.2
click at [261, 141] on div "Select a reason" at bounding box center [353, 140] width 232 height 9
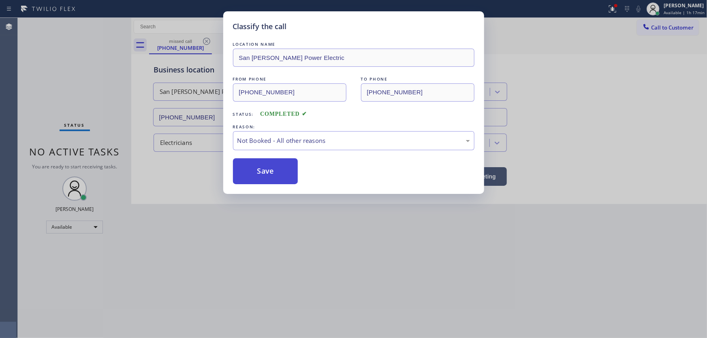
click at [254, 166] on button "Save" at bounding box center [265, 171] width 65 height 26
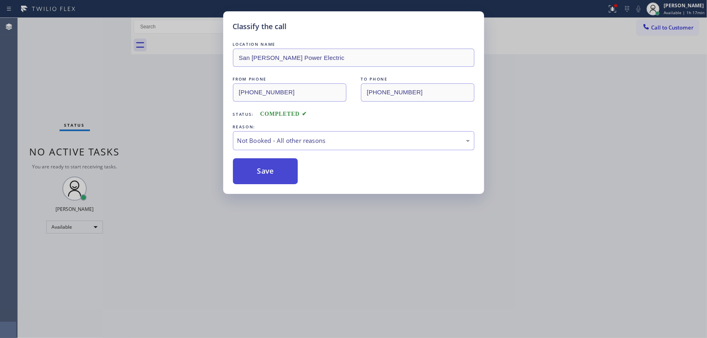
click at [254, 166] on button "Save" at bounding box center [265, 171] width 65 height 26
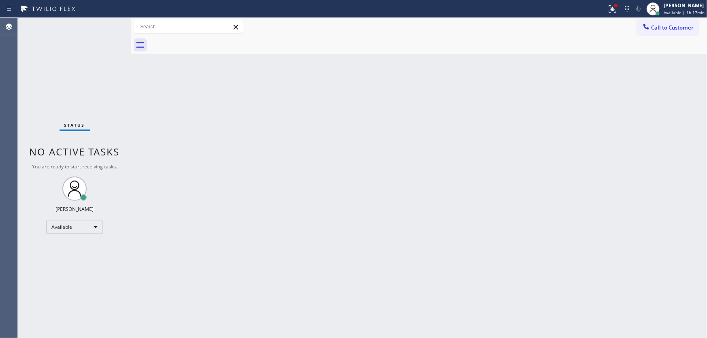
click at [53, 93] on div "Status No active tasks You are ready to start receiving tasks. [PERSON_NAME]" at bounding box center [74, 178] width 113 height 320
click at [617, 12] on icon at bounding box center [612, 9] width 10 height 10
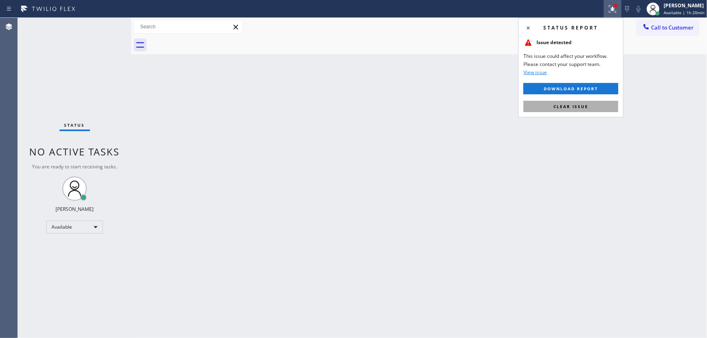
click at [577, 107] on span "Clear issue" at bounding box center [570, 107] width 35 height 6
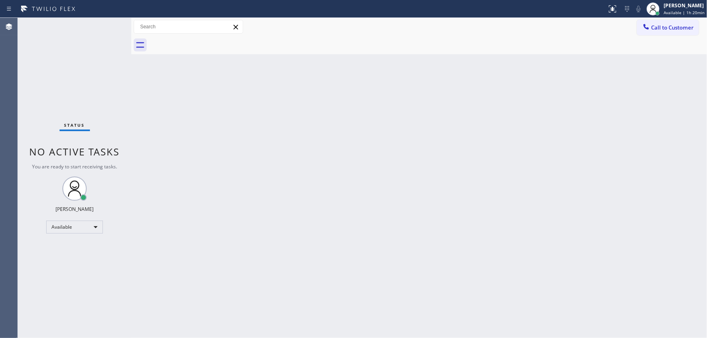
click at [493, 141] on div "Back to Dashboard Change Sender ID Customers Technicians Select a contact Outbo…" at bounding box center [418, 178] width 575 height 320
click at [85, 227] on div "Available" at bounding box center [74, 227] width 57 height 13
click at [72, 258] on li "Unavailable" at bounding box center [74, 259] width 55 height 10
click at [135, 219] on div "Back to Dashboard Change Sender ID Customers Technicians Select a contact Outbo…" at bounding box center [418, 178] width 575 height 320
click at [73, 230] on div "Available" at bounding box center [74, 227] width 57 height 13
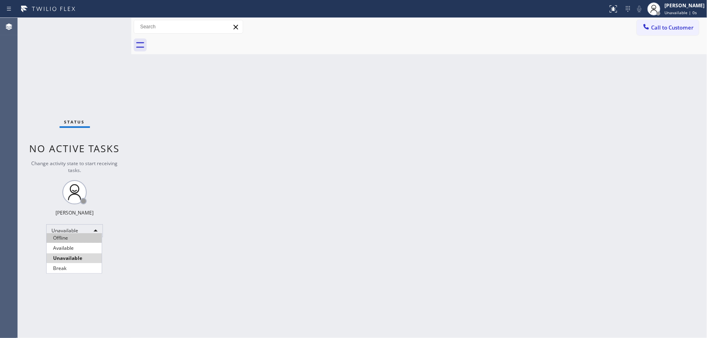
click at [72, 236] on li "Offline" at bounding box center [74, 238] width 55 height 10
click at [675, 12] on span "Offline | 1s" at bounding box center [675, 13] width 22 height 6
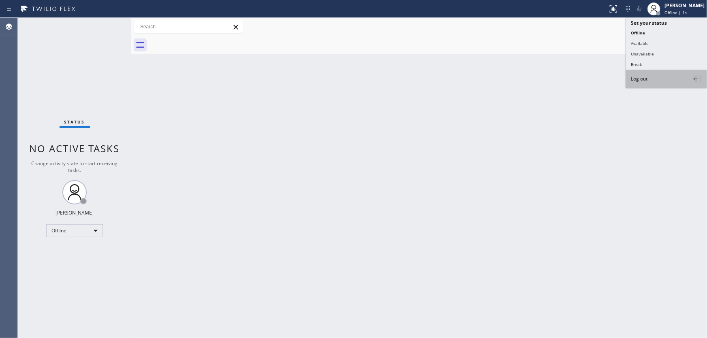
click at [650, 75] on button "Log out" at bounding box center [666, 79] width 81 height 18
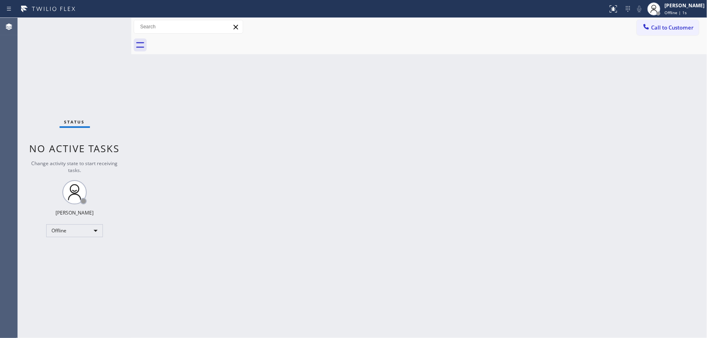
click at [309, 99] on div "Back to Dashboard Change Sender ID Customers Technicians Select a contact Outbo…" at bounding box center [418, 178] width 575 height 320
